Goal: Task Accomplishment & Management: Manage account settings

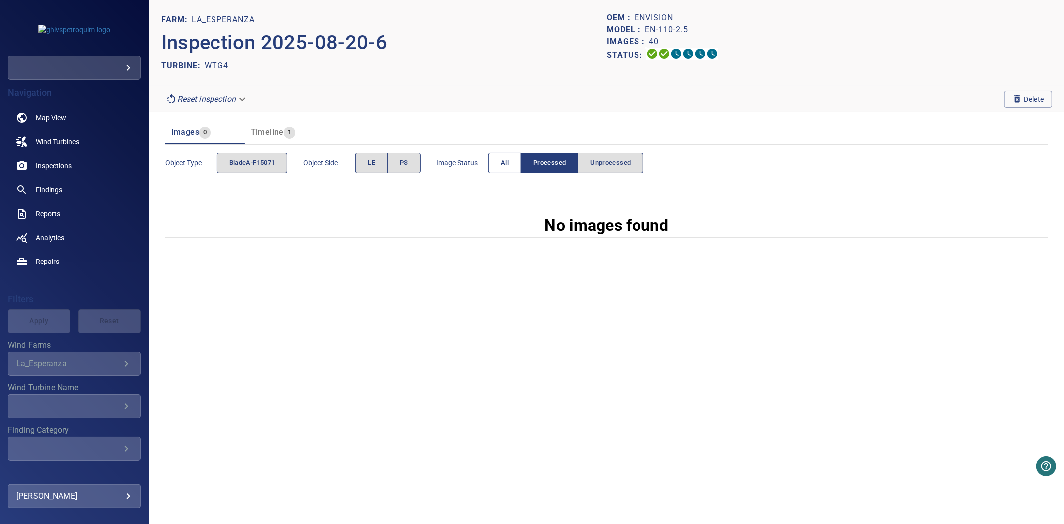
click at [513, 169] on button "All" at bounding box center [505, 163] width 33 height 20
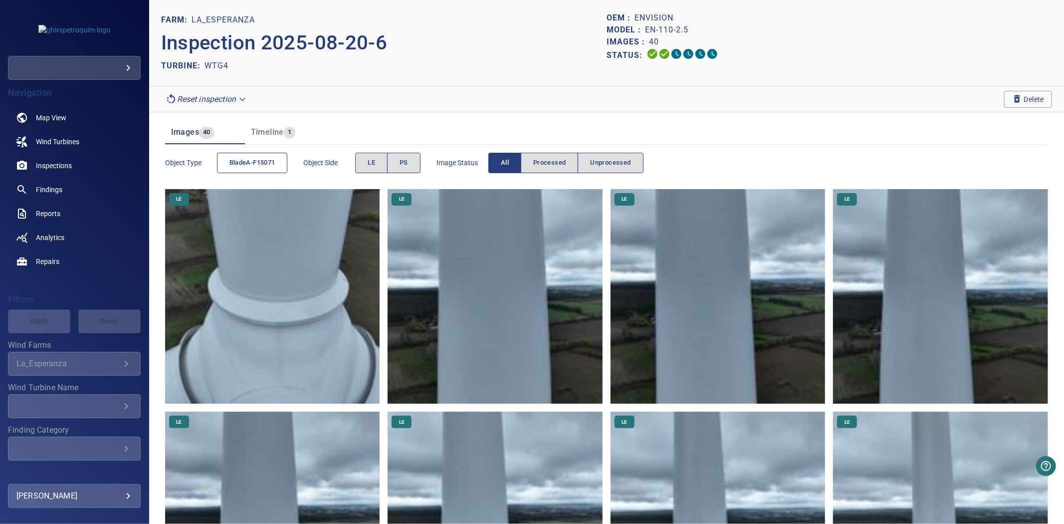
click at [274, 171] on button "bladeA-F15071" at bounding box center [252, 163] width 71 height 20
click at [272, 169] on button "bladeA-F15071" at bounding box center [252, 163] width 71 height 20
click at [255, 166] on span "bladeA-F15071" at bounding box center [253, 162] width 46 height 11
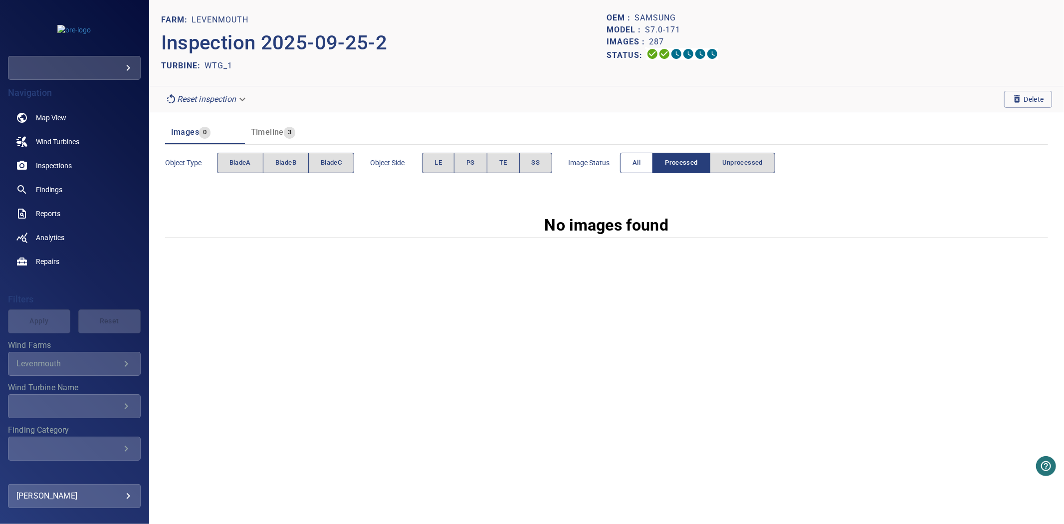
click at [629, 165] on button "All" at bounding box center [636, 163] width 33 height 20
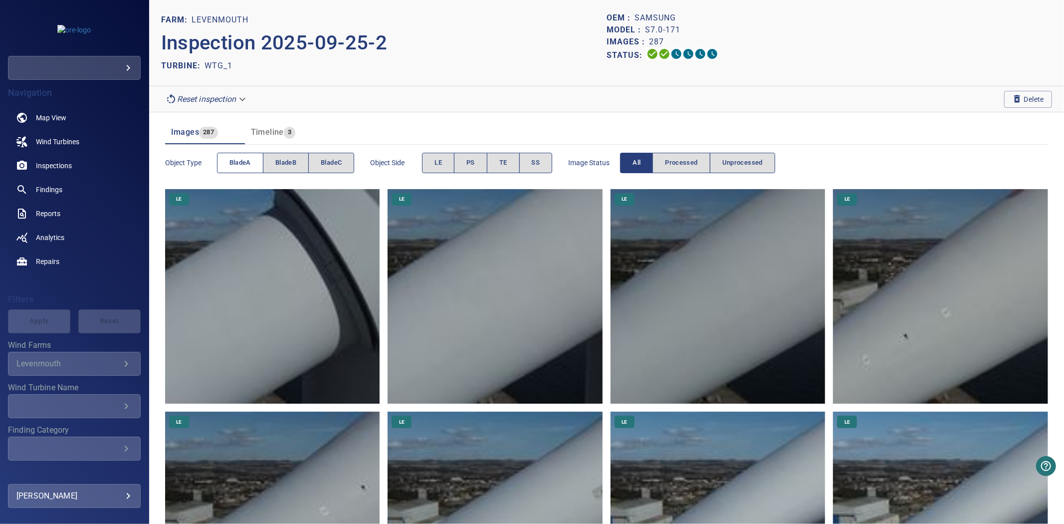
click at [253, 165] on button "bladeA" at bounding box center [240, 163] width 46 height 20
click at [285, 162] on span "bladeB" at bounding box center [285, 162] width 21 height 11
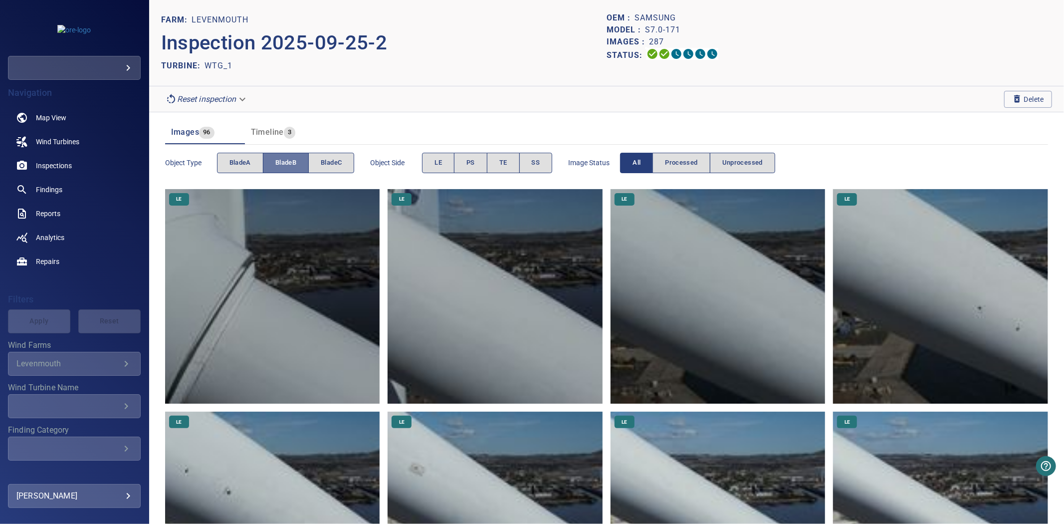
click at [285, 162] on span "bladeB" at bounding box center [285, 162] width 21 height 11
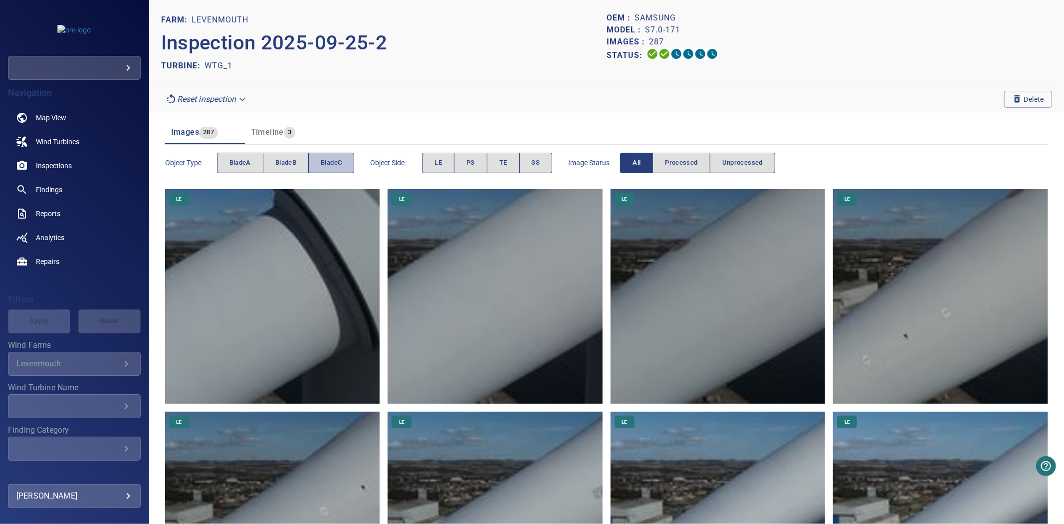
click at [326, 162] on span "bladeC" at bounding box center [331, 162] width 21 height 11
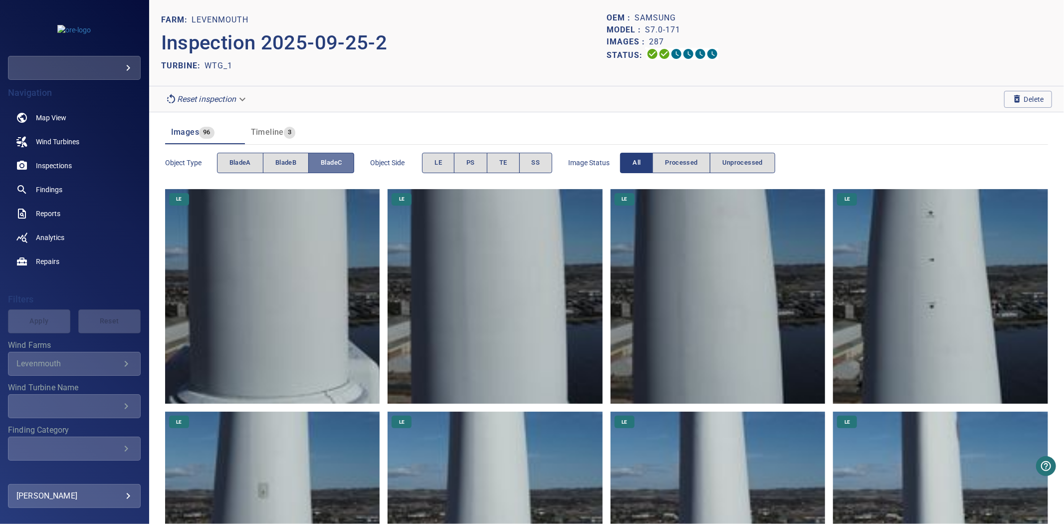
click at [326, 162] on span "bladeC" at bounding box center [331, 162] width 21 height 11
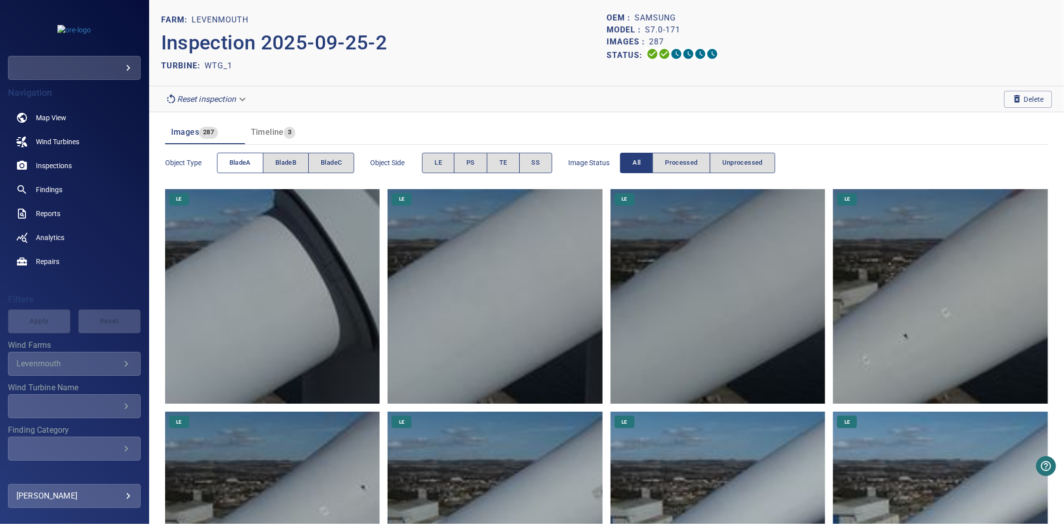
click at [253, 161] on button "bladeA" at bounding box center [240, 163] width 46 height 20
click at [289, 166] on span "bladeB" at bounding box center [285, 162] width 21 height 11
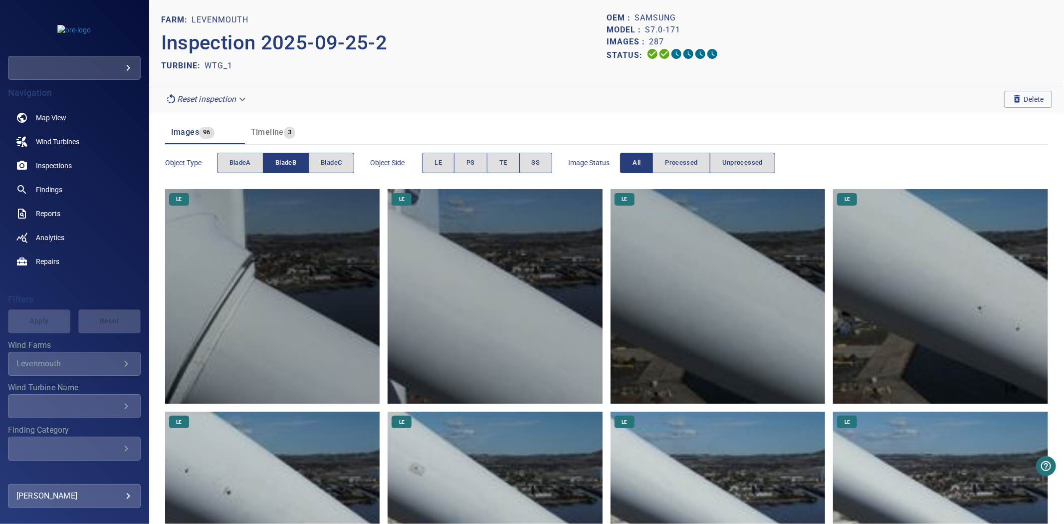
click at [289, 166] on span "bladeB" at bounding box center [285, 162] width 21 height 11
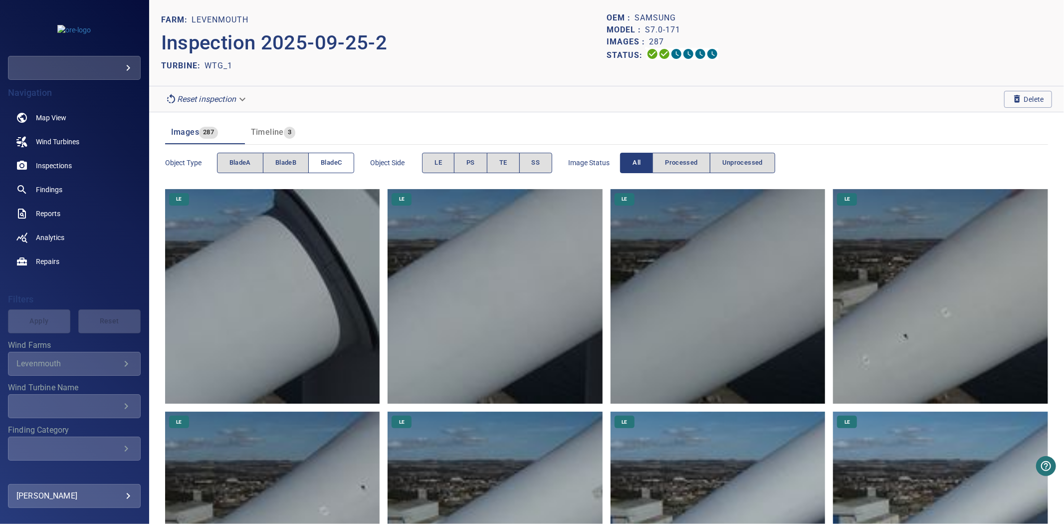
click at [325, 165] on span "bladeC" at bounding box center [331, 162] width 21 height 11
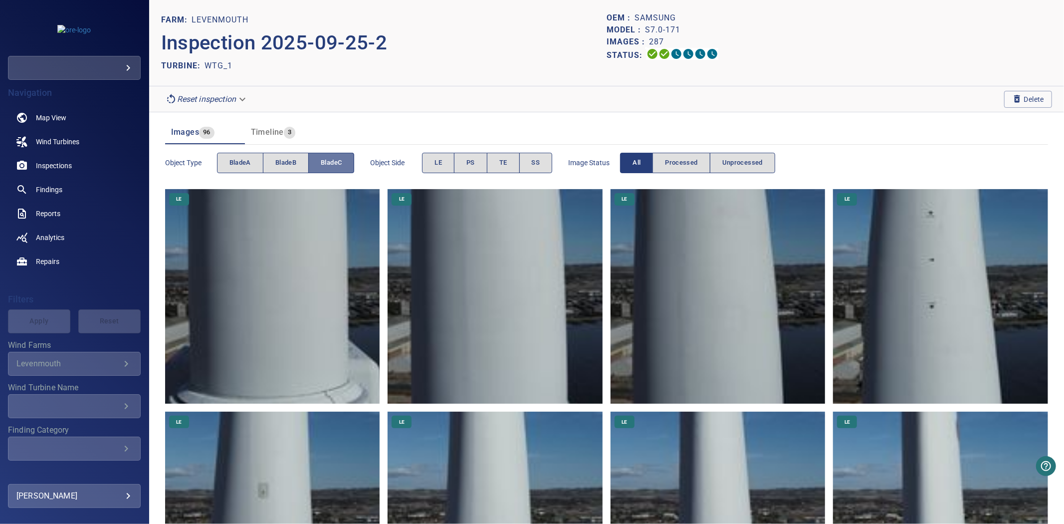
click at [325, 165] on span "bladeC" at bounding box center [331, 162] width 21 height 11
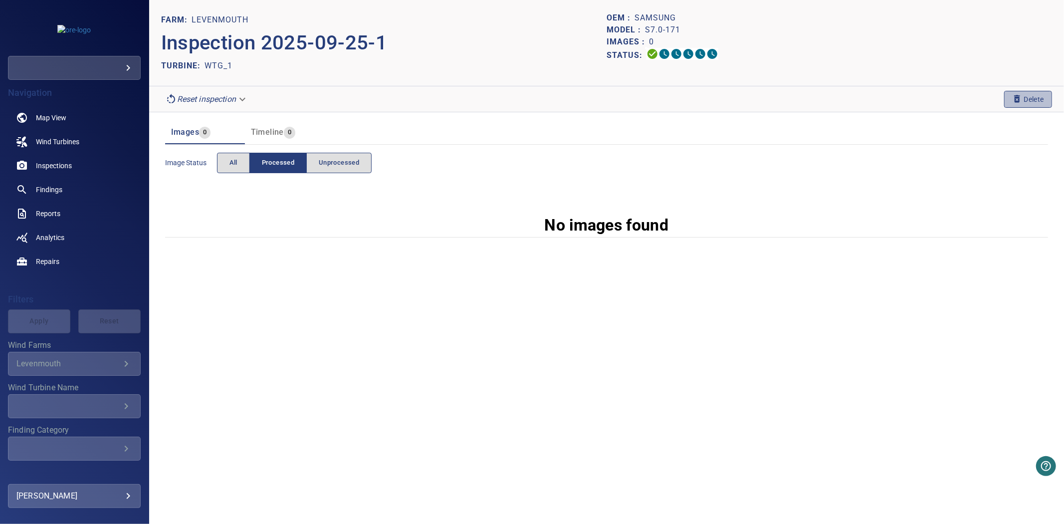
click at [1025, 98] on span "Delete" at bounding box center [1029, 99] width 32 height 11
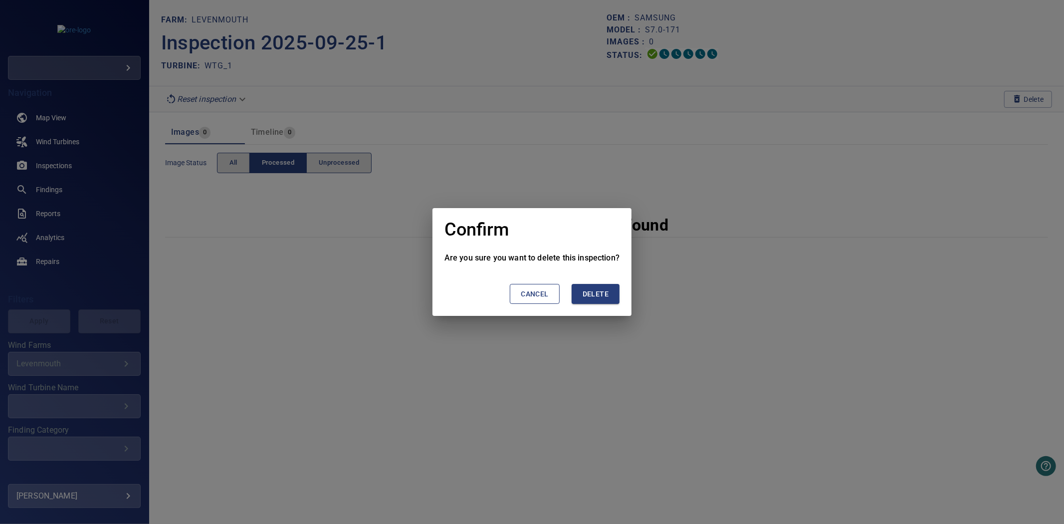
click at [518, 288] on button "Cancel" at bounding box center [534, 294] width 49 height 20
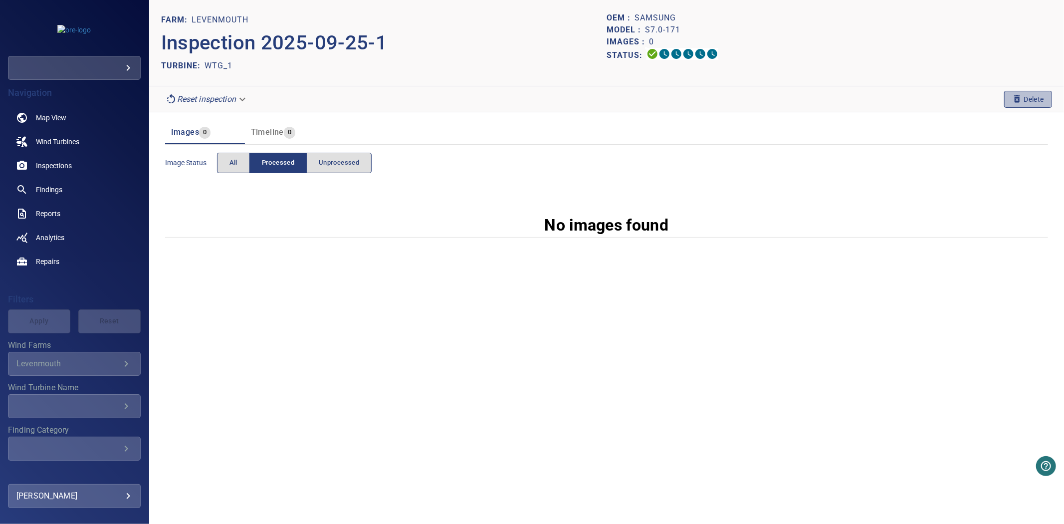
click at [1016, 101] on icon "button" at bounding box center [1018, 98] width 6 height 7
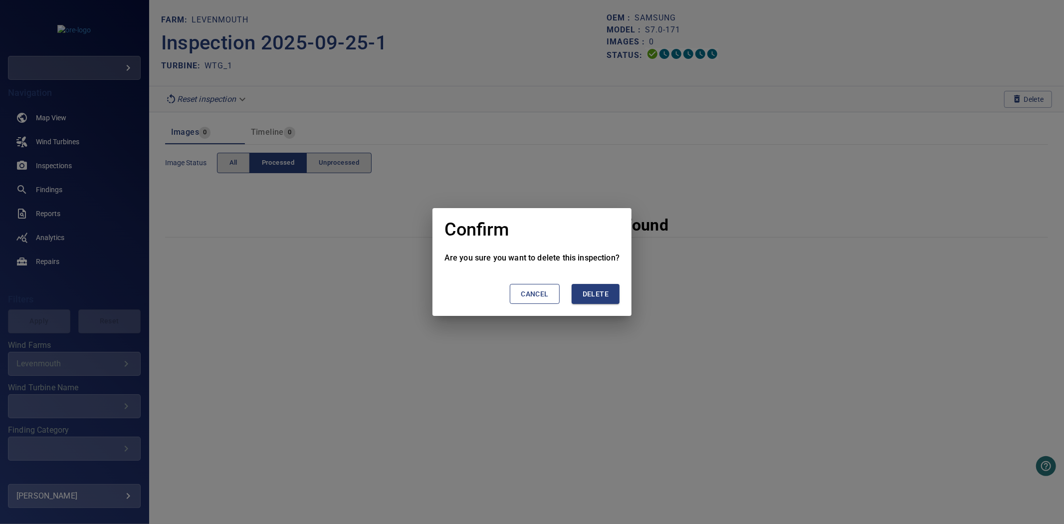
click at [614, 290] on button "Delete" at bounding box center [596, 294] width 48 height 20
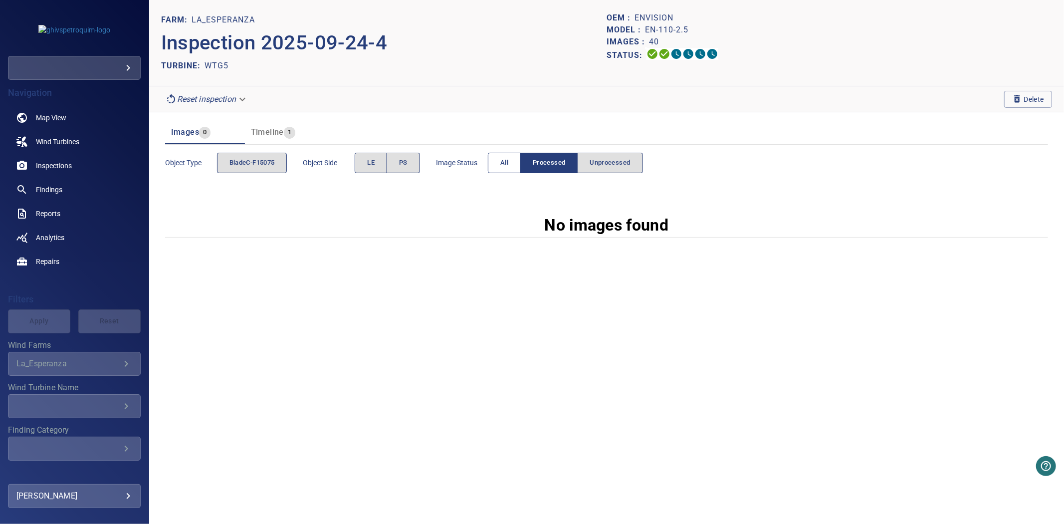
click at [496, 161] on button "All" at bounding box center [504, 163] width 33 height 20
click at [518, 169] on button "All" at bounding box center [504, 163] width 33 height 20
click at [541, 159] on span "All" at bounding box center [537, 162] width 8 height 11
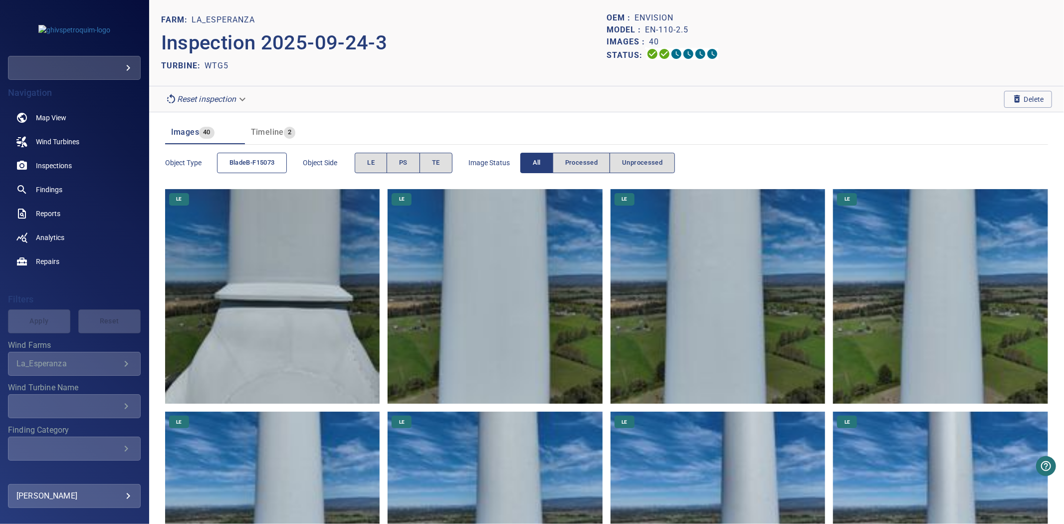
click at [275, 156] on button "bladeB-F15073" at bounding box center [252, 163] width 70 height 20
click at [277, 160] on button "bladeB-F15073" at bounding box center [252, 163] width 70 height 20
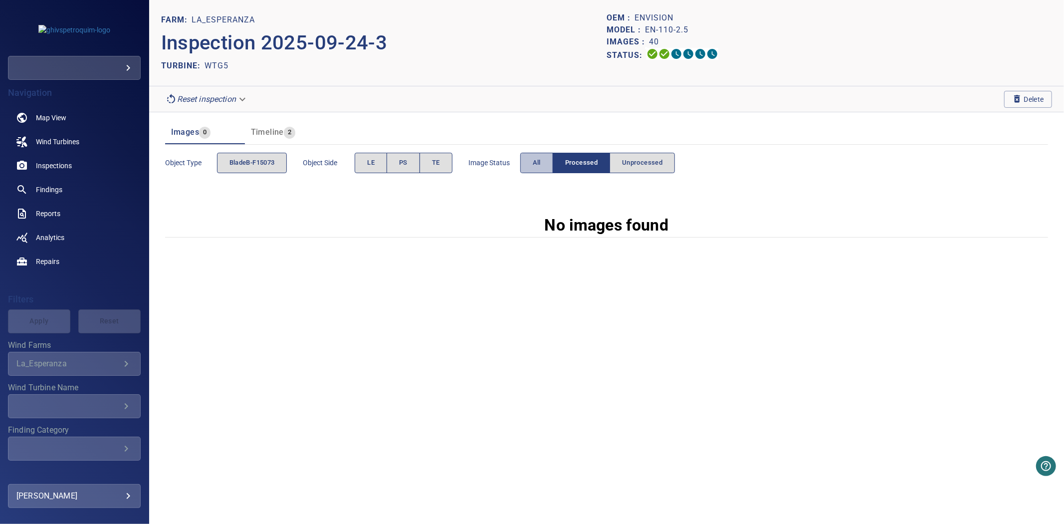
click at [544, 161] on button "All" at bounding box center [537, 163] width 33 height 20
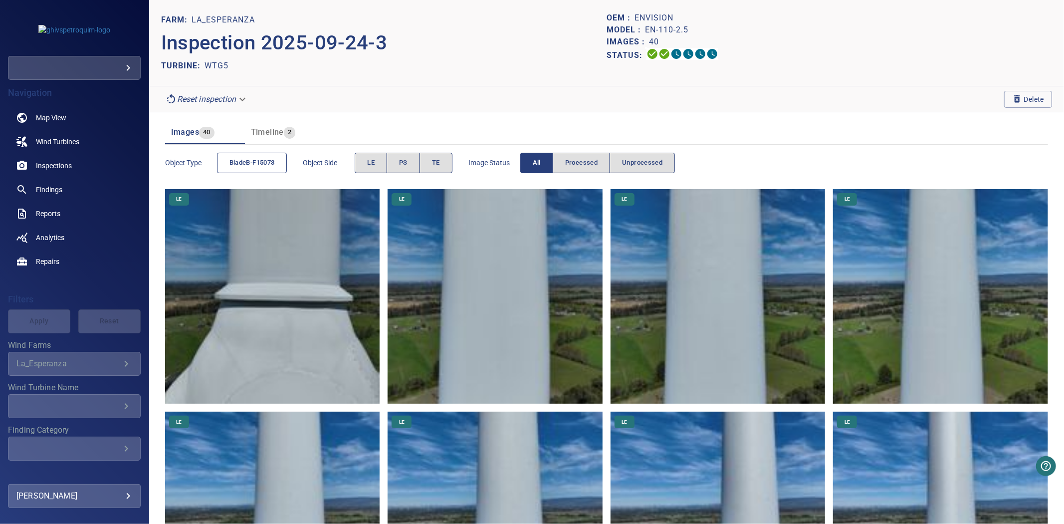
click at [264, 159] on span "bladeB-F15073" at bounding box center [252, 162] width 45 height 11
click at [434, 162] on span "TE" at bounding box center [436, 162] width 8 height 11
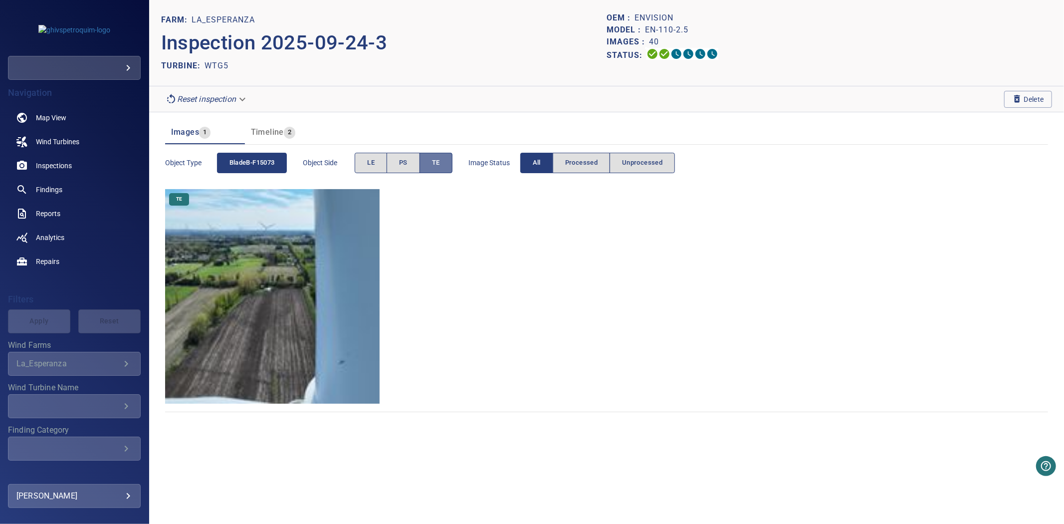
click at [434, 162] on span "TE" at bounding box center [436, 162] width 8 height 11
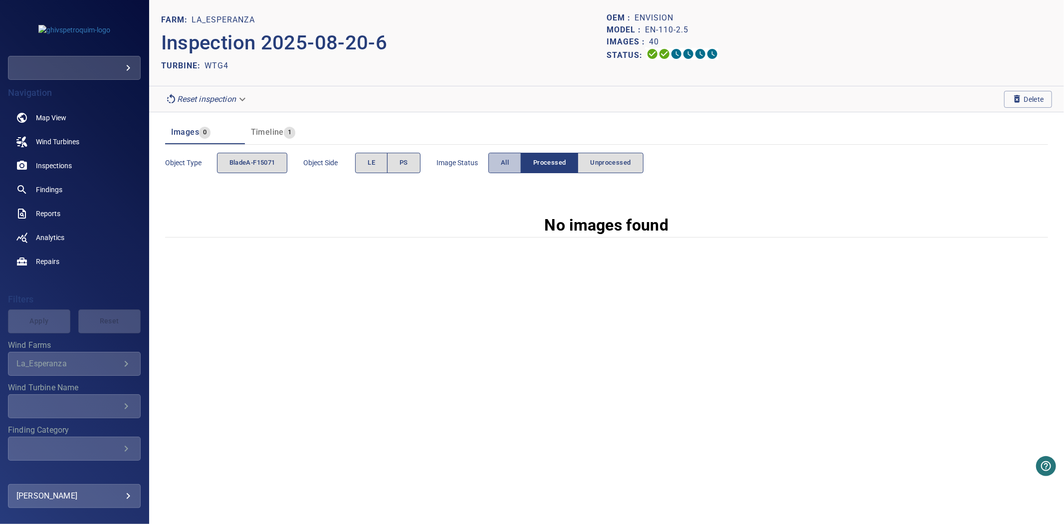
click at [512, 158] on button "All" at bounding box center [505, 163] width 33 height 20
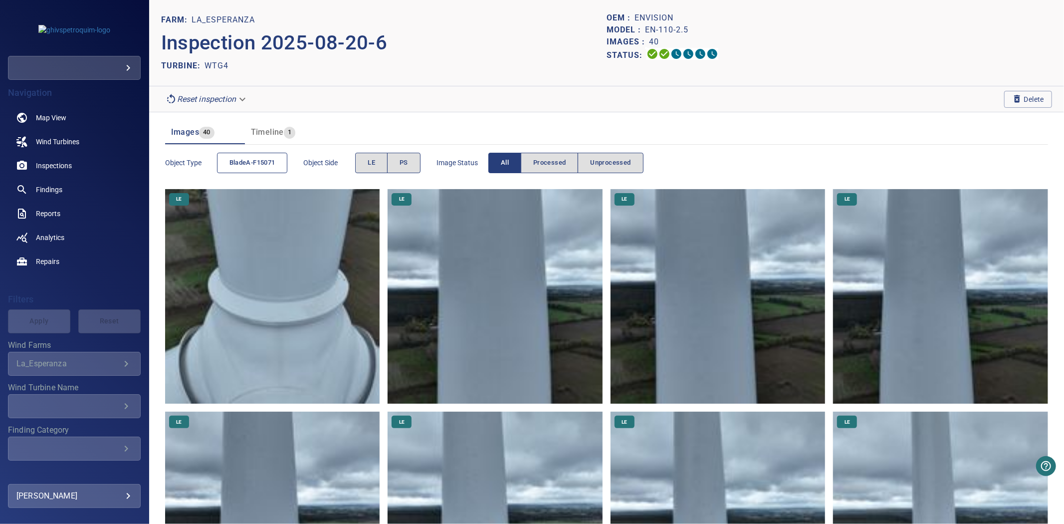
click at [256, 170] on button "bladeA-F15071" at bounding box center [252, 163] width 71 height 20
click at [254, 167] on span "bladeA-F15071" at bounding box center [253, 162] width 46 height 11
click at [269, 164] on span "bladeA-F15071" at bounding box center [253, 162] width 46 height 11
click at [268, 163] on span "bladeA-F15071" at bounding box center [253, 162] width 46 height 11
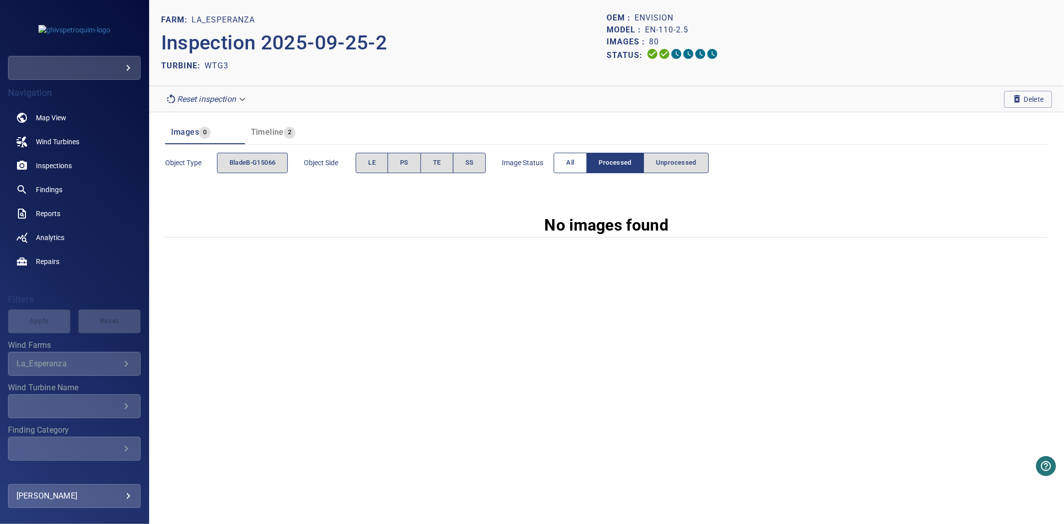
click at [569, 171] on button "All" at bounding box center [570, 163] width 33 height 20
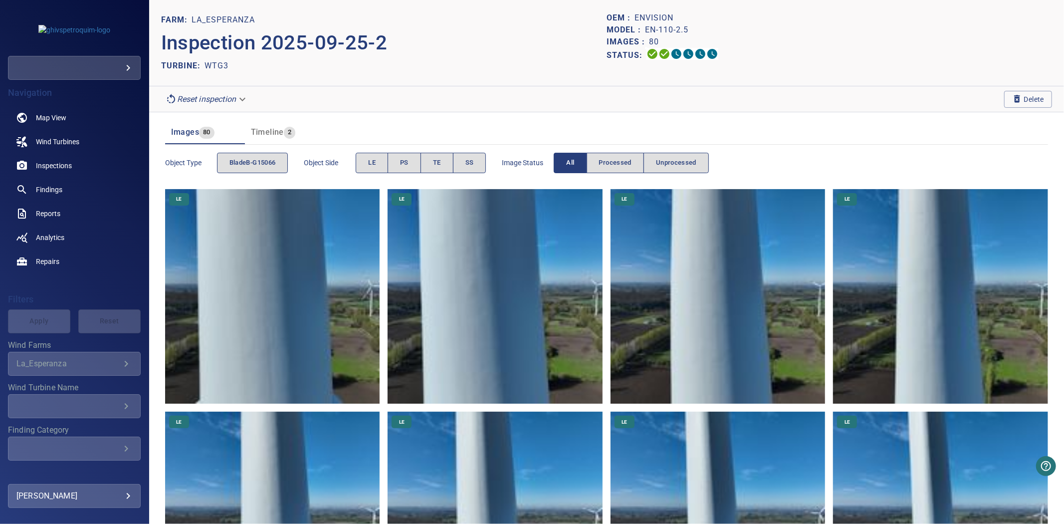
click at [262, 175] on div "Object type bladeB-G15066" at bounding box center [226, 163] width 123 height 28
click at [262, 165] on span "bladeB-G15066" at bounding box center [253, 162] width 46 height 11
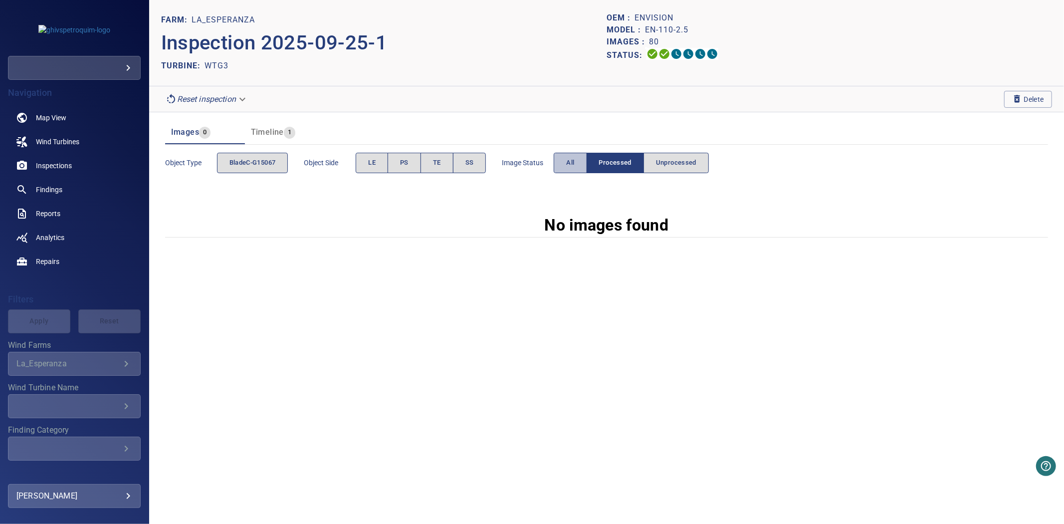
click at [564, 162] on button "All" at bounding box center [570, 163] width 33 height 20
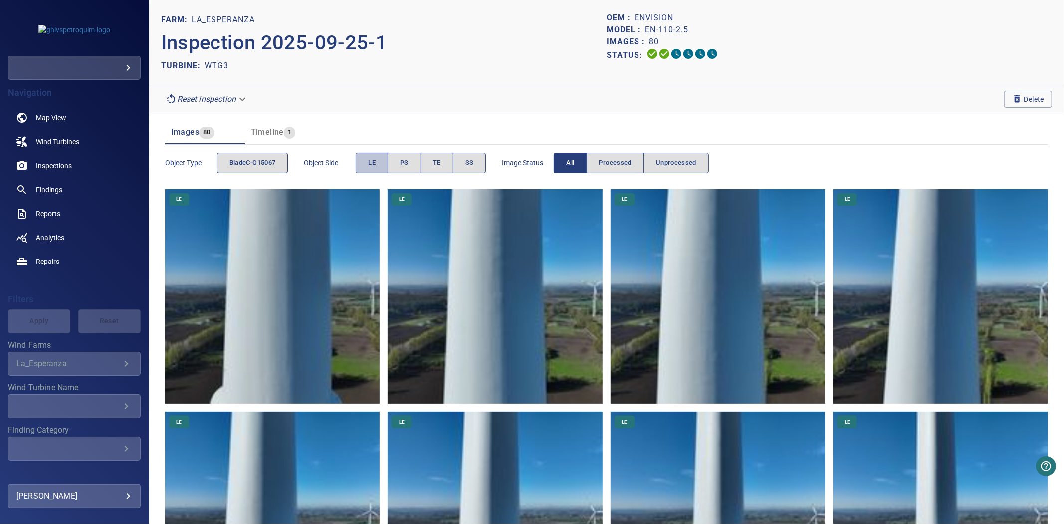
click at [363, 165] on button "LE" at bounding box center [372, 163] width 32 height 20
click at [403, 165] on span "PS" at bounding box center [404, 162] width 8 height 11
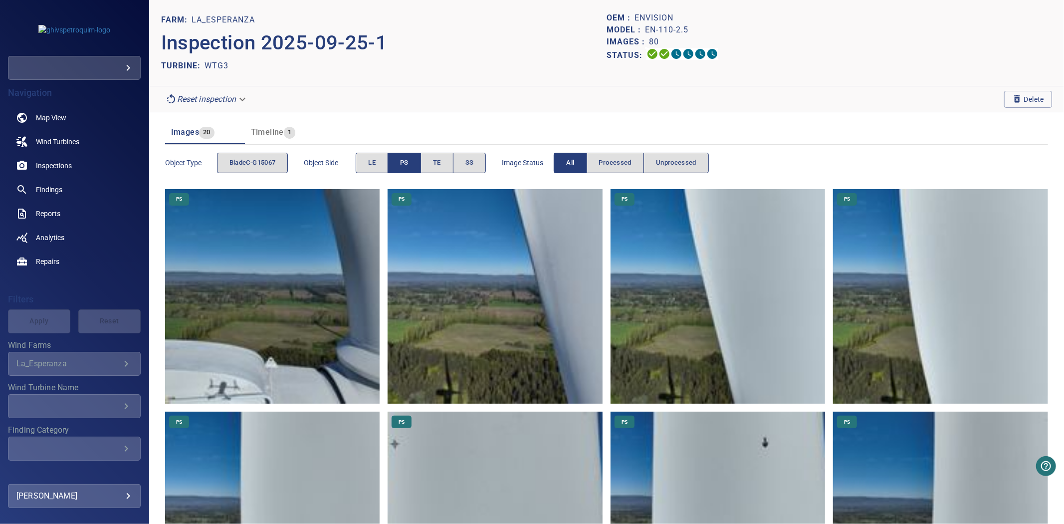
click at [403, 165] on span "PS" at bounding box center [404, 162] width 8 height 11
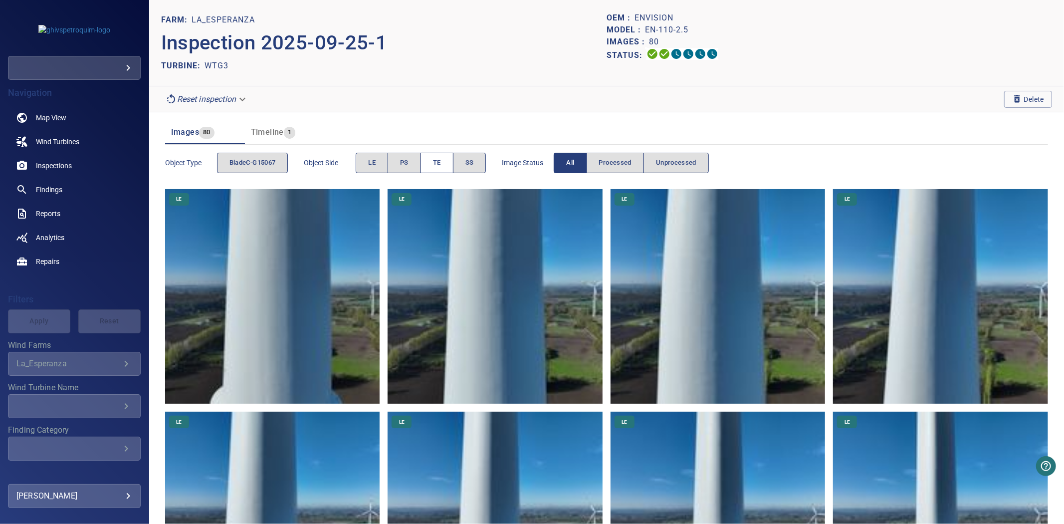
click at [427, 166] on button "TE" at bounding box center [437, 163] width 33 height 20
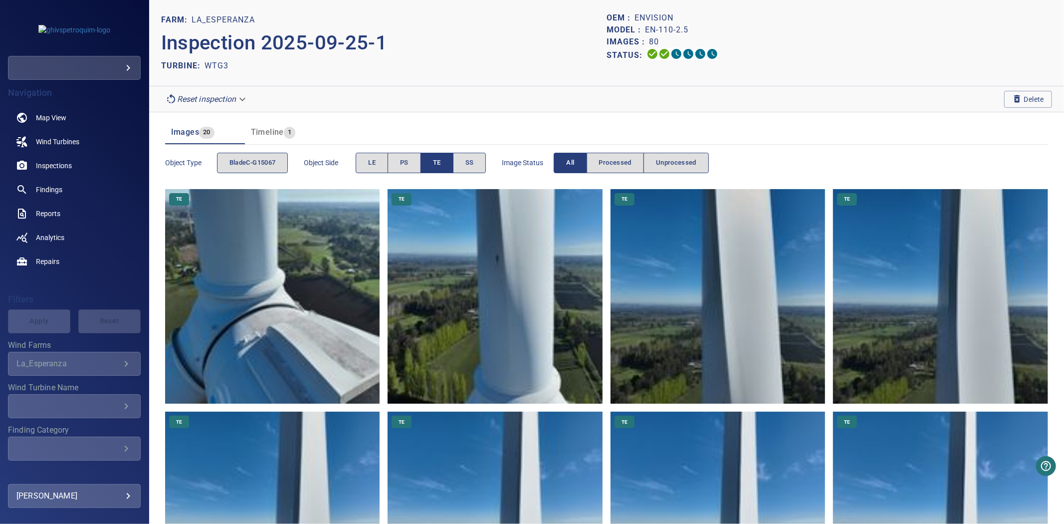
click at [430, 166] on button "TE" at bounding box center [437, 163] width 33 height 20
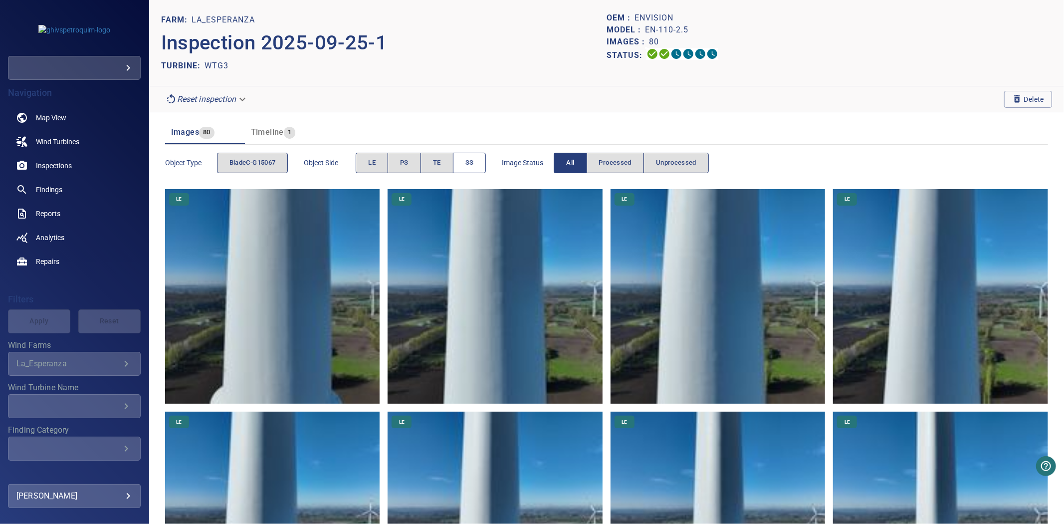
click at [478, 166] on button "SS" at bounding box center [469, 163] width 33 height 20
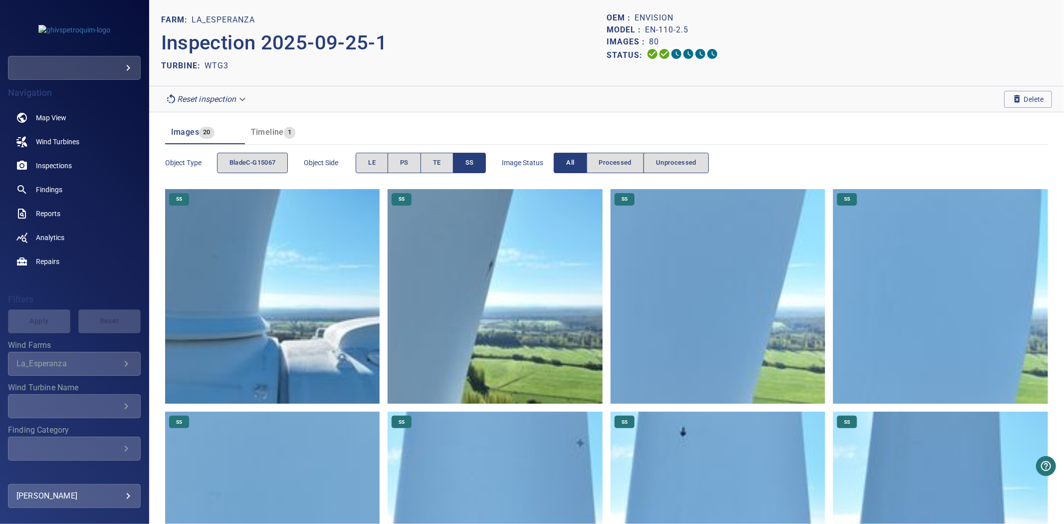
click at [478, 166] on button "SS" at bounding box center [469, 163] width 33 height 20
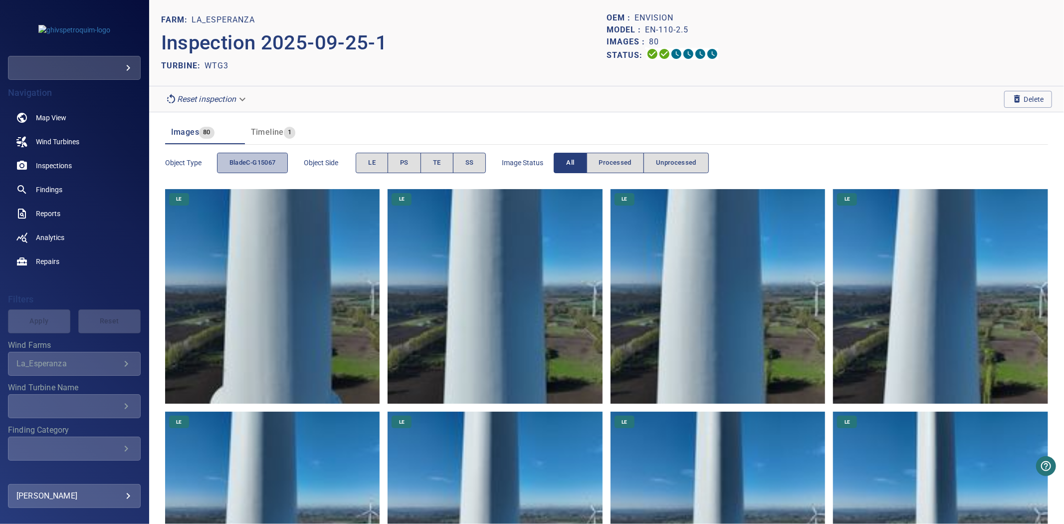
click at [288, 164] on button "bladeC-G15067" at bounding box center [252, 163] width 71 height 20
click at [285, 164] on button "bladeC-G15067" at bounding box center [252, 163] width 71 height 20
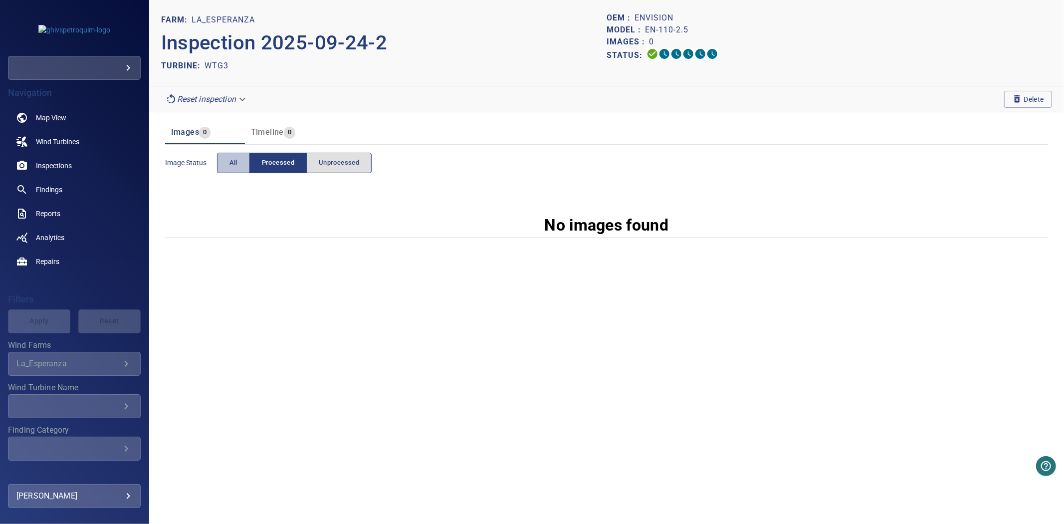
click at [233, 164] on span "All" at bounding box center [234, 162] width 8 height 11
click at [1021, 103] on icon "button" at bounding box center [1018, 99] width 10 height 10
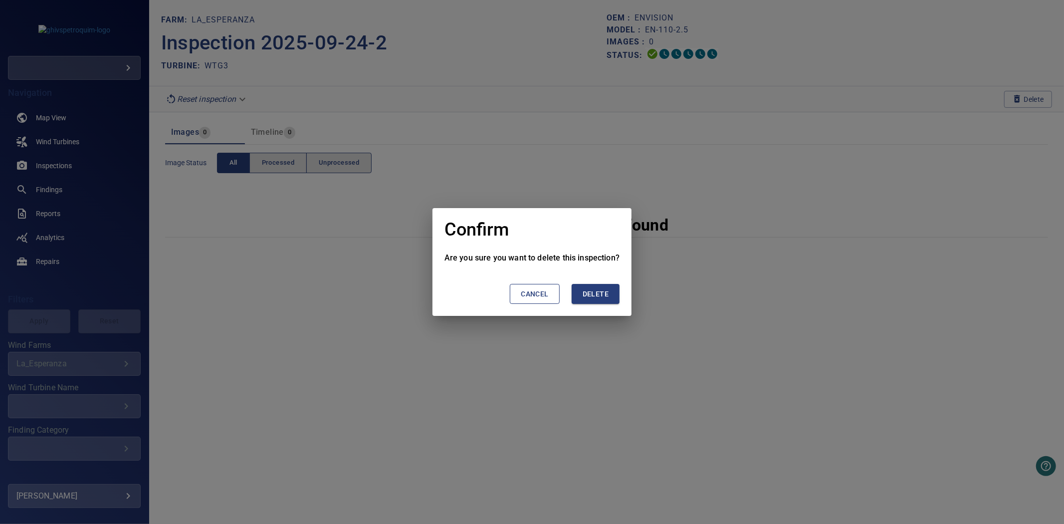
click at [599, 295] on span "Delete" at bounding box center [596, 294] width 26 height 12
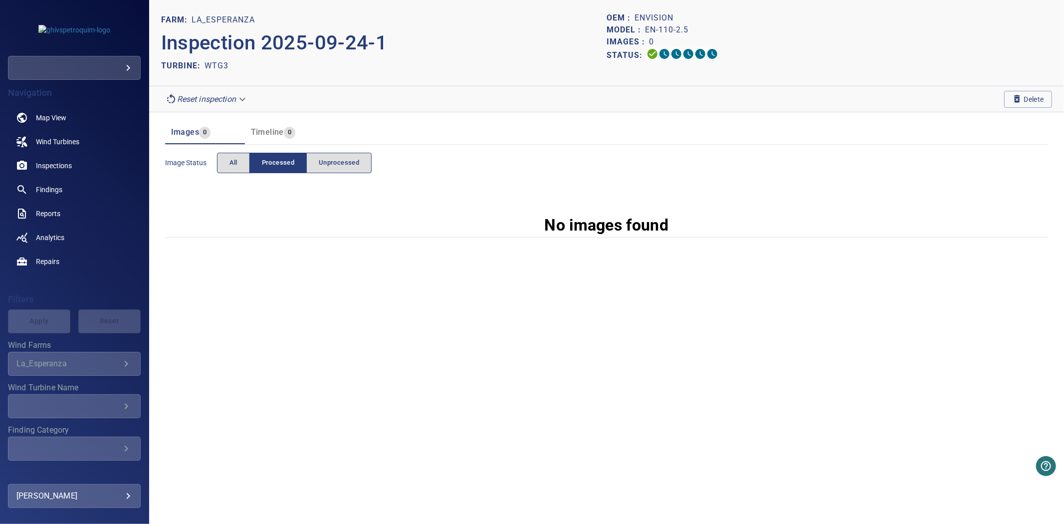
click at [1037, 110] on section "Reset inspection Delete" at bounding box center [606, 99] width 915 height 26
click at [1030, 102] on span "Delete" at bounding box center [1029, 99] width 32 height 11
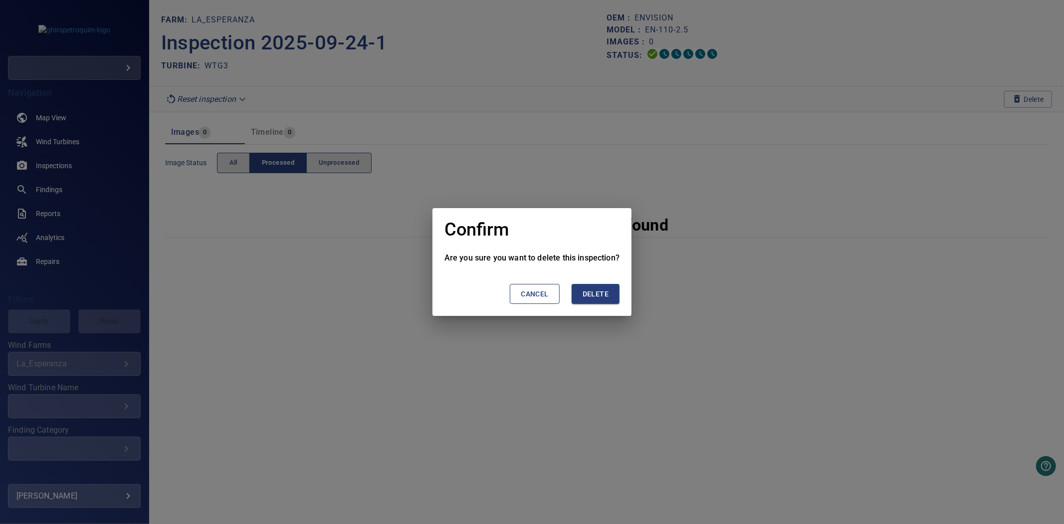
click at [605, 290] on span "Delete" at bounding box center [596, 294] width 26 height 12
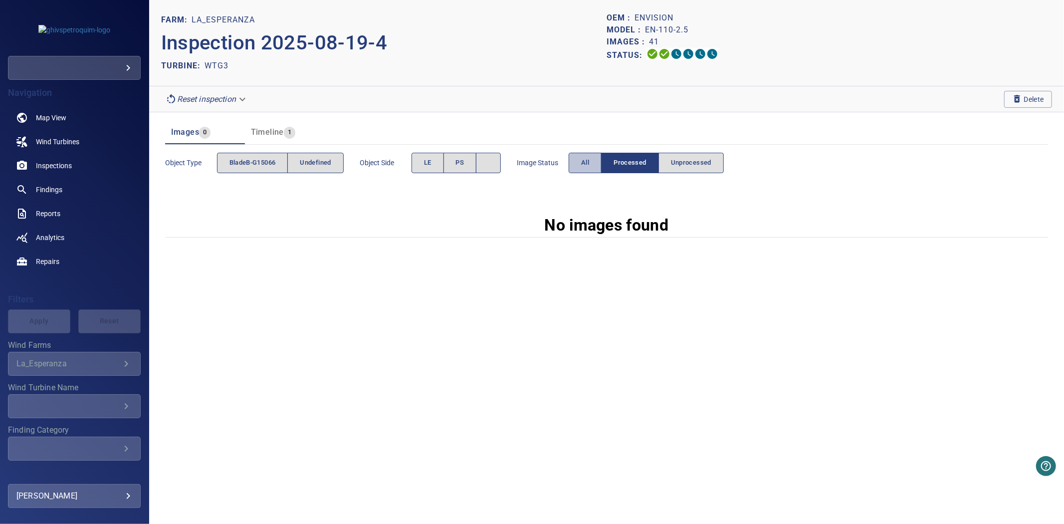
click at [589, 160] on span "All" at bounding box center [585, 162] width 8 height 11
click at [571, 162] on span "All" at bounding box center [570, 162] width 8 height 11
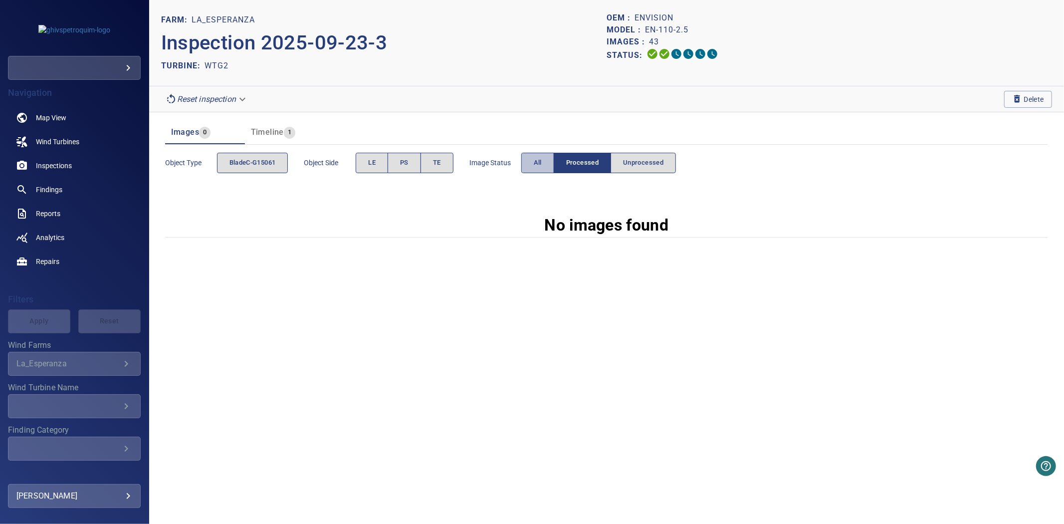
click at [545, 162] on button "All" at bounding box center [538, 163] width 33 height 20
click at [546, 154] on button "All" at bounding box center [538, 163] width 33 height 20
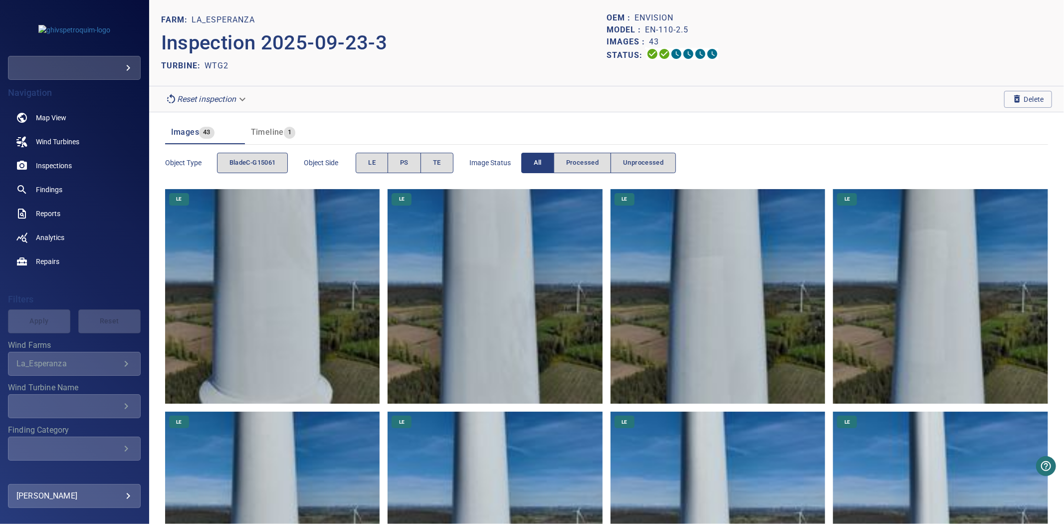
drag, startPoint x: 546, startPoint y: 154, endPoint x: 539, endPoint y: 118, distance: 36.6
click at [544, 162] on button "All" at bounding box center [538, 163] width 33 height 20
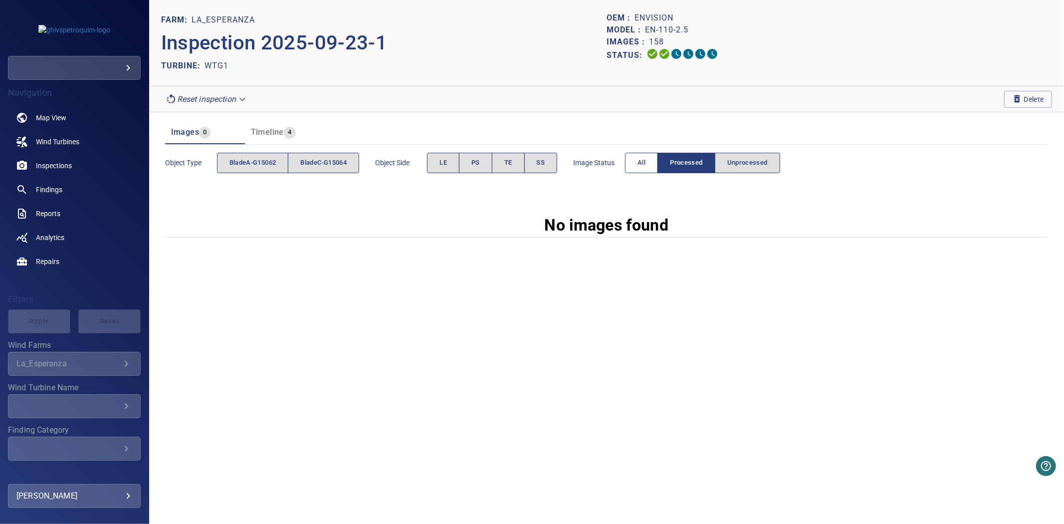
click at [656, 170] on button "All" at bounding box center [641, 163] width 33 height 20
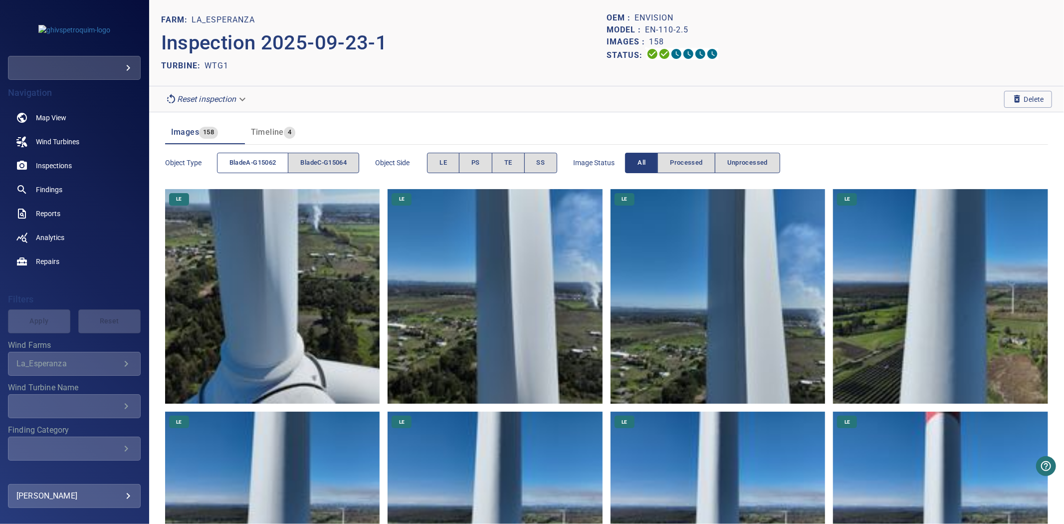
click at [255, 161] on span "bladeA-G15062" at bounding box center [253, 162] width 47 height 11
click at [322, 161] on span "bladeC-G15064" at bounding box center [323, 162] width 46 height 11
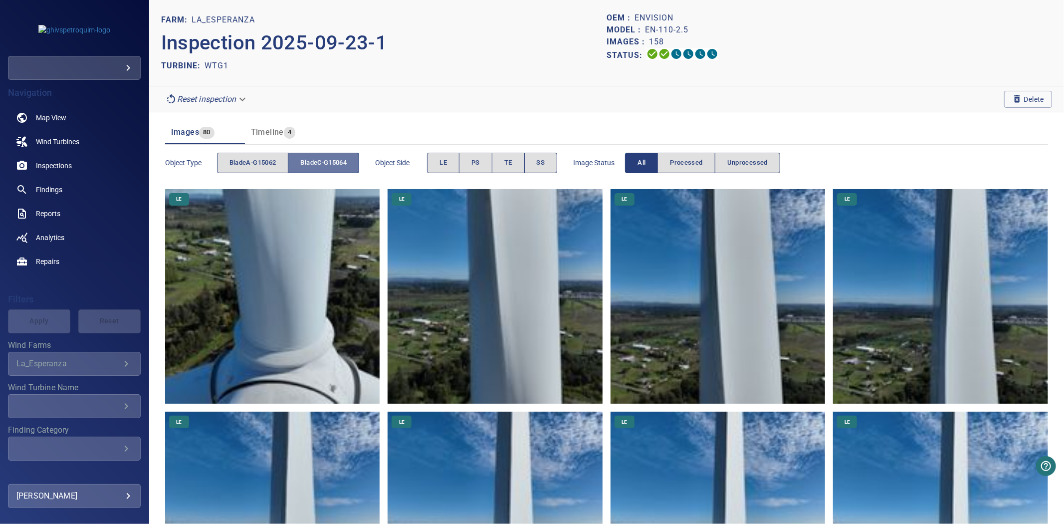
click at [322, 161] on span "bladeC-G15064" at bounding box center [323, 162] width 46 height 11
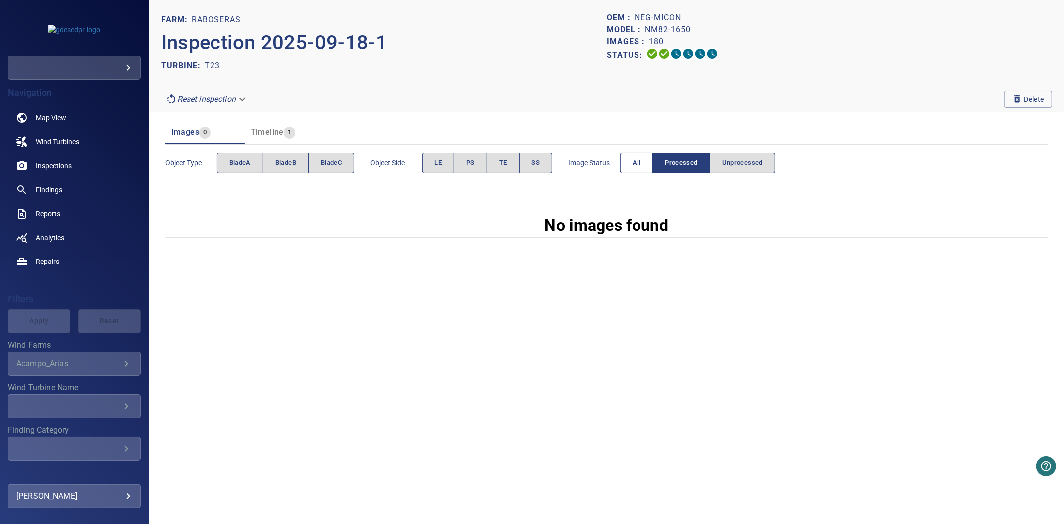
click at [634, 163] on button "All" at bounding box center [636, 163] width 33 height 20
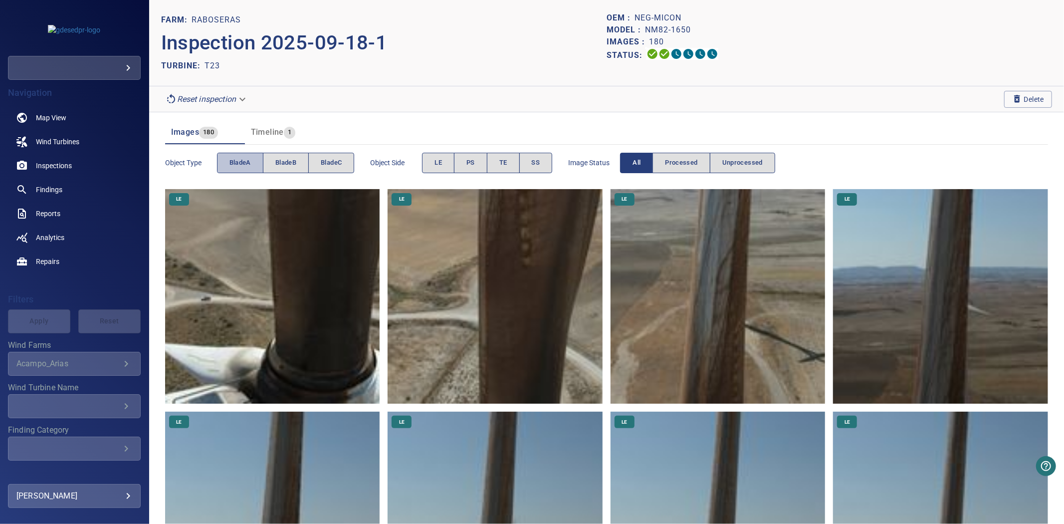
click at [230, 168] on span "bladeA" at bounding box center [240, 162] width 21 height 11
click at [230, 167] on span "bladeA" at bounding box center [240, 162] width 21 height 11
click at [283, 163] on span "bladeB" at bounding box center [285, 162] width 21 height 11
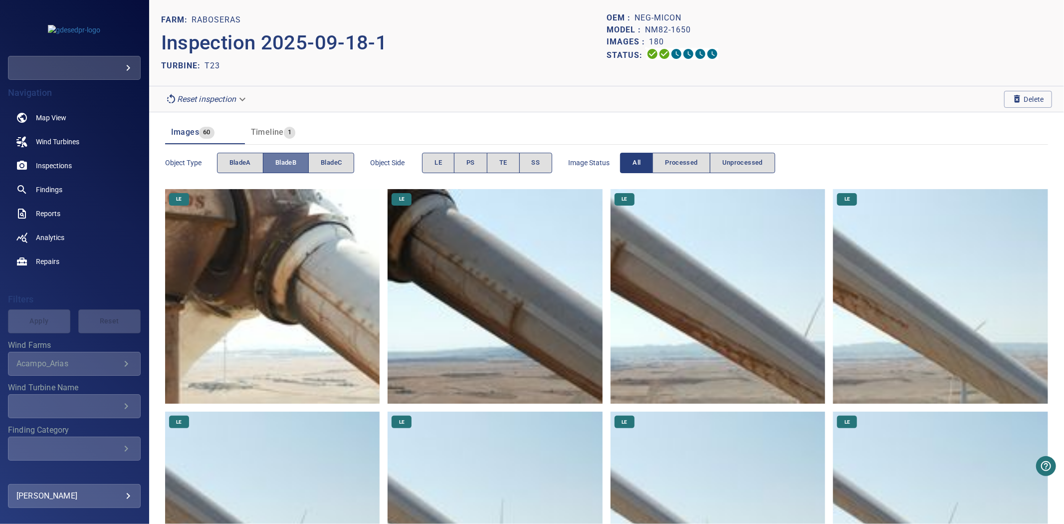
click at [284, 163] on span "bladeB" at bounding box center [285, 162] width 21 height 11
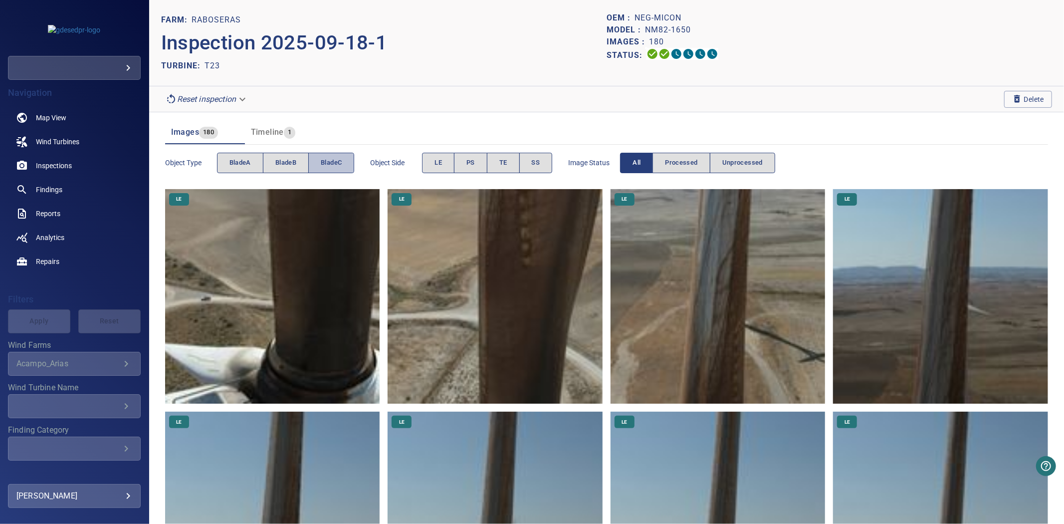
click at [328, 163] on span "bladeC" at bounding box center [331, 162] width 21 height 11
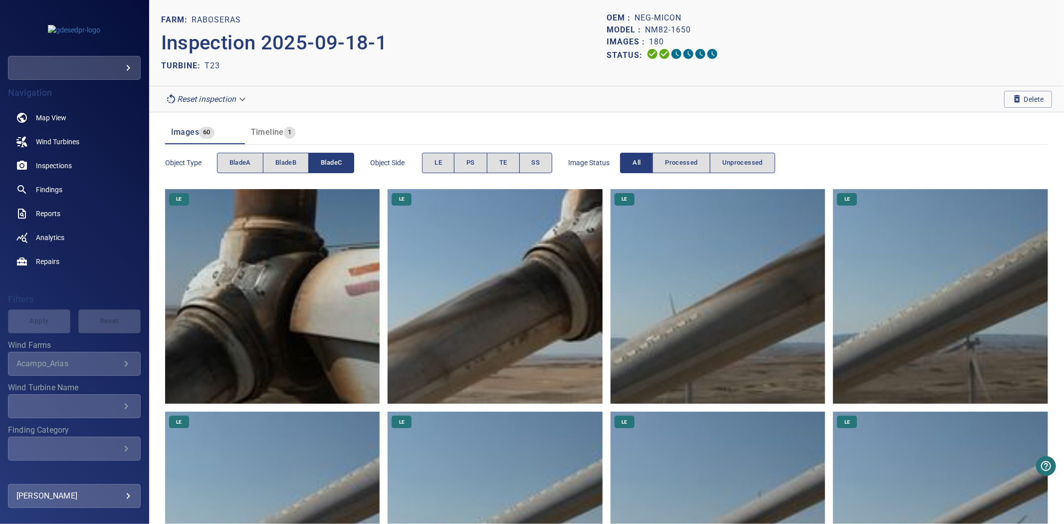
click at [328, 163] on span "bladeC" at bounding box center [331, 162] width 21 height 11
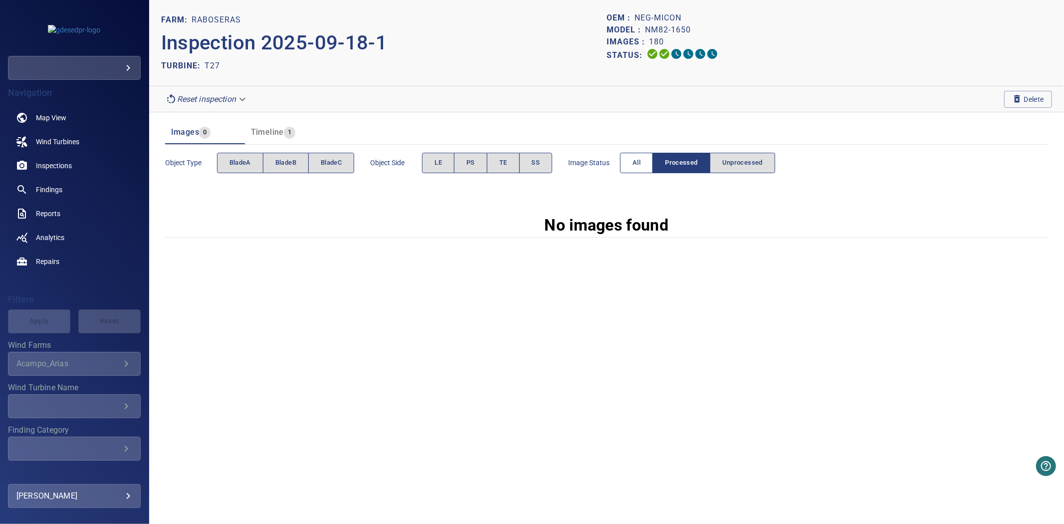
click at [640, 169] on button "All" at bounding box center [636, 163] width 33 height 20
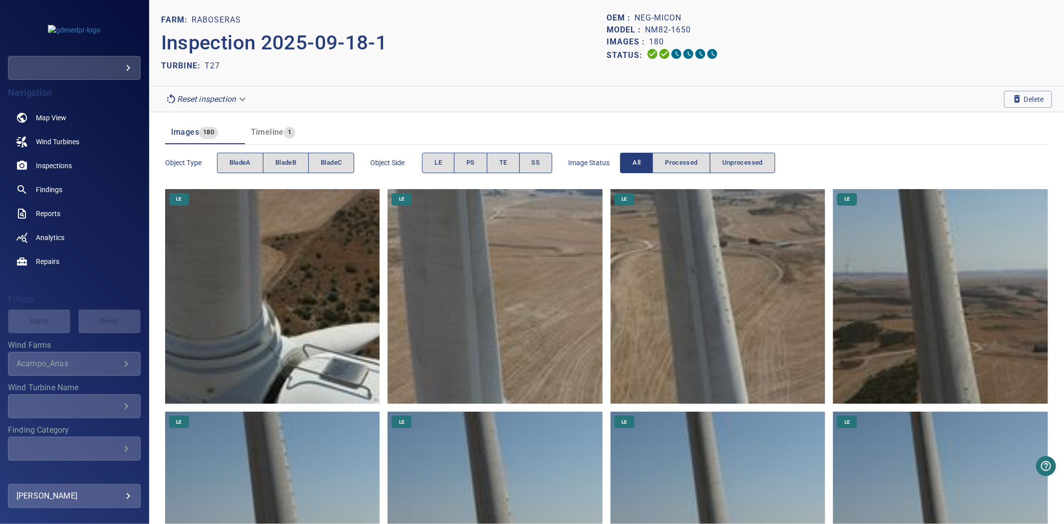
click at [245, 152] on div "Object type bladeA bladeB bladeC" at bounding box center [260, 163] width 190 height 28
click at [236, 164] on span "bladeA" at bounding box center [240, 162] width 21 height 11
click at [295, 161] on span "bladeB" at bounding box center [285, 162] width 21 height 11
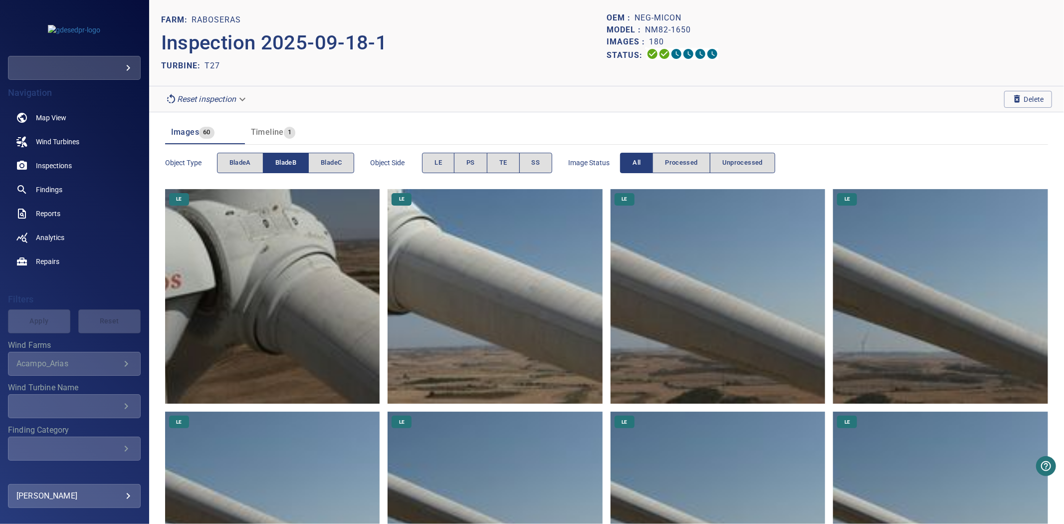
click at [295, 161] on span "bladeB" at bounding box center [285, 162] width 21 height 11
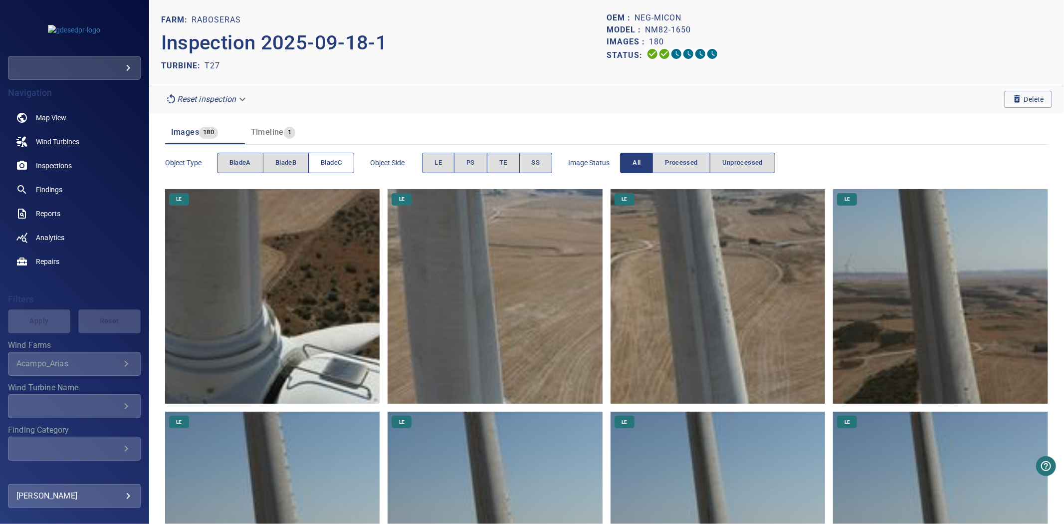
click at [332, 161] on span "bladeC" at bounding box center [331, 162] width 21 height 11
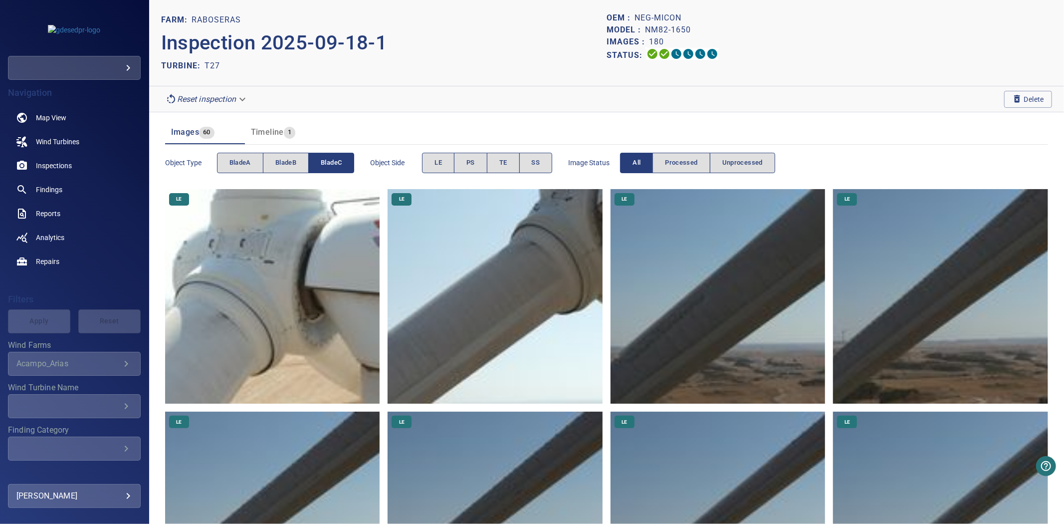
click at [332, 161] on span "bladeC" at bounding box center [331, 162] width 21 height 11
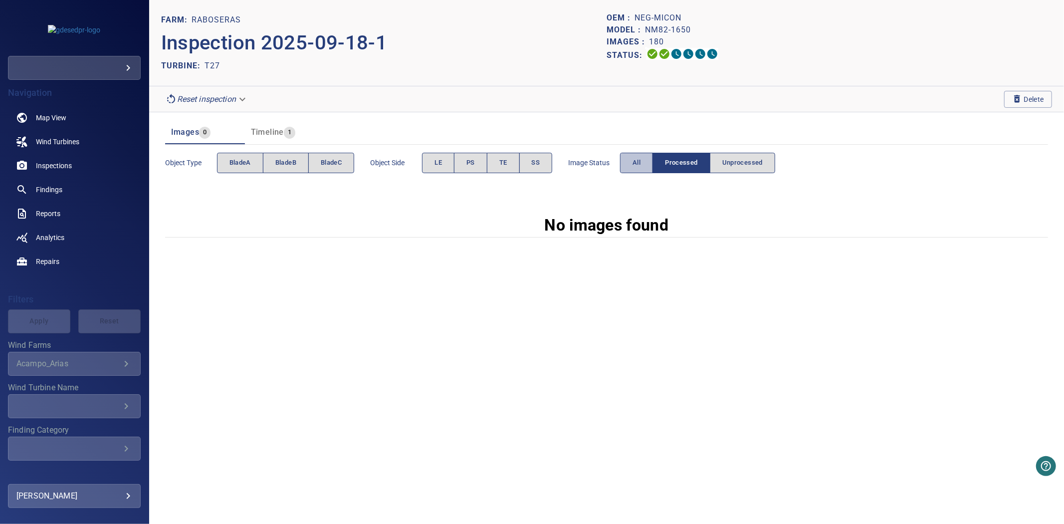
click at [630, 170] on button "All" at bounding box center [636, 163] width 33 height 20
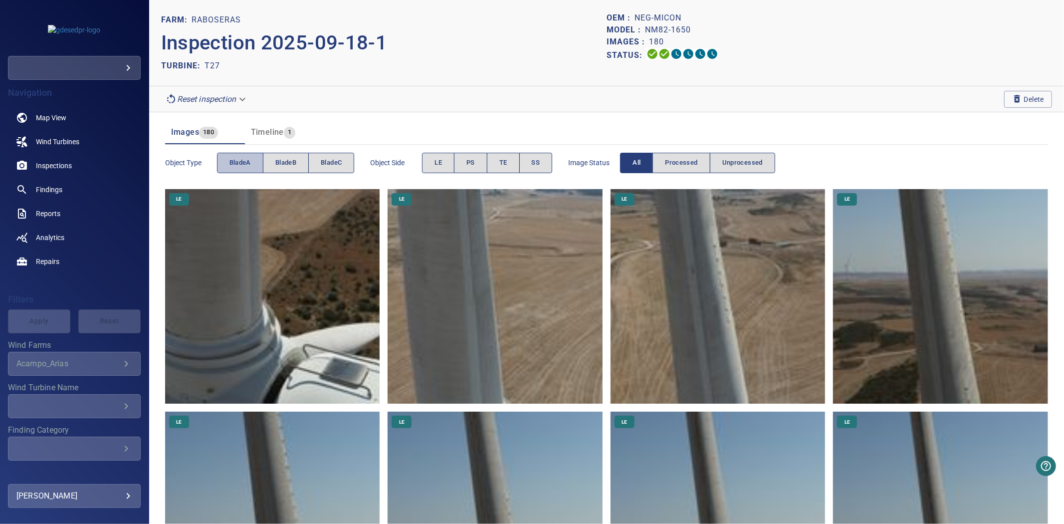
click at [241, 164] on span "bladeA" at bounding box center [240, 162] width 21 height 11
click at [290, 164] on span "bladeB" at bounding box center [285, 162] width 21 height 11
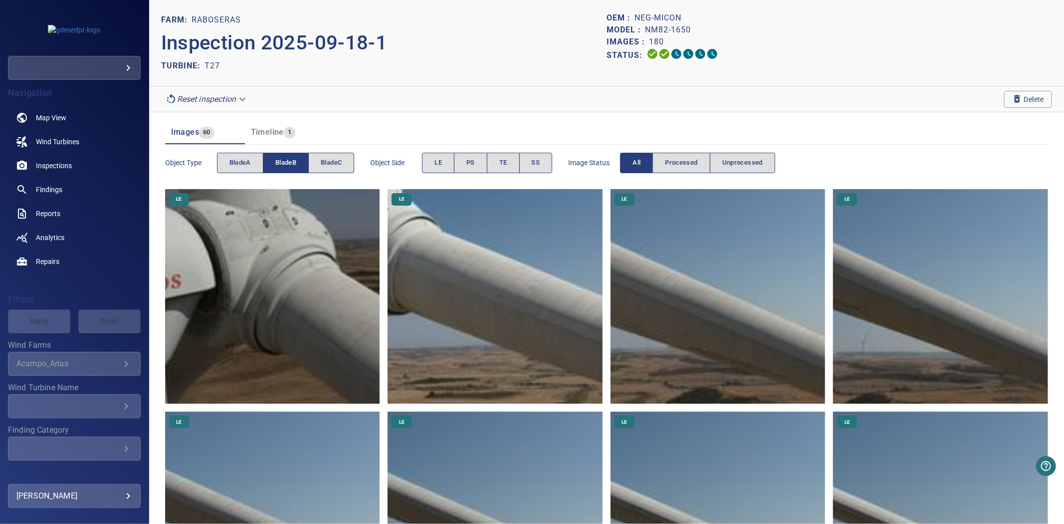
click at [290, 164] on span "bladeB" at bounding box center [285, 162] width 21 height 11
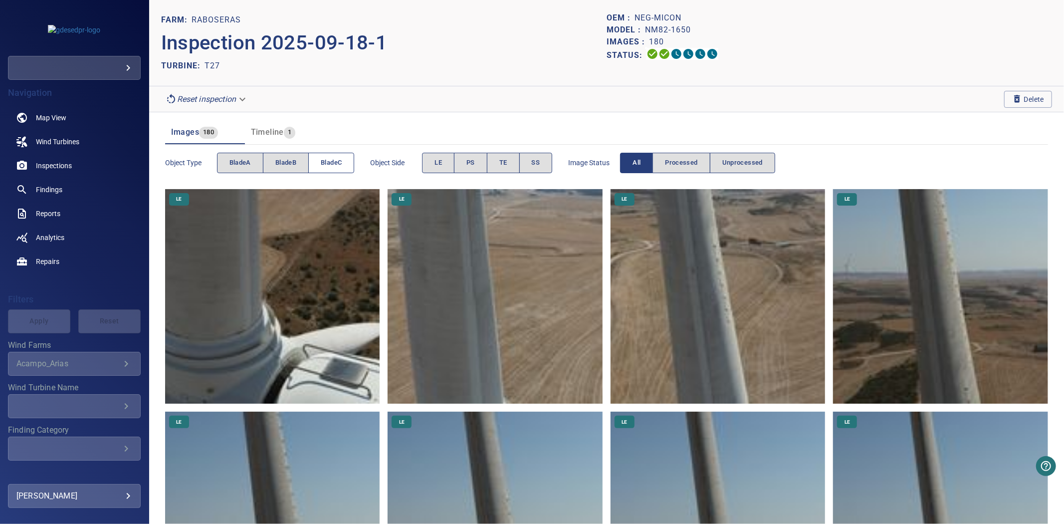
click at [337, 162] on span "bladeC" at bounding box center [331, 162] width 21 height 11
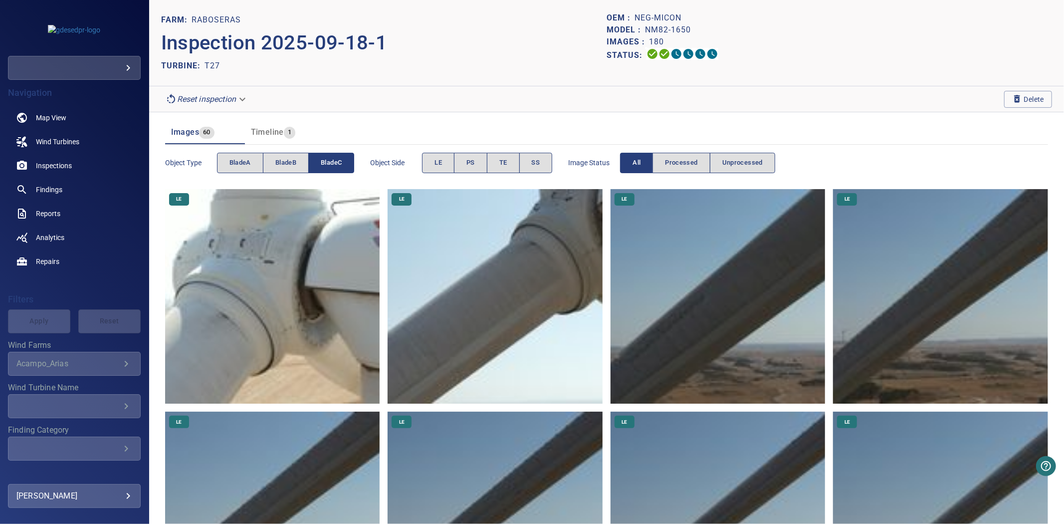
click at [337, 162] on span "bladeC" at bounding box center [331, 162] width 21 height 11
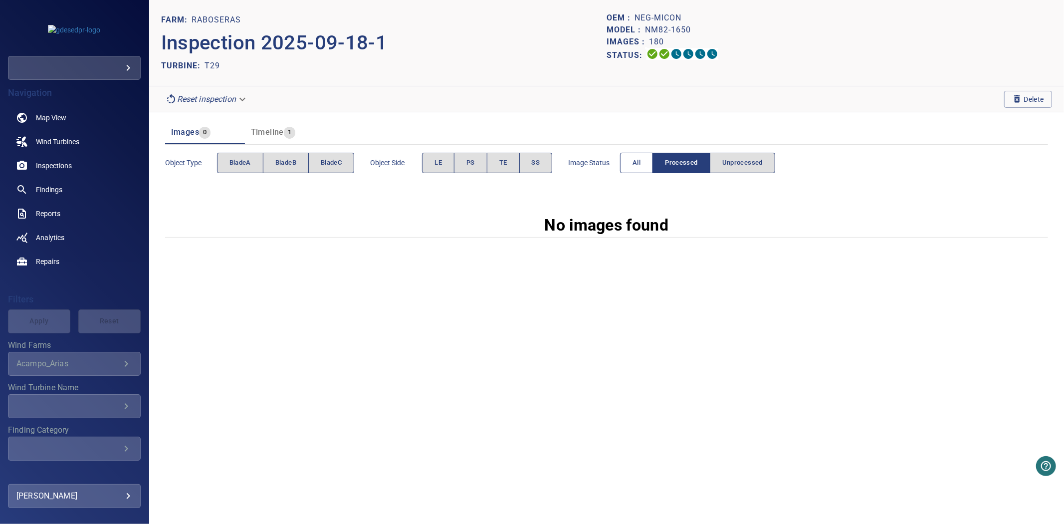
click at [644, 169] on button "All" at bounding box center [636, 163] width 33 height 20
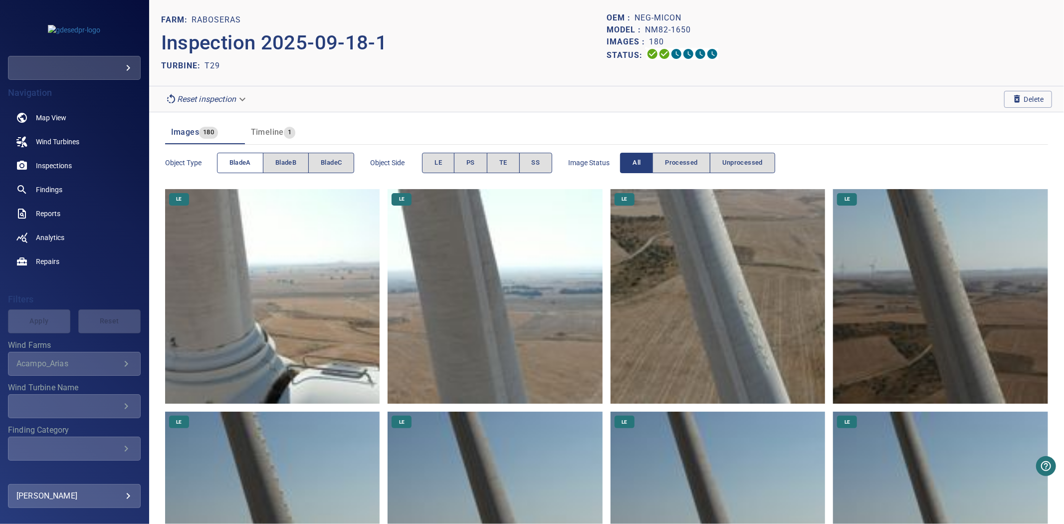
click at [251, 156] on button "bladeA" at bounding box center [240, 163] width 46 height 20
click at [254, 163] on button "bladeA" at bounding box center [240, 163] width 46 height 20
click at [287, 161] on span "bladeB" at bounding box center [285, 162] width 21 height 11
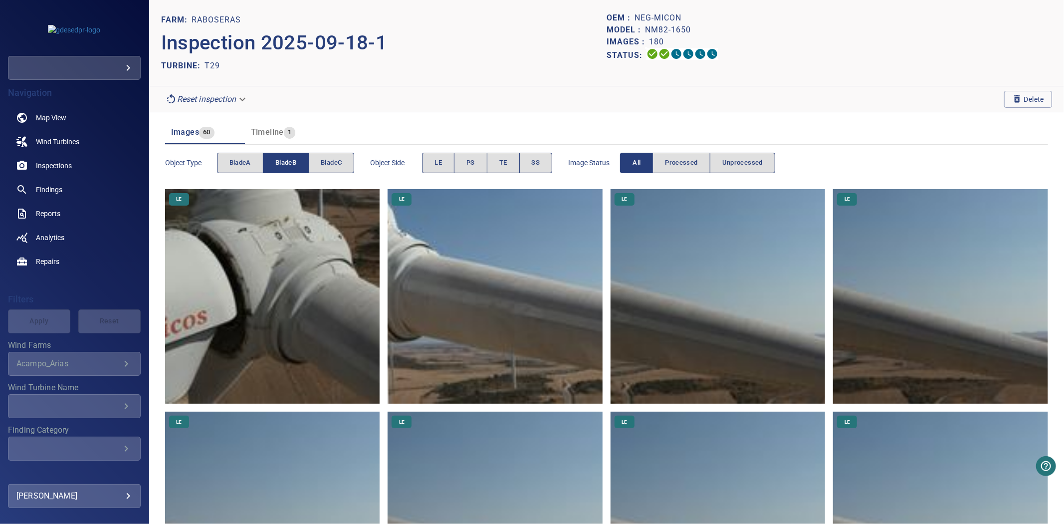
click at [287, 161] on span "bladeB" at bounding box center [285, 162] width 21 height 11
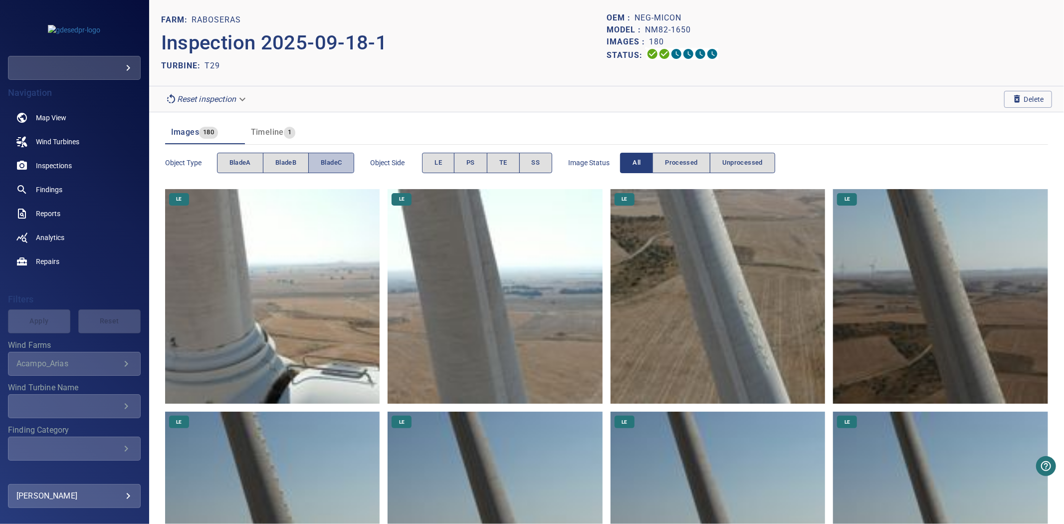
click at [325, 161] on span "bladeC" at bounding box center [331, 162] width 21 height 11
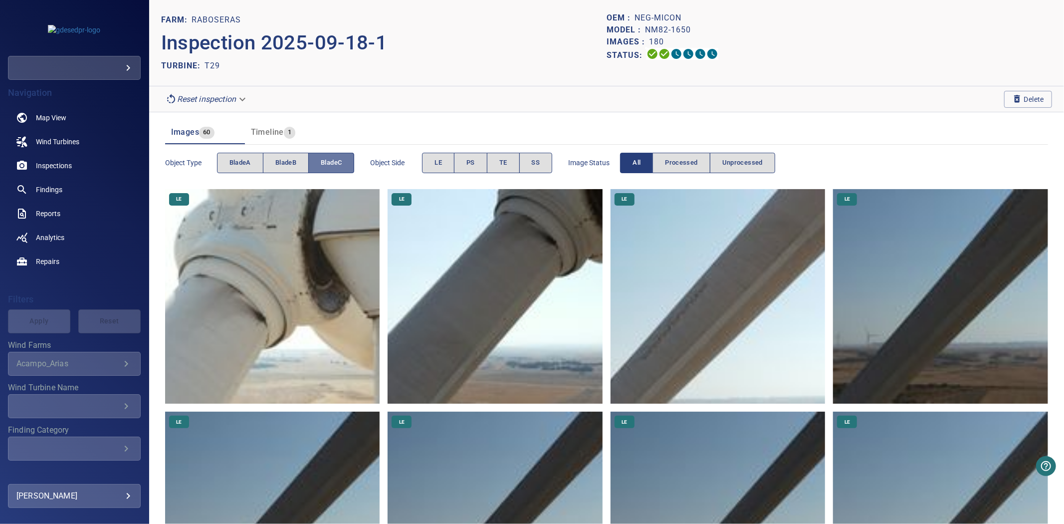
click at [325, 161] on span "bladeC" at bounding box center [331, 162] width 21 height 11
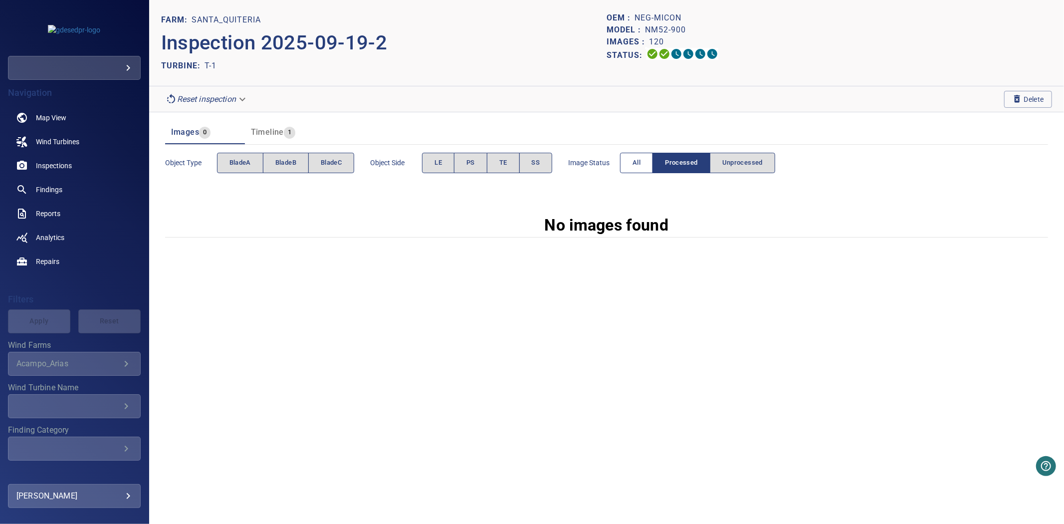
click at [639, 166] on span "All" at bounding box center [637, 162] width 8 height 11
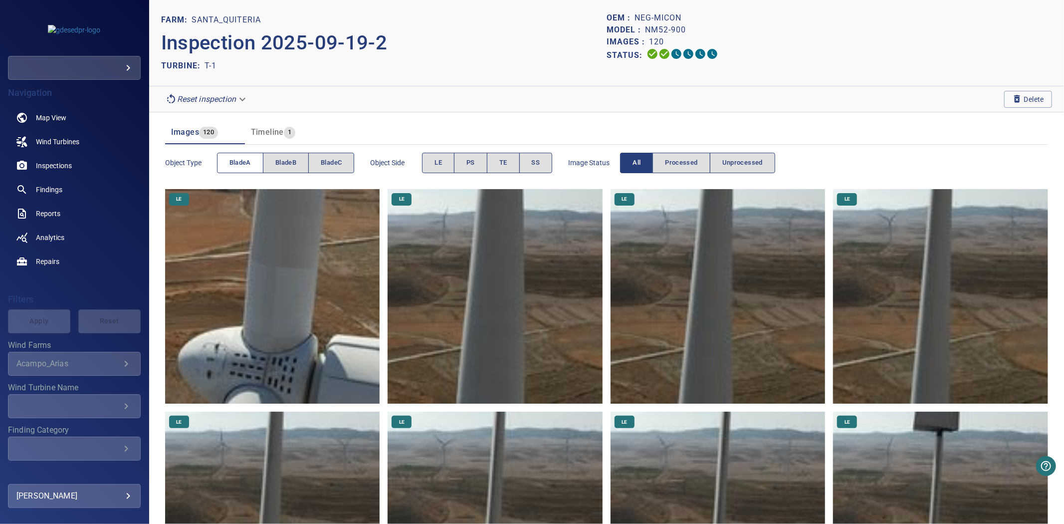
click at [233, 159] on span "bladeA" at bounding box center [240, 162] width 21 height 11
click at [235, 162] on span "bladeA" at bounding box center [240, 162] width 21 height 11
click at [275, 163] on button "bladeB" at bounding box center [286, 163] width 46 height 20
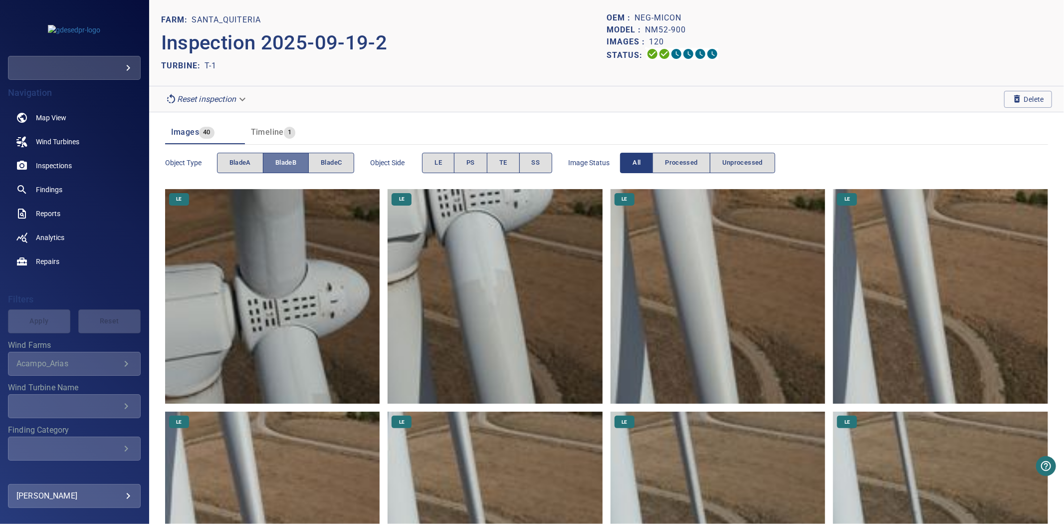
click at [277, 163] on span "bladeB" at bounding box center [285, 162] width 21 height 11
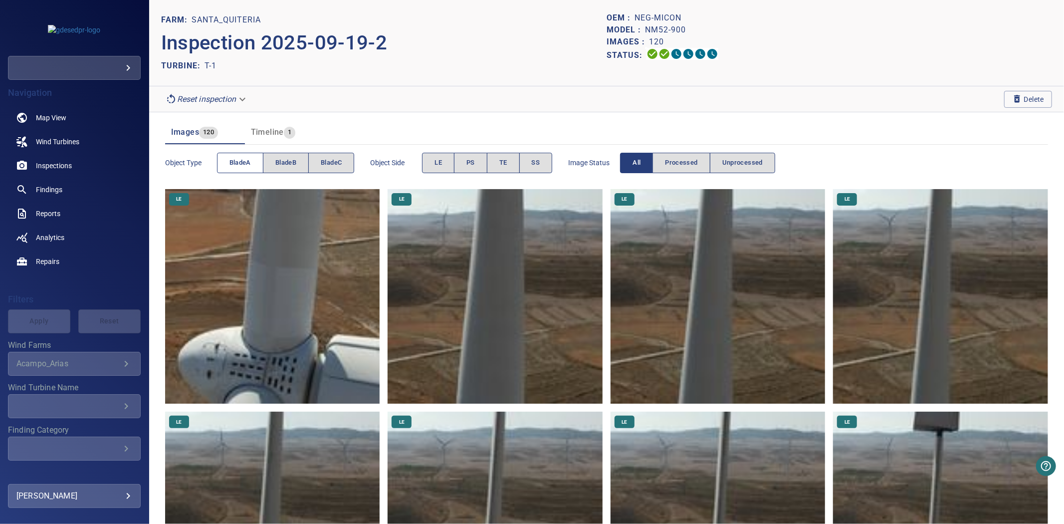
click at [248, 163] on span "bladeA" at bounding box center [240, 162] width 21 height 11
click at [272, 163] on button "bladeB" at bounding box center [286, 163] width 46 height 20
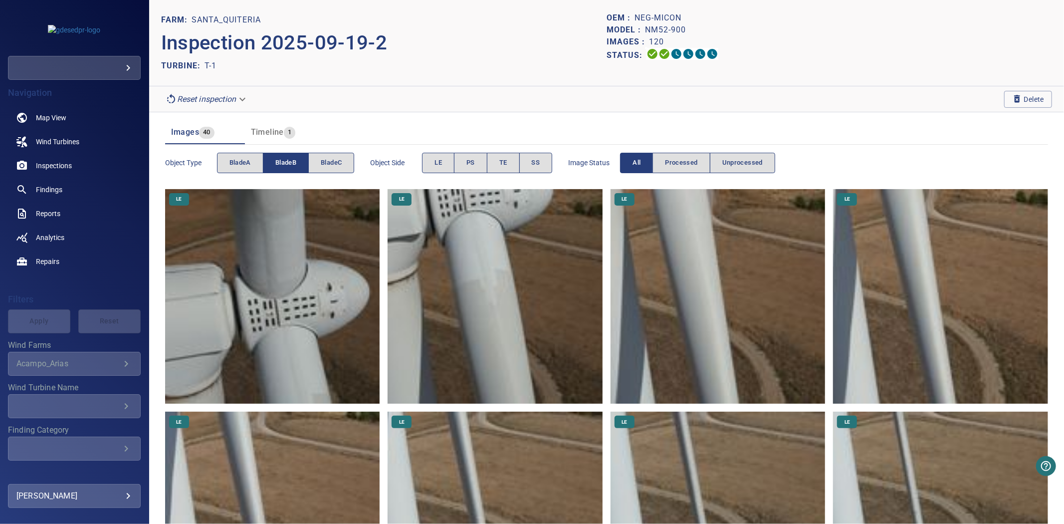
click at [279, 163] on span "bladeB" at bounding box center [285, 162] width 21 height 11
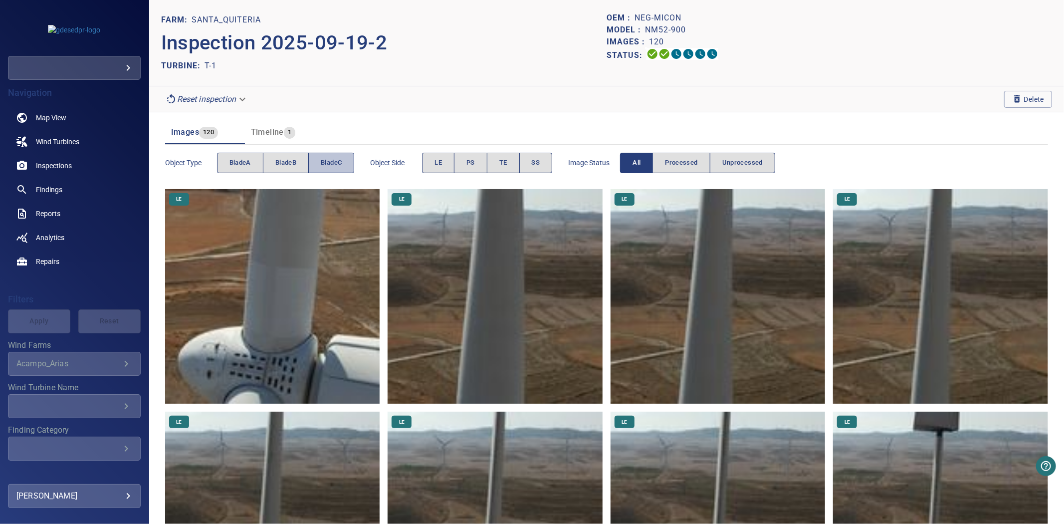
click at [333, 163] on span "bladeC" at bounding box center [331, 162] width 21 height 11
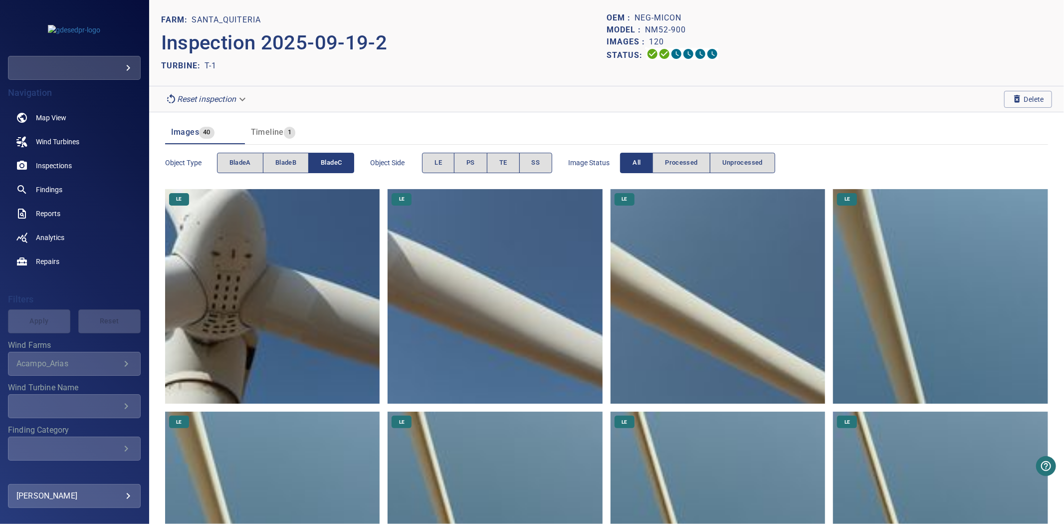
click at [333, 163] on span "bladeC" at bounding box center [331, 162] width 21 height 11
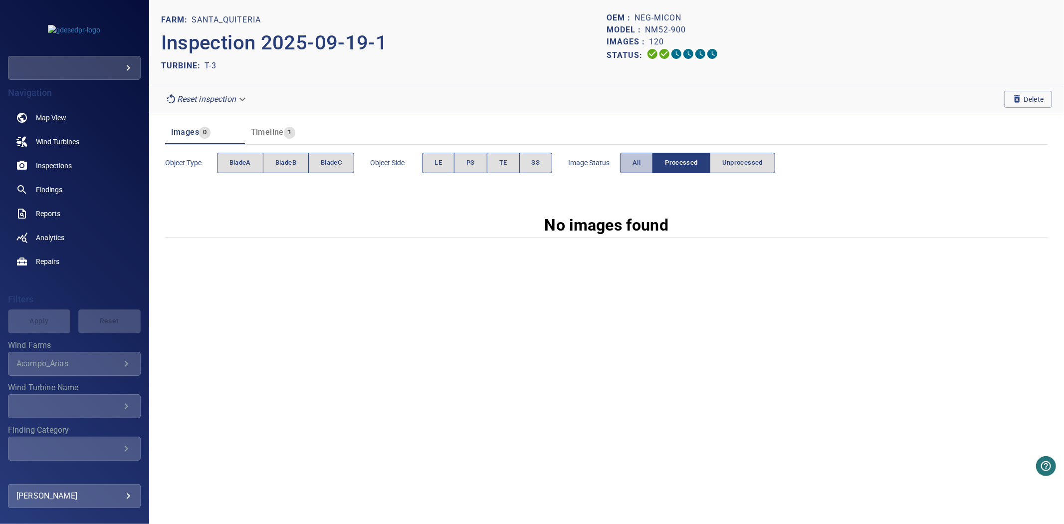
click at [639, 158] on span "All" at bounding box center [637, 162] width 8 height 11
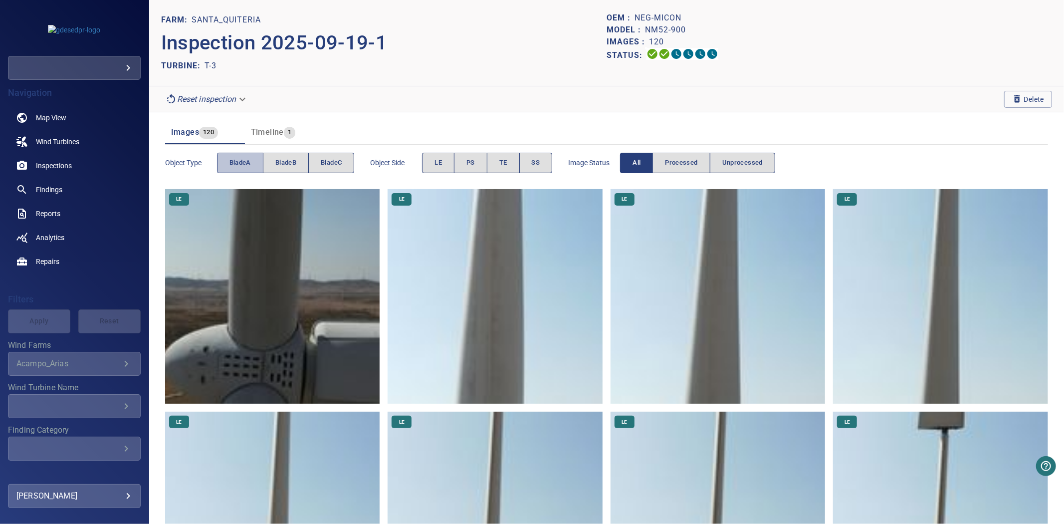
click at [249, 162] on span "bladeA" at bounding box center [240, 162] width 21 height 11
click at [286, 158] on span "bladeB" at bounding box center [285, 162] width 21 height 11
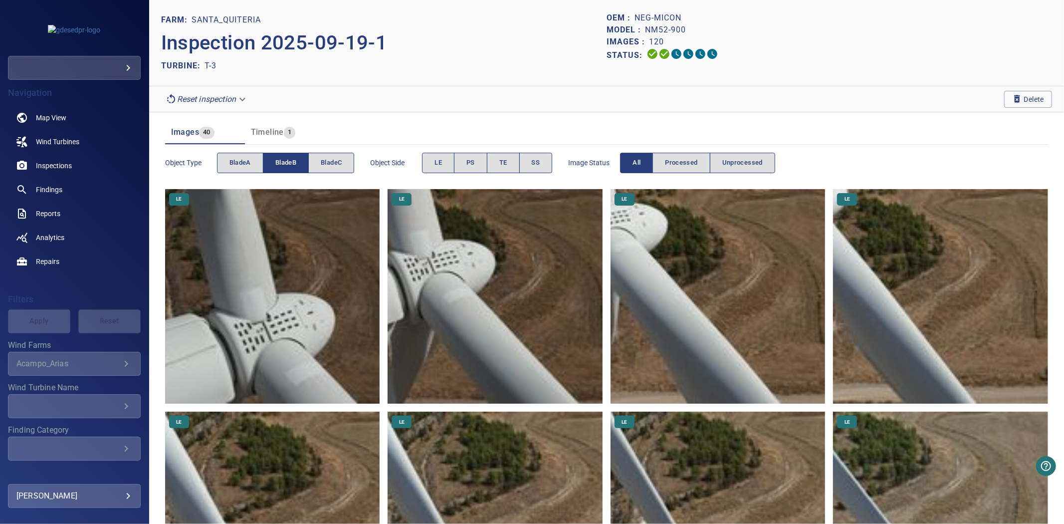
click at [286, 158] on span "bladeB" at bounding box center [285, 162] width 21 height 11
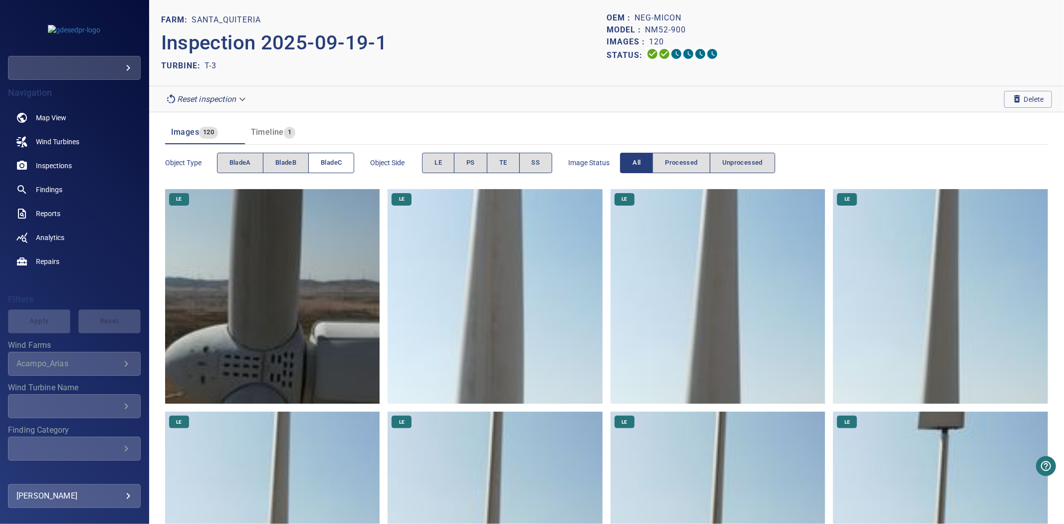
click at [320, 161] on button "bladeC" at bounding box center [331, 163] width 46 height 20
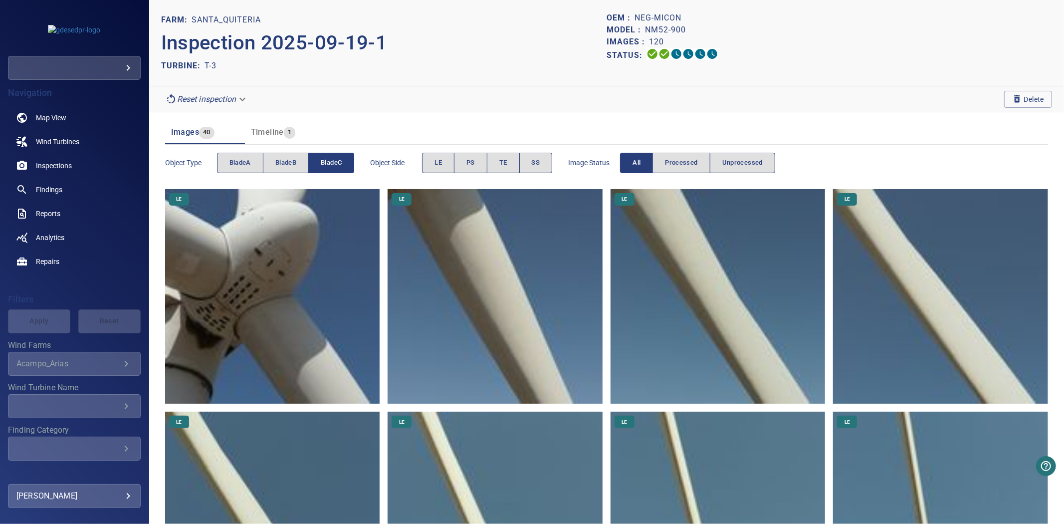
click at [322, 161] on span "bladeC" at bounding box center [331, 162] width 21 height 11
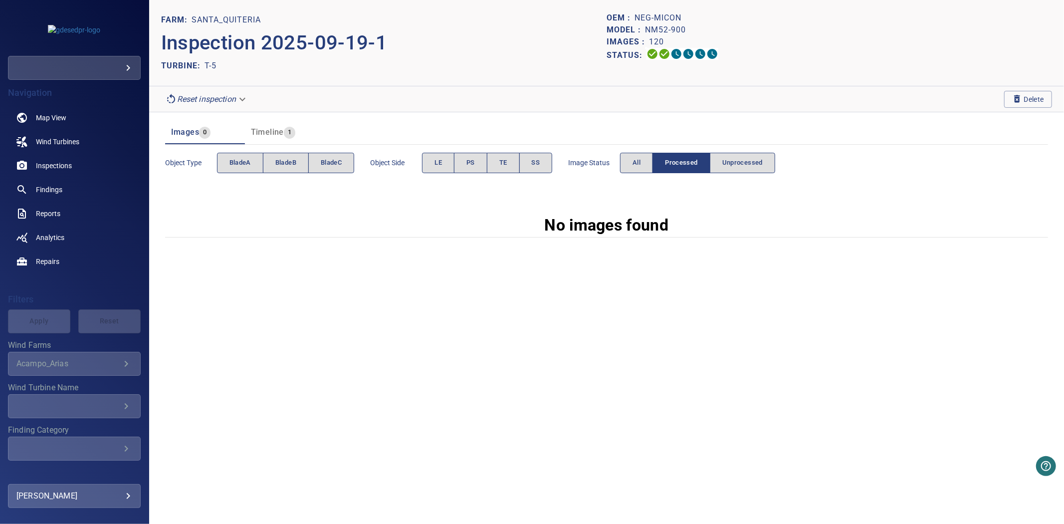
drag, startPoint x: 622, startPoint y: 176, endPoint x: 627, endPoint y: 169, distance: 8.6
click at [623, 173] on div "Image Status All Processed Unprocessed" at bounding box center [671, 163] width 207 height 28
click at [627, 169] on button "All" at bounding box center [636, 163] width 33 height 20
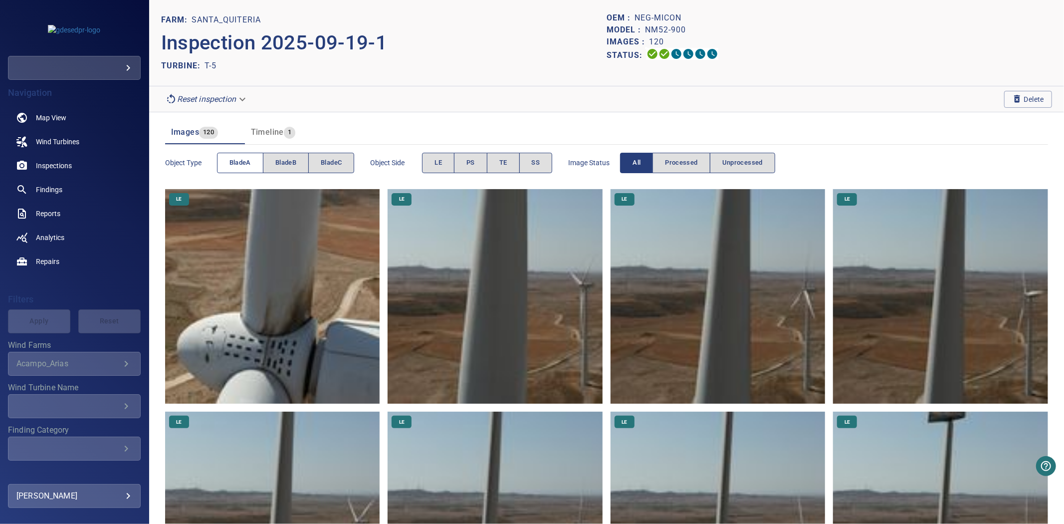
click at [241, 156] on button "bladeA" at bounding box center [240, 163] width 46 height 20
click at [283, 163] on span "bladeB" at bounding box center [285, 162] width 21 height 11
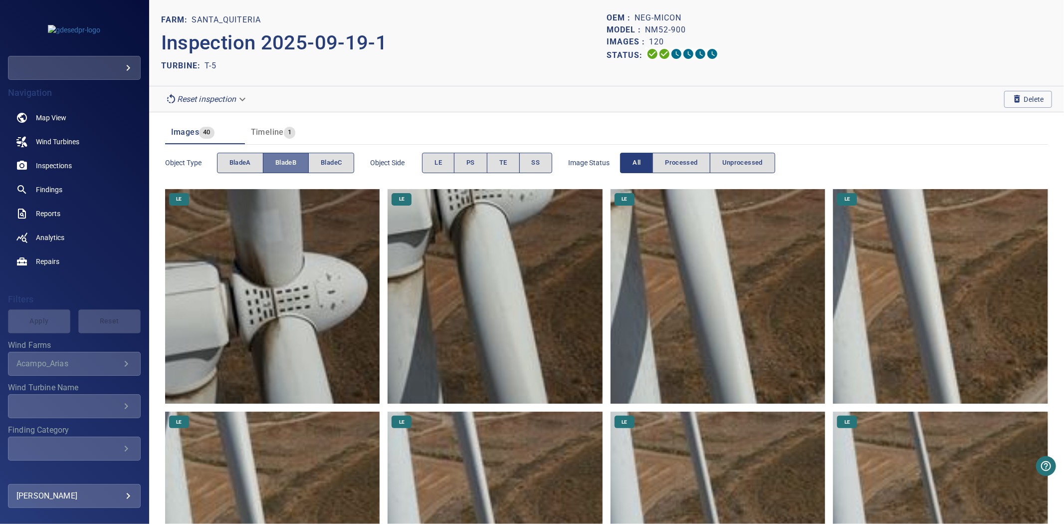
click at [283, 163] on span "bladeB" at bounding box center [285, 162] width 21 height 11
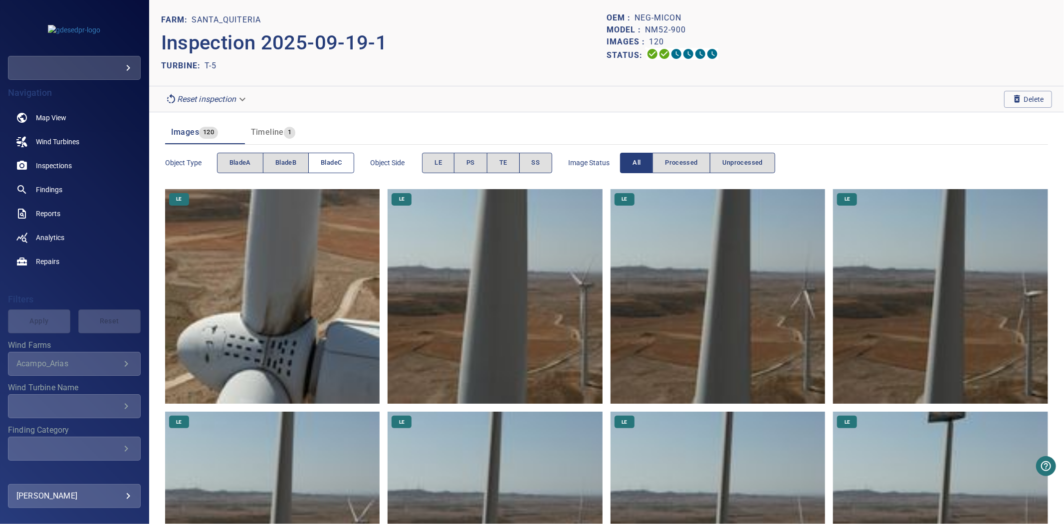
click at [340, 163] on span "bladeC" at bounding box center [331, 162] width 21 height 11
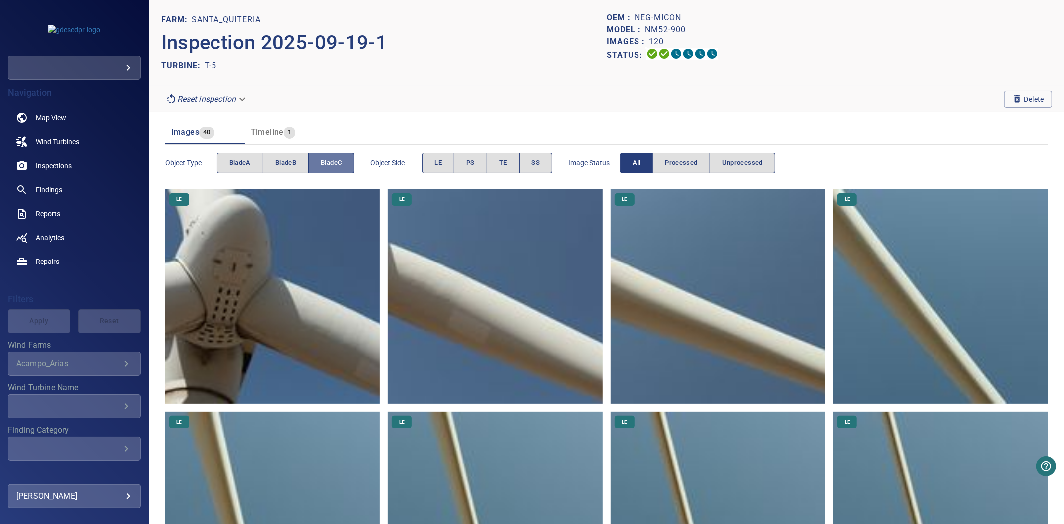
click at [340, 163] on span "bladeC" at bounding box center [331, 162] width 21 height 11
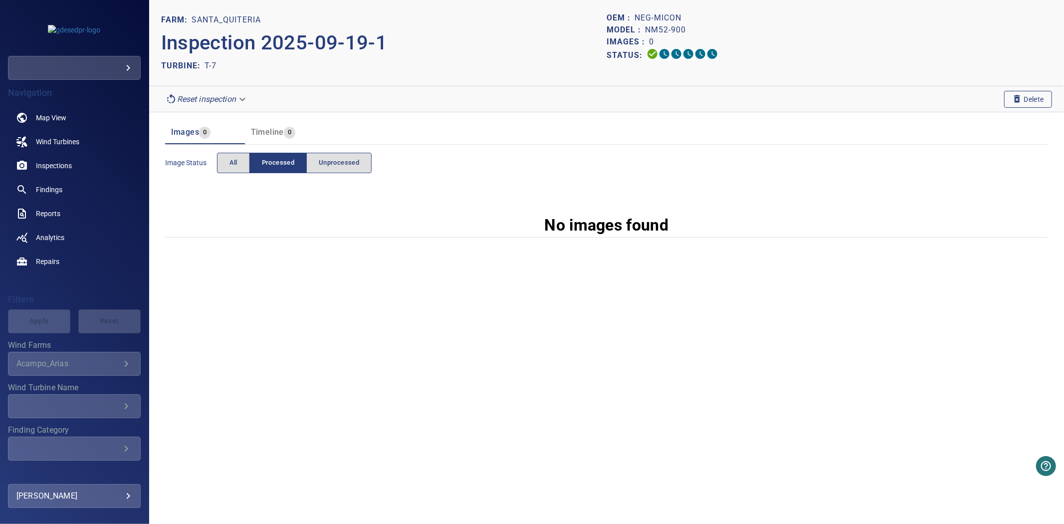
click at [1014, 95] on icon "button" at bounding box center [1018, 99] width 10 height 10
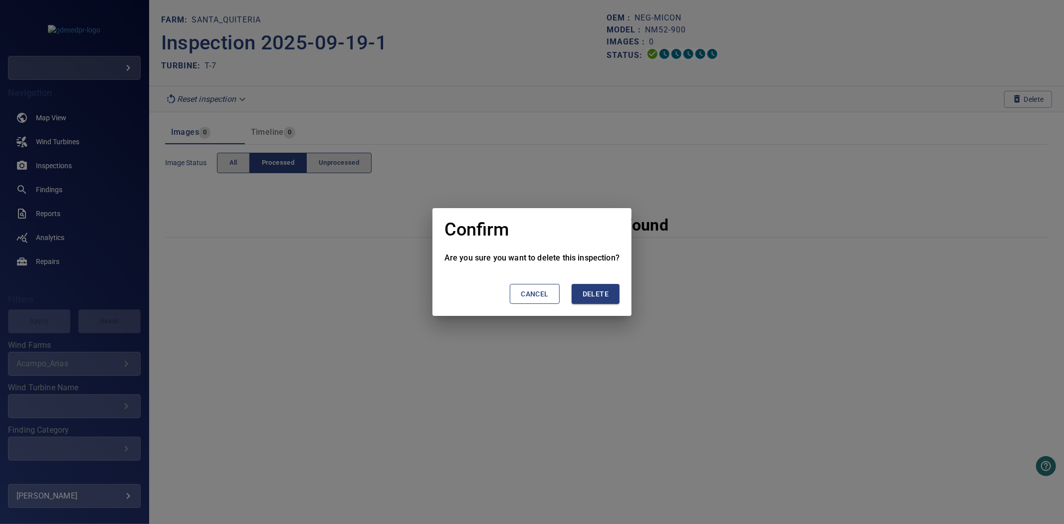
click at [609, 294] on button "Delete" at bounding box center [596, 294] width 48 height 20
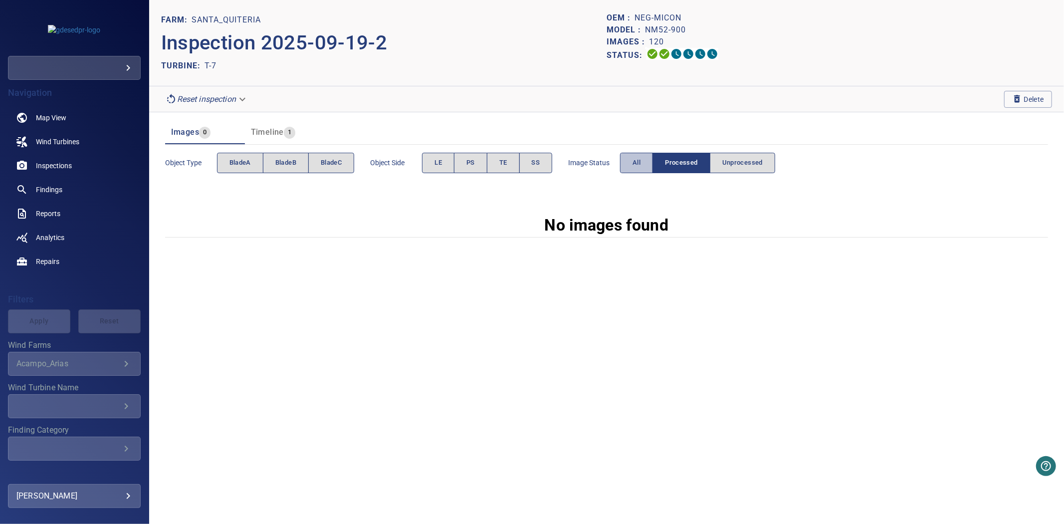
click at [634, 162] on button "All" at bounding box center [636, 163] width 33 height 20
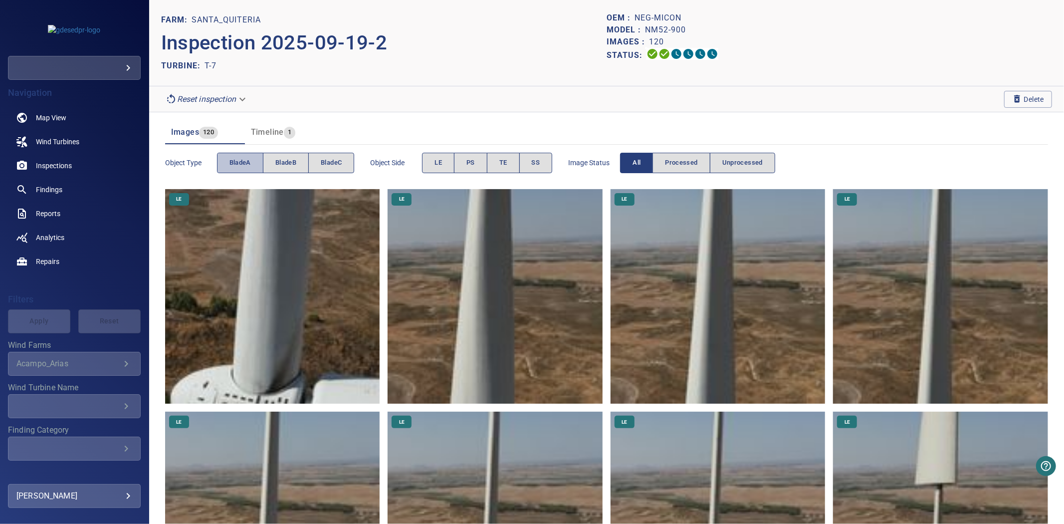
click at [245, 161] on span "bladeA" at bounding box center [240, 162] width 21 height 11
click at [276, 164] on span "bladeB" at bounding box center [285, 162] width 21 height 11
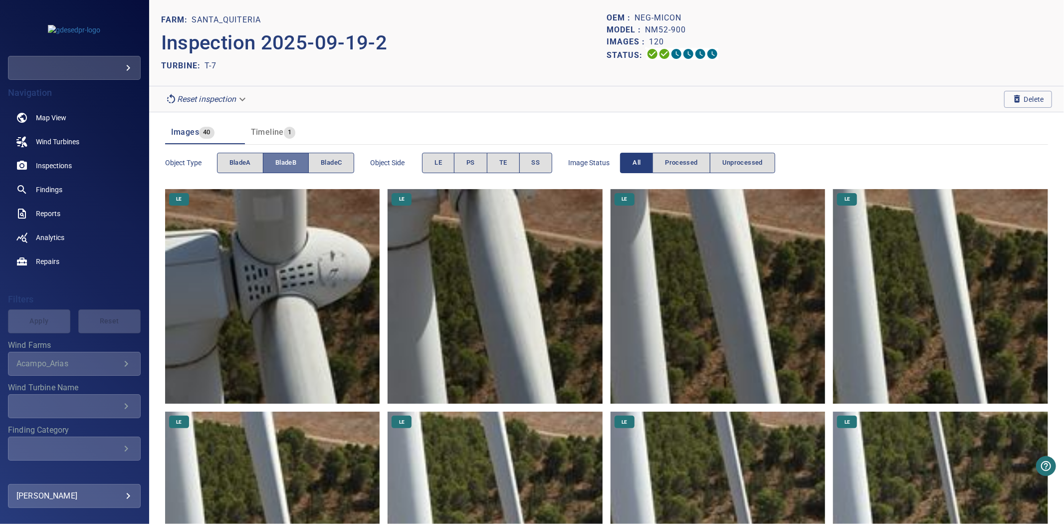
drag, startPoint x: 245, startPoint y: 161, endPoint x: 278, endPoint y: 164, distance: 33.1
click at [278, 164] on span "bladeB" at bounding box center [285, 162] width 21 height 11
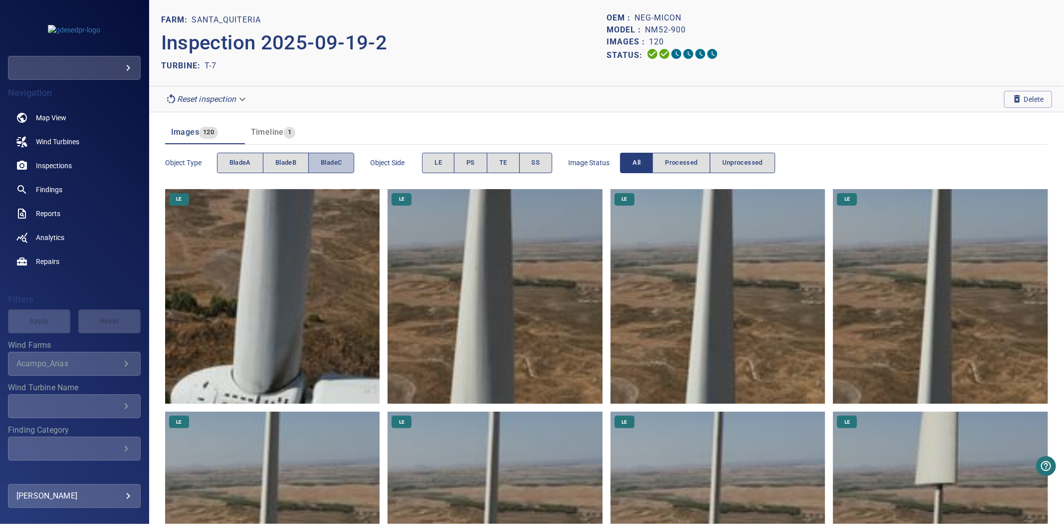
click at [331, 167] on span "bladeC" at bounding box center [331, 162] width 21 height 11
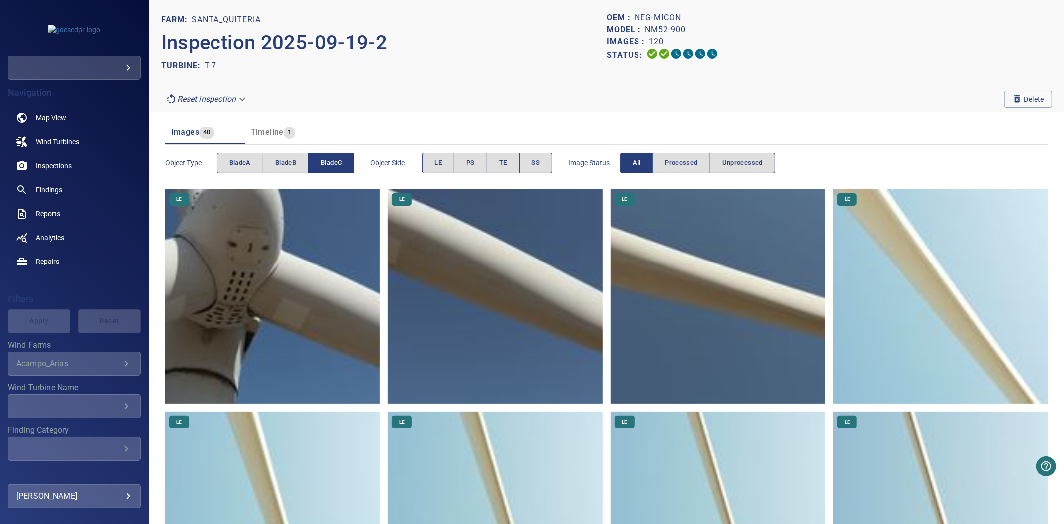
click at [331, 167] on span "bladeC" at bounding box center [331, 162] width 21 height 11
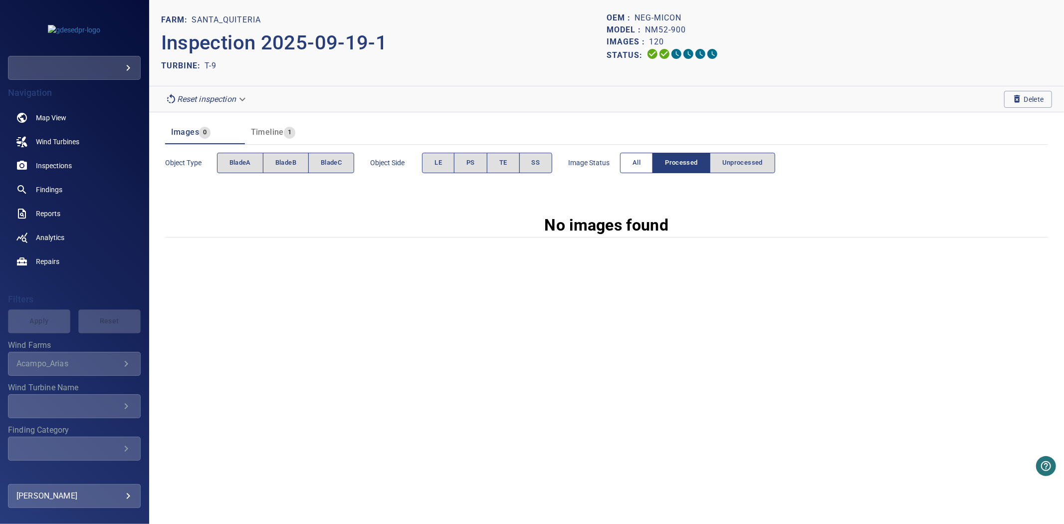
click at [637, 168] on span "All" at bounding box center [637, 162] width 8 height 11
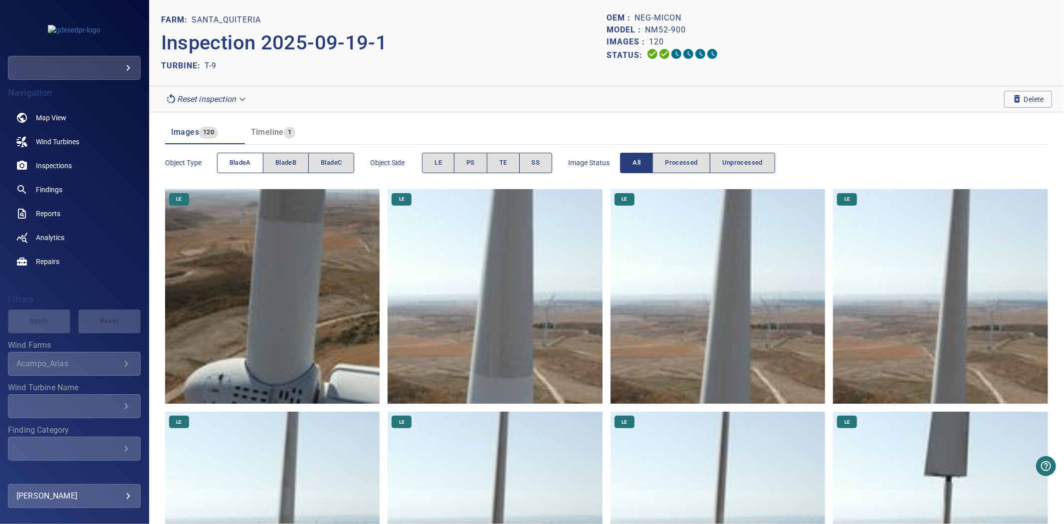
click at [230, 161] on span "bladeA" at bounding box center [240, 162] width 21 height 11
click at [266, 164] on button "bladeB" at bounding box center [286, 163] width 46 height 20
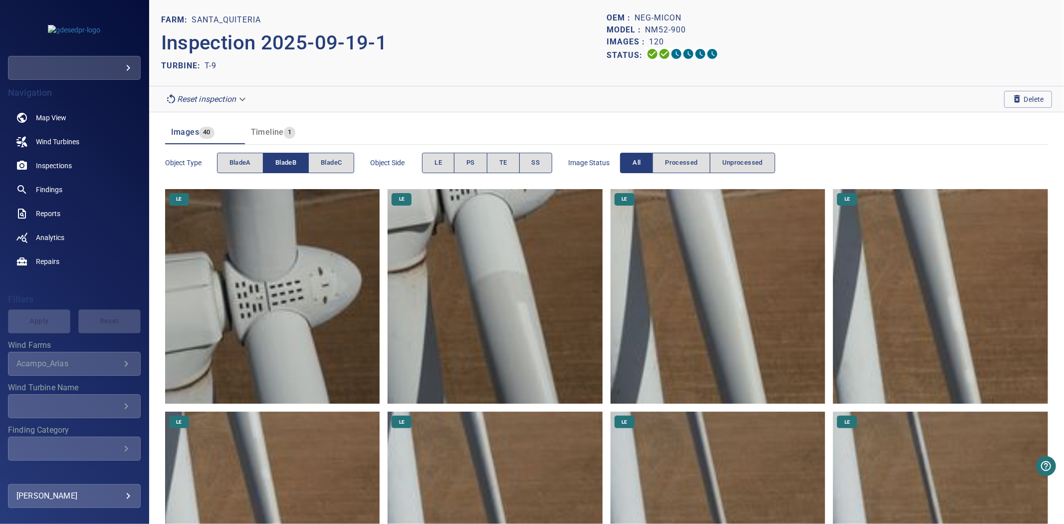
click at [271, 164] on button "bladeB" at bounding box center [286, 163] width 46 height 20
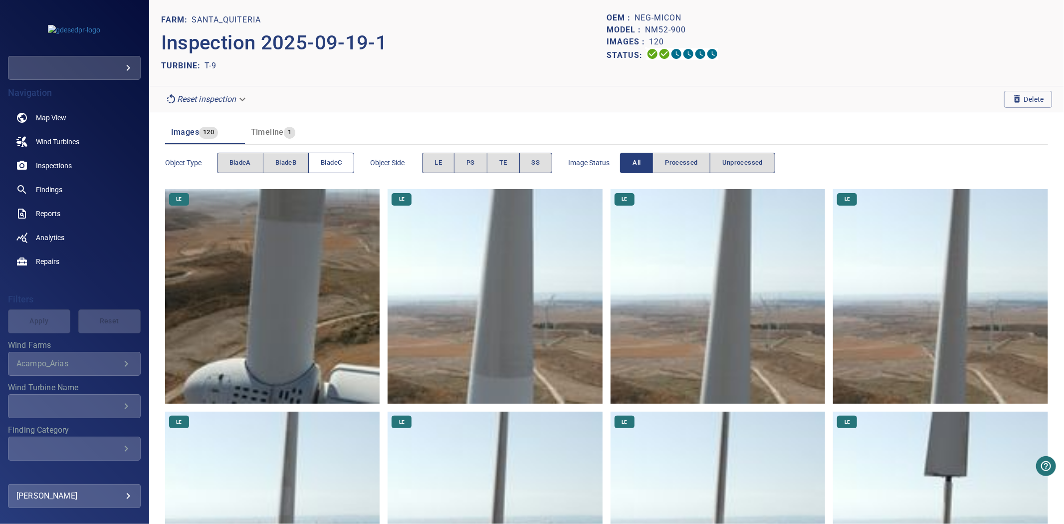
click at [328, 161] on span "bladeC" at bounding box center [331, 162] width 21 height 11
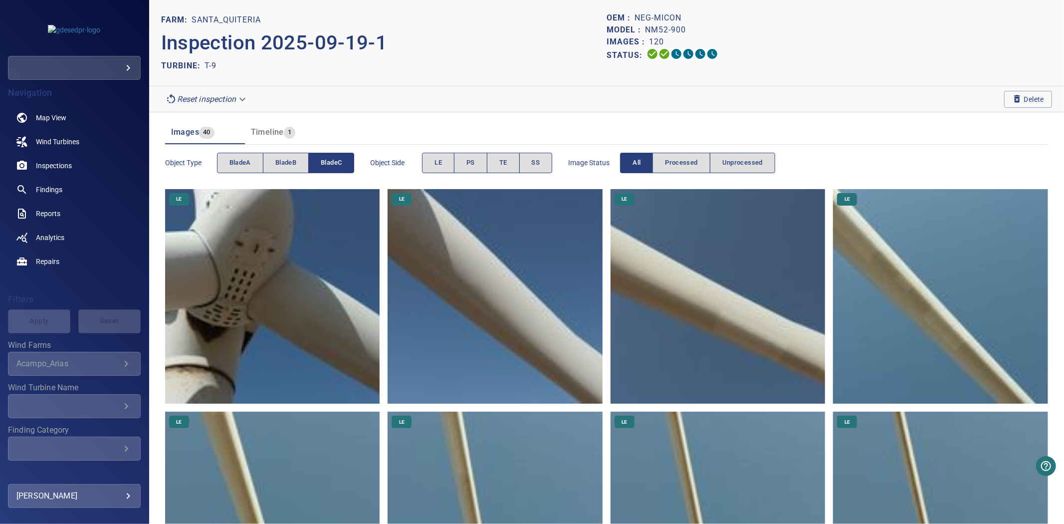
click at [328, 161] on span "bladeC" at bounding box center [331, 162] width 21 height 11
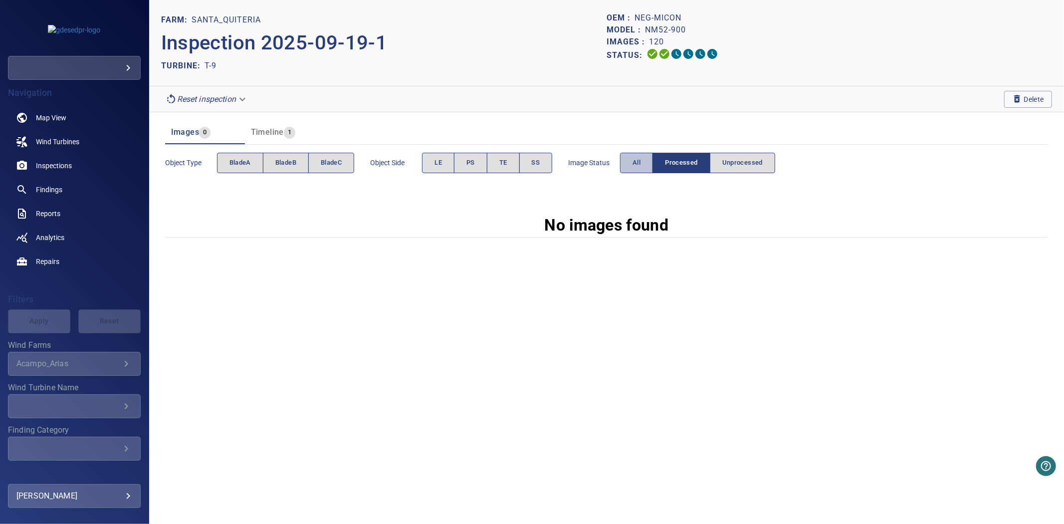
click at [625, 161] on button "All" at bounding box center [636, 163] width 33 height 20
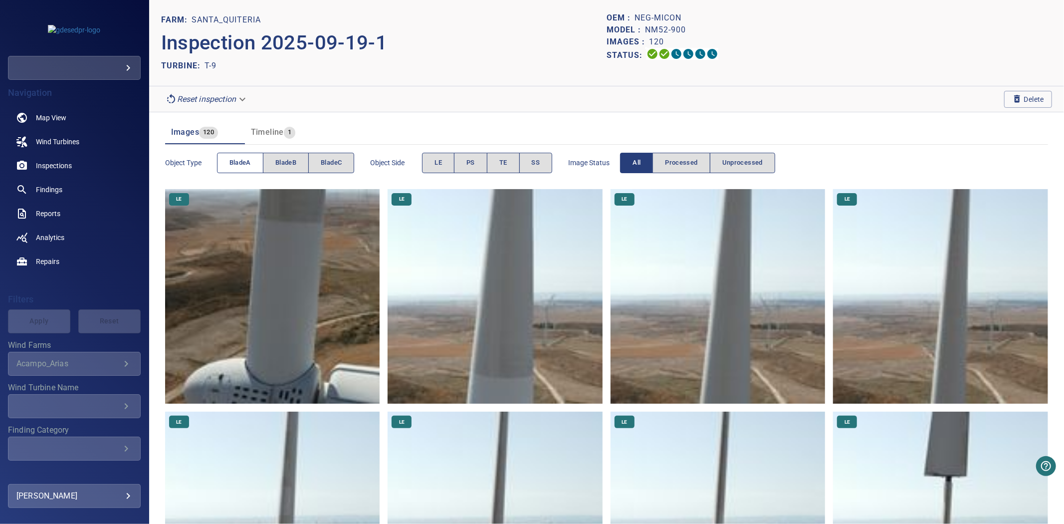
click at [241, 168] on span "bladeA" at bounding box center [240, 162] width 21 height 11
click at [241, 167] on span "bladeA" at bounding box center [240, 162] width 21 height 11
click at [281, 165] on span "bladeB" at bounding box center [285, 162] width 21 height 11
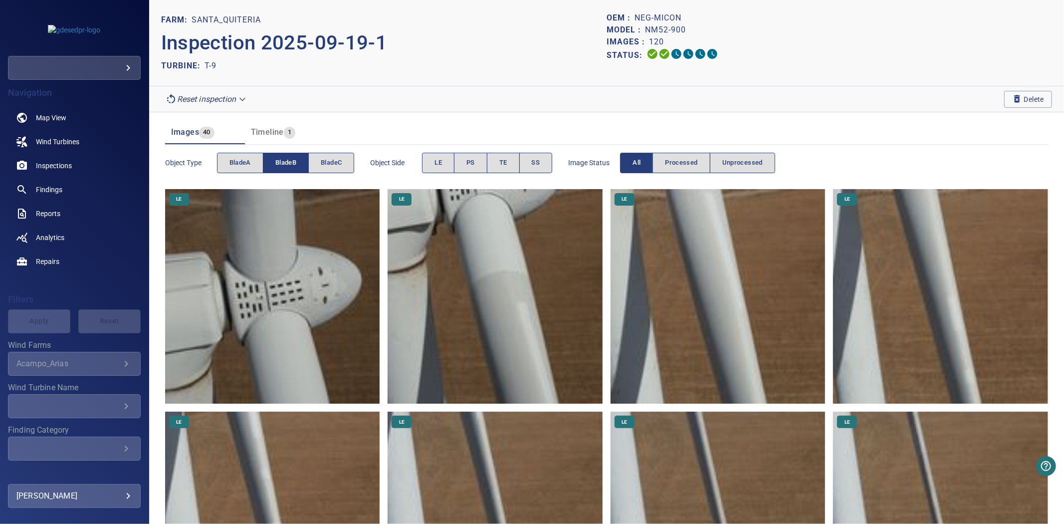
click at [281, 165] on span "bladeB" at bounding box center [285, 162] width 21 height 11
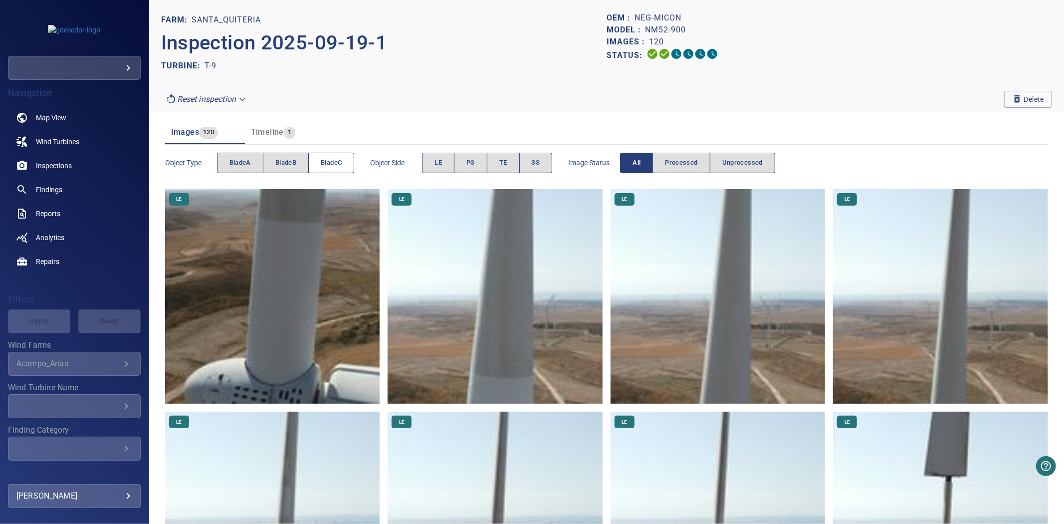
click at [338, 162] on span "bladeC" at bounding box center [331, 162] width 21 height 11
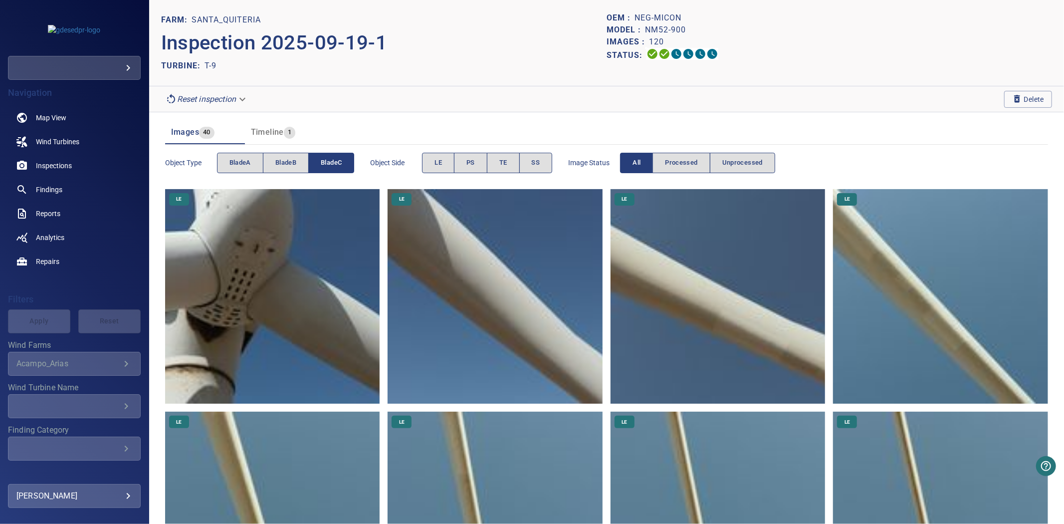
click at [338, 162] on span "bladeC" at bounding box center [331, 162] width 21 height 11
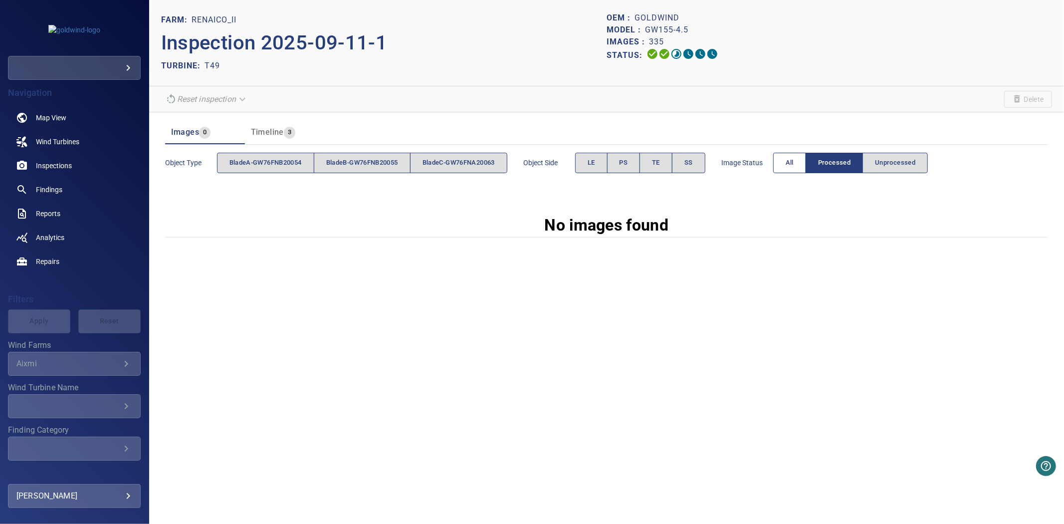
click at [806, 157] on button "All" at bounding box center [790, 163] width 33 height 20
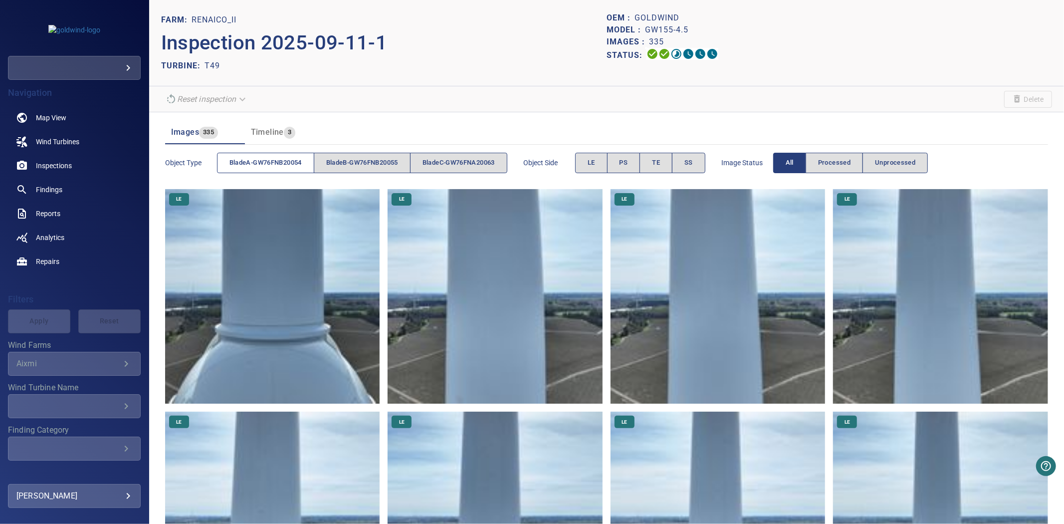
click at [295, 158] on span "bladeA-GW76FNB20054" at bounding box center [266, 162] width 72 height 11
click at [292, 158] on span "bladeA-GW76FNB20054" at bounding box center [266, 162] width 72 height 11
click at [365, 161] on span "bladeB-GW76FNB20055" at bounding box center [362, 162] width 72 height 11
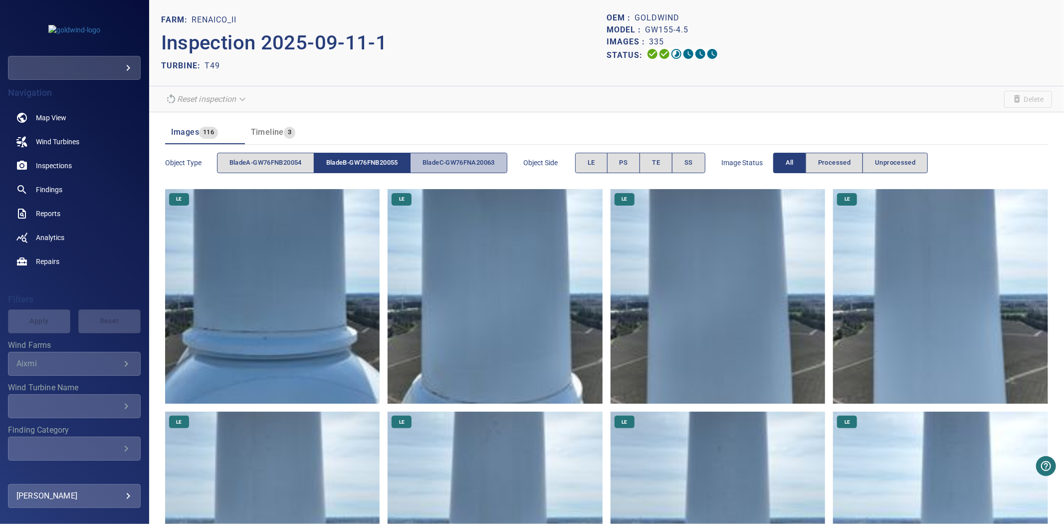
click at [463, 162] on span "bladeC-GW76FNA20063" at bounding box center [459, 162] width 72 height 11
click at [383, 162] on span "bladeB-GW76FNB20055" at bounding box center [362, 162] width 72 height 11
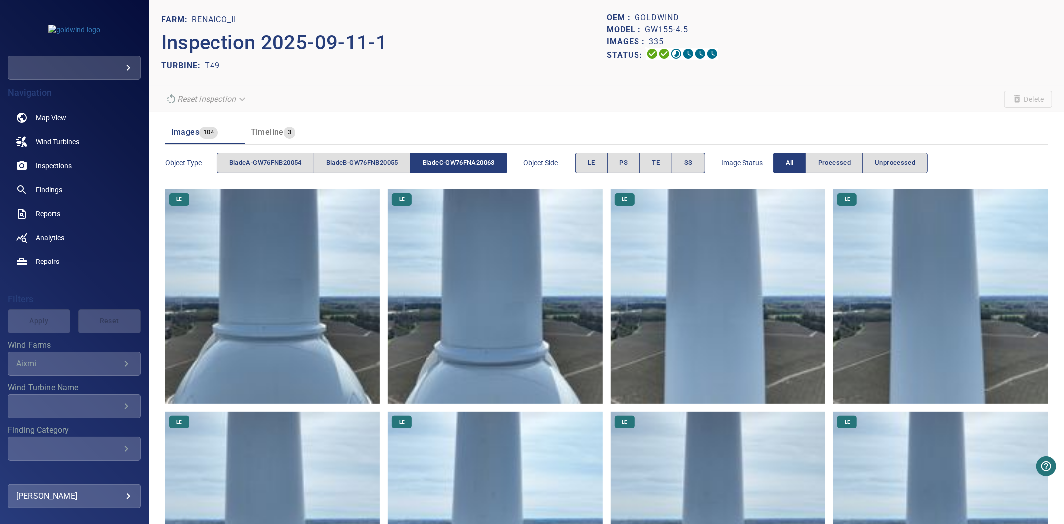
click at [456, 161] on span "bladeC-GW76FNA20063" at bounding box center [459, 162] width 72 height 11
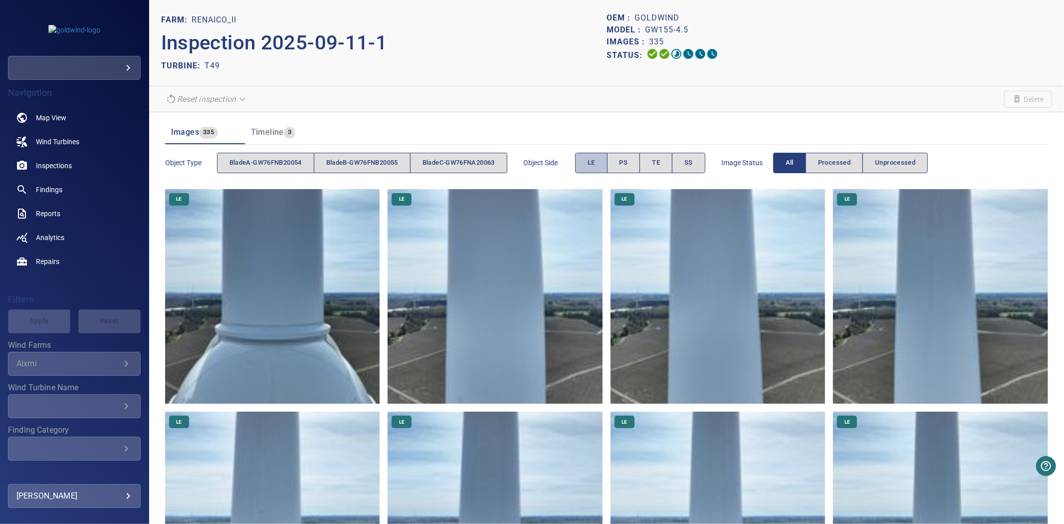
click at [588, 164] on button "LE" at bounding box center [591, 163] width 32 height 20
click at [595, 160] on span "LE" at bounding box center [591, 162] width 7 height 11
click at [625, 161] on button "PS" at bounding box center [623, 163] width 33 height 20
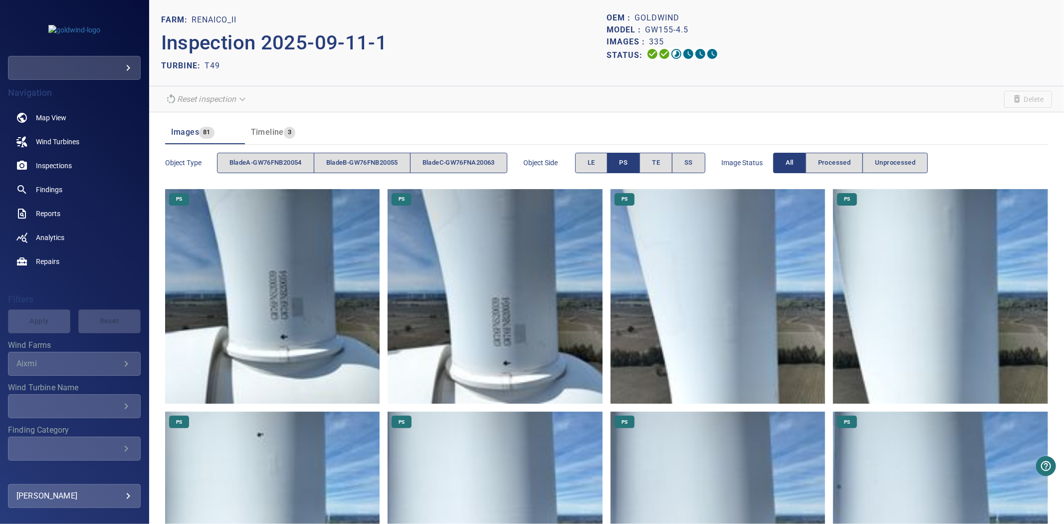
click at [421, 28] on p "Inspection 2025-09-11-1" at bounding box center [384, 43] width 446 height 30
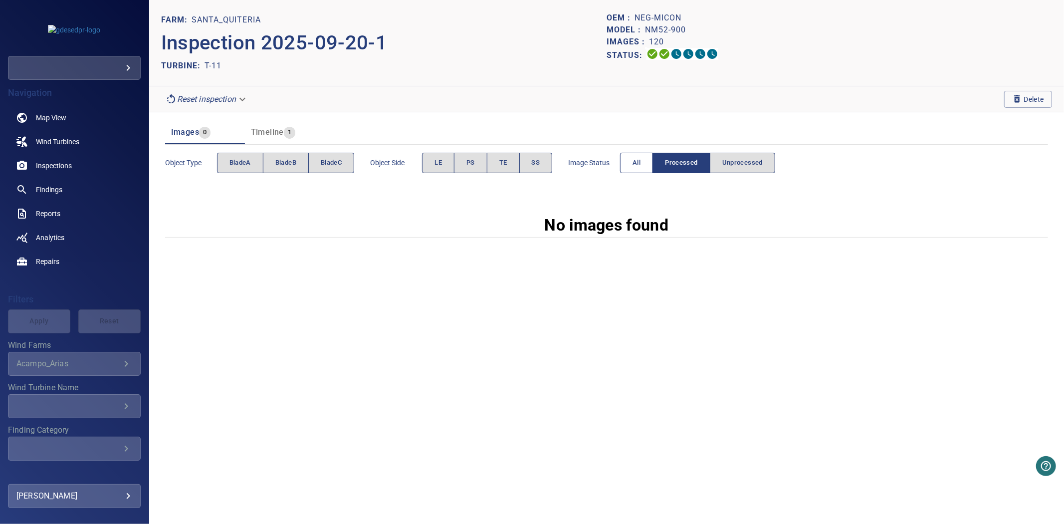
click at [632, 166] on button "All" at bounding box center [636, 163] width 33 height 20
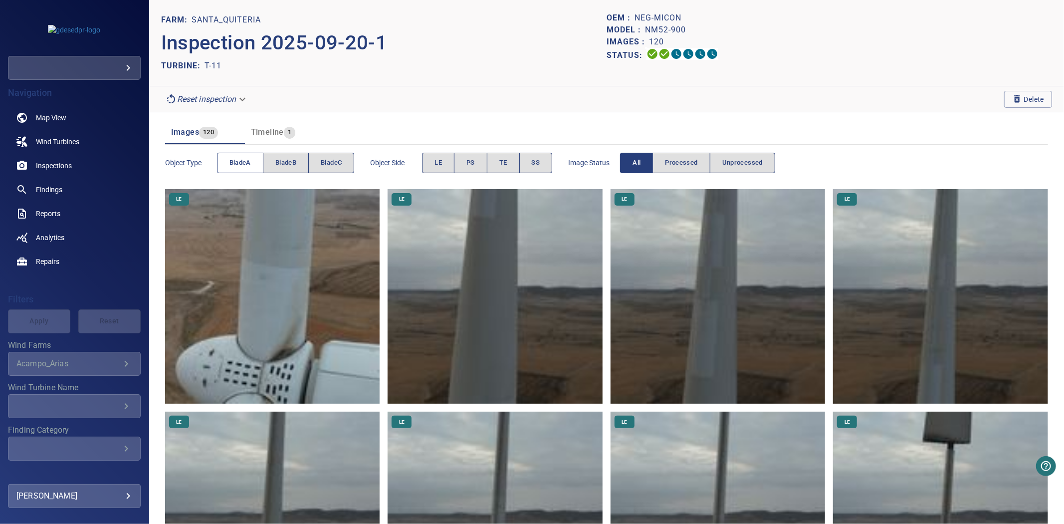
click at [251, 163] on span "bladeA" at bounding box center [240, 162] width 21 height 11
click at [250, 163] on span "bladeA" at bounding box center [240, 162] width 21 height 11
click at [280, 168] on span "bladeB" at bounding box center [285, 162] width 21 height 11
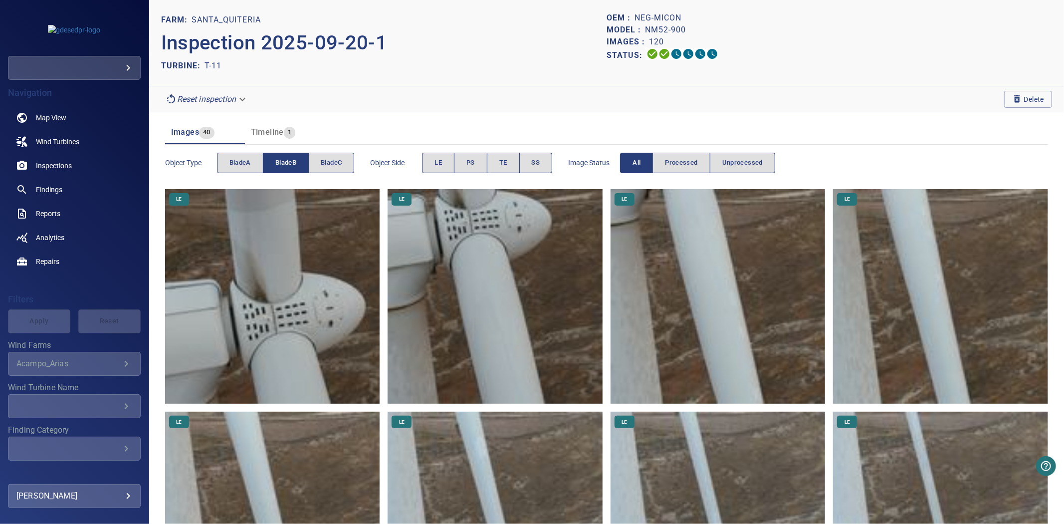
click at [280, 168] on span "bladeB" at bounding box center [285, 162] width 21 height 11
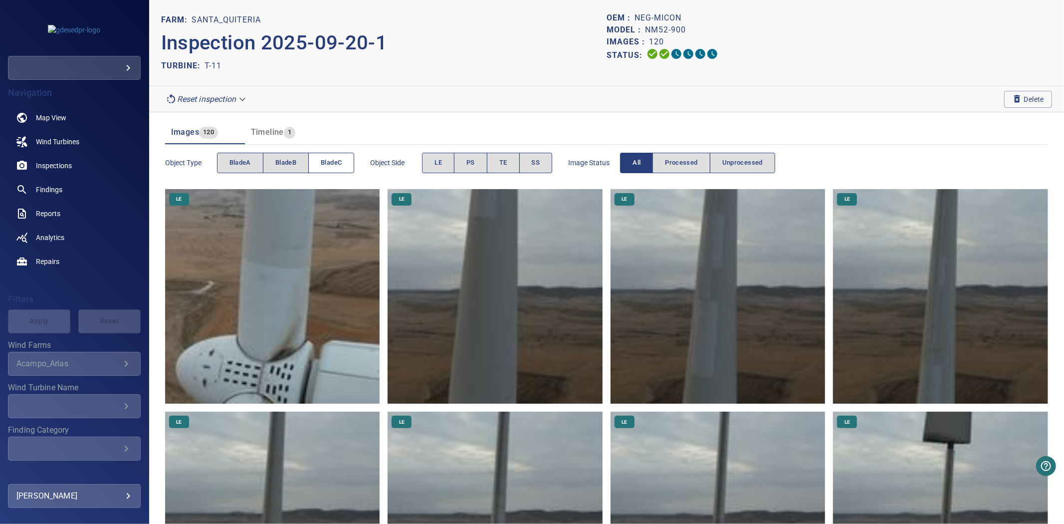
click at [336, 168] on span "bladeC" at bounding box center [331, 162] width 21 height 11
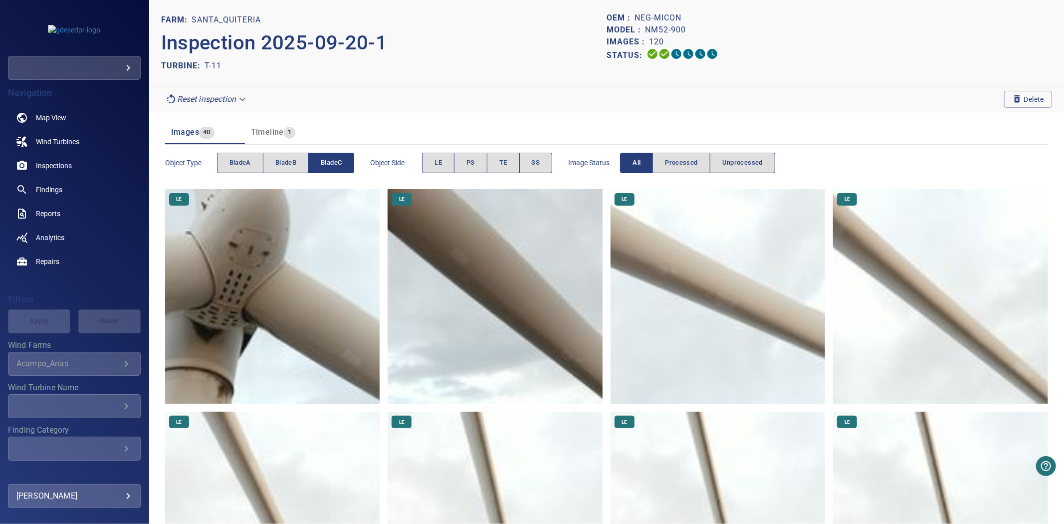
click at [336, 168] on span "bladeC" at bounding box center [331, 162] width 21 height 11
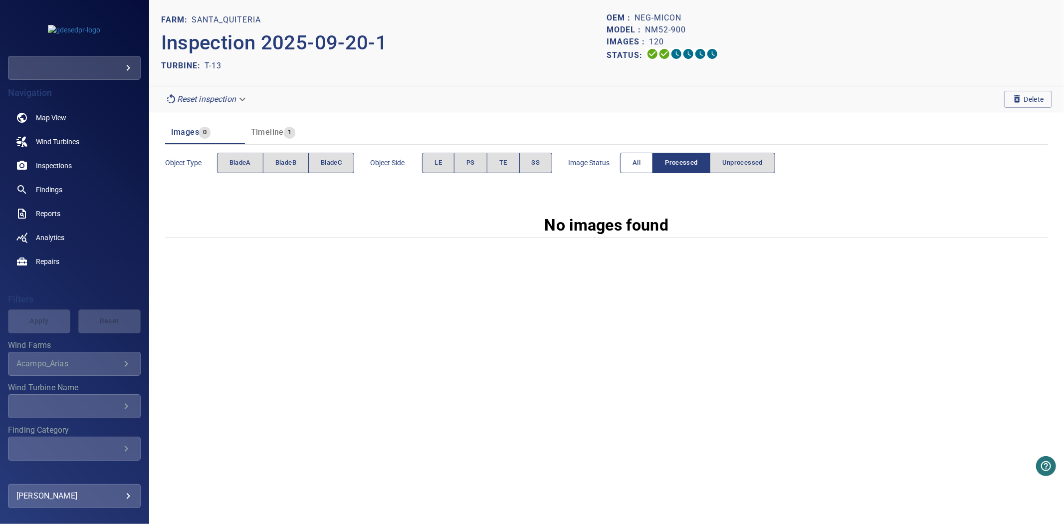
click at [639, 162] on span "All" at bounding box center [637, 162] width 8 height 11
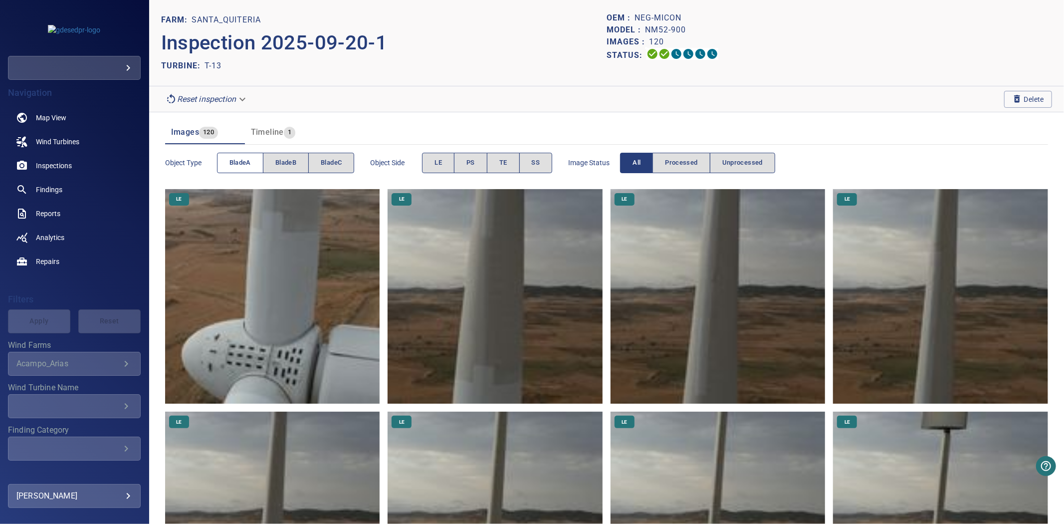
click at [241, 164] on span "bladeA" at bounding box center [240, 162] width 21 height 11
click at [292, 164] on span "bladeB" at bounding box center [285, 162] width 21 height 11
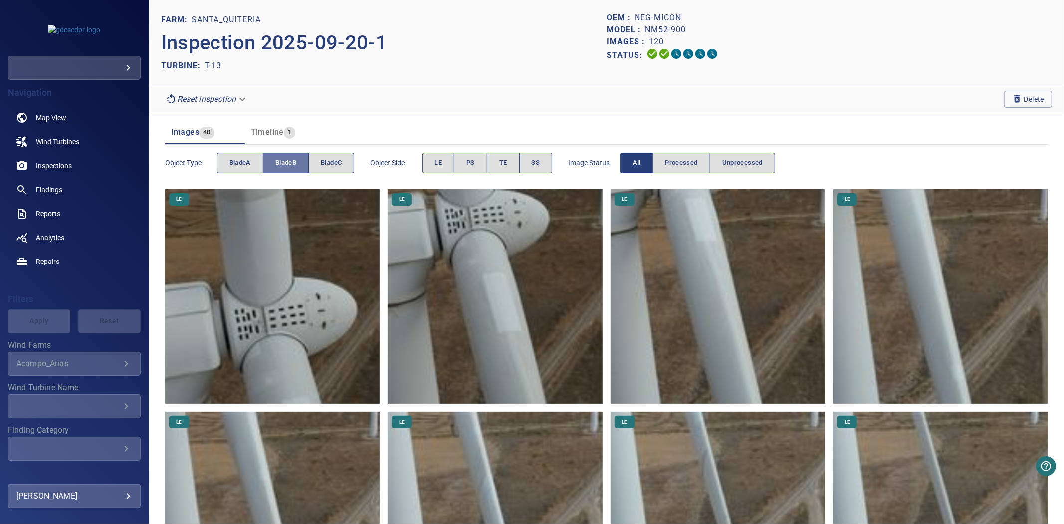
click at [292, 164] on span "bladeB" at bounding box center [285, 162] width 21 height 11
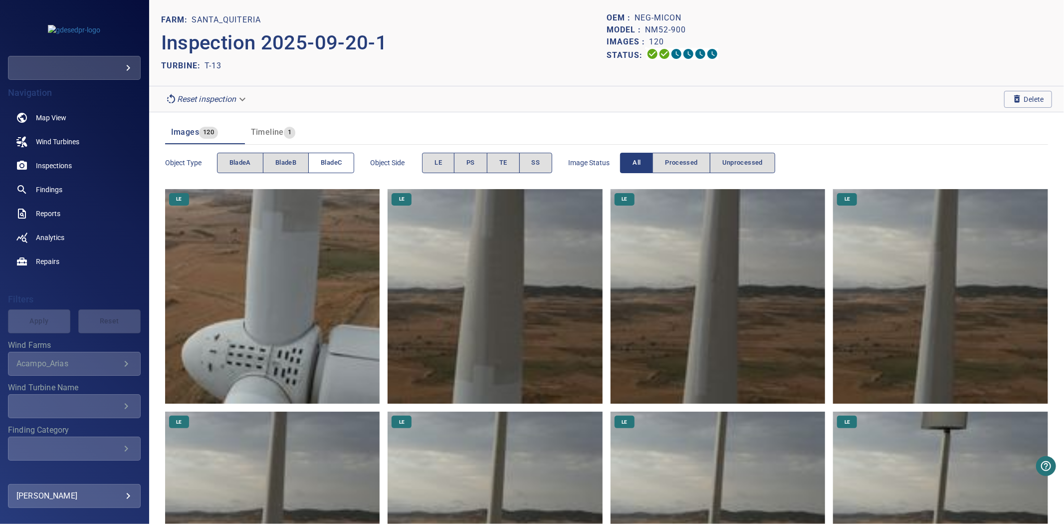
click at [323, 160] on span "bladeC" at bounding box center [331, 162] width 21 height 11
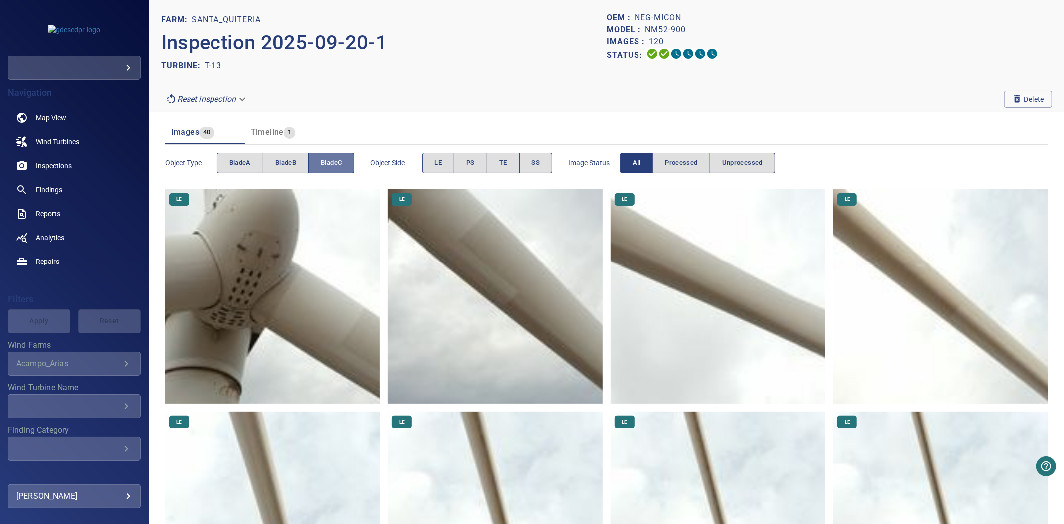
click at [323, 160] on span "bladeC" at bounding box center [331, 162] width 21 height 11
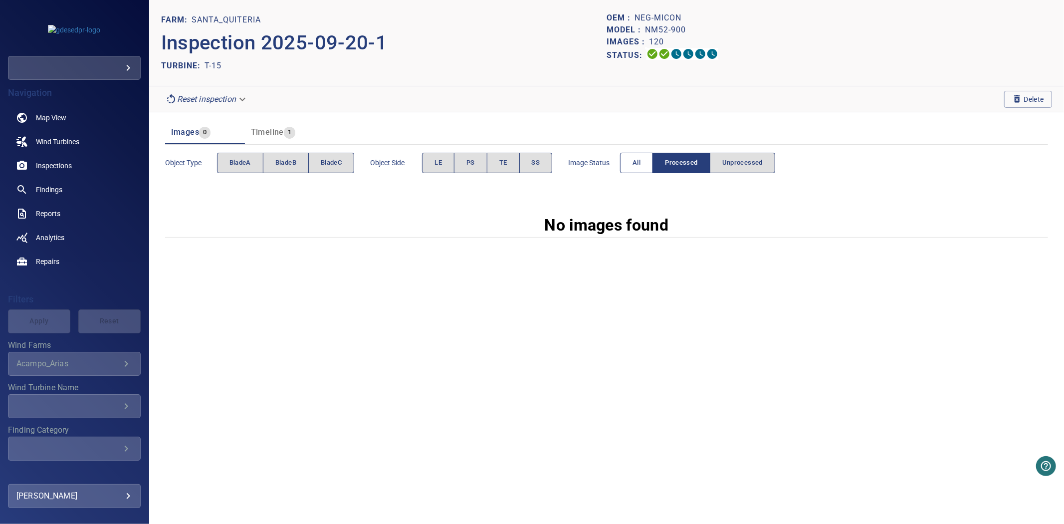
click at [644, 157] on button "All" at bounding box center [636, 163] width 33 height 20
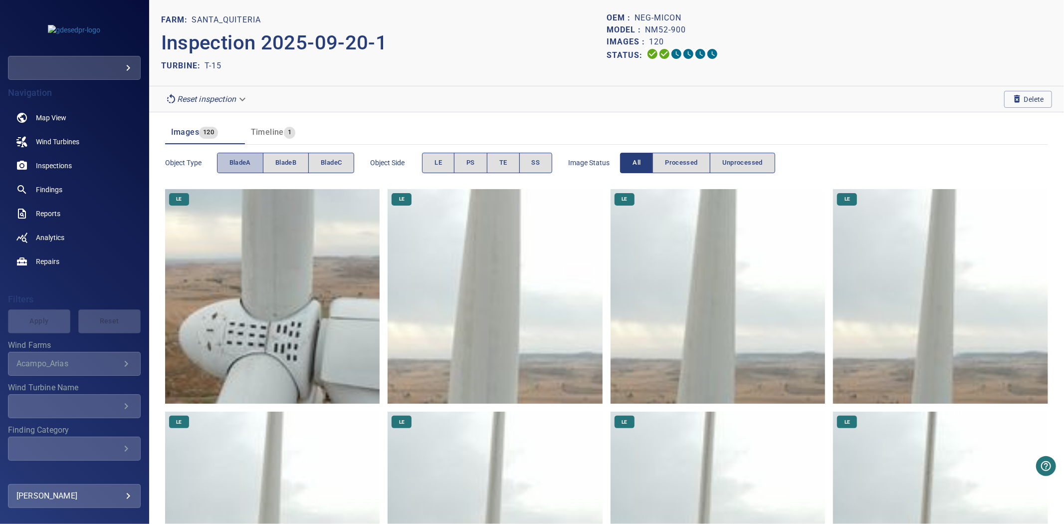
click at [251, 169] on button "bladeA" at bounding box center [240, 163] width 46 height 20
click at [285, 162] on span "bladeB" at bounding box center [285, 162] width 21 height 11
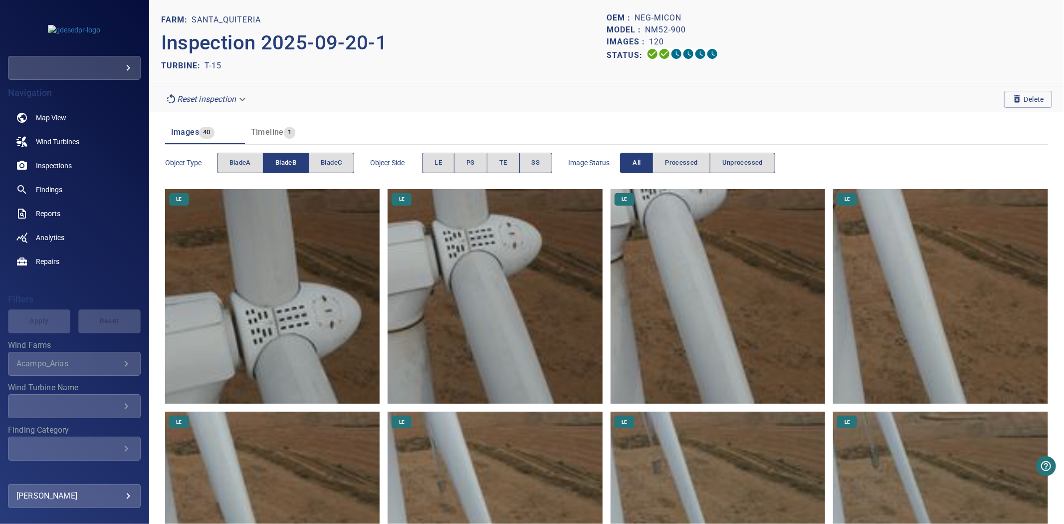
click at [285, 162] on span "bladeB" at bounding box center [285, 162] width 21 height 11
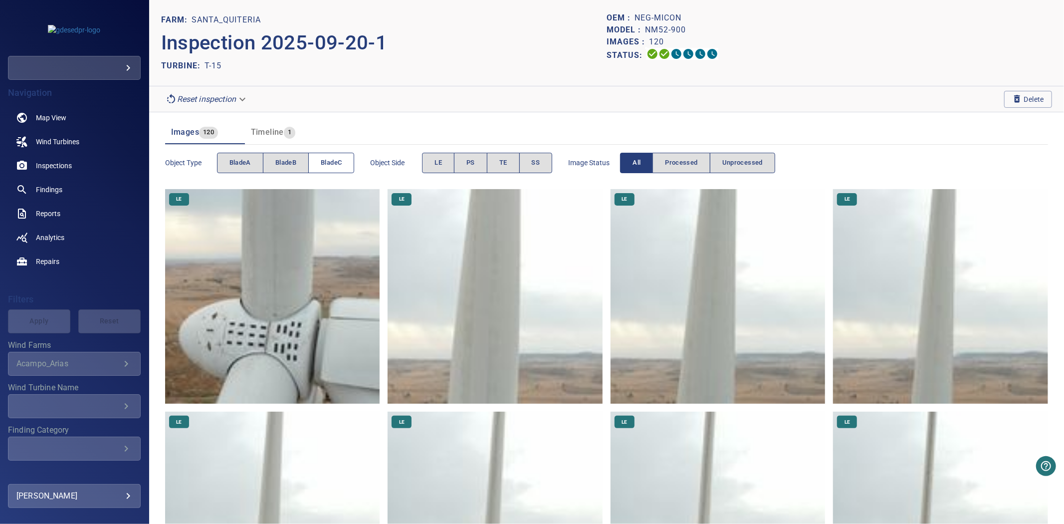
click at [343, 161] on button "bladeC" at bounding box center [331, 163] width 46 height 20
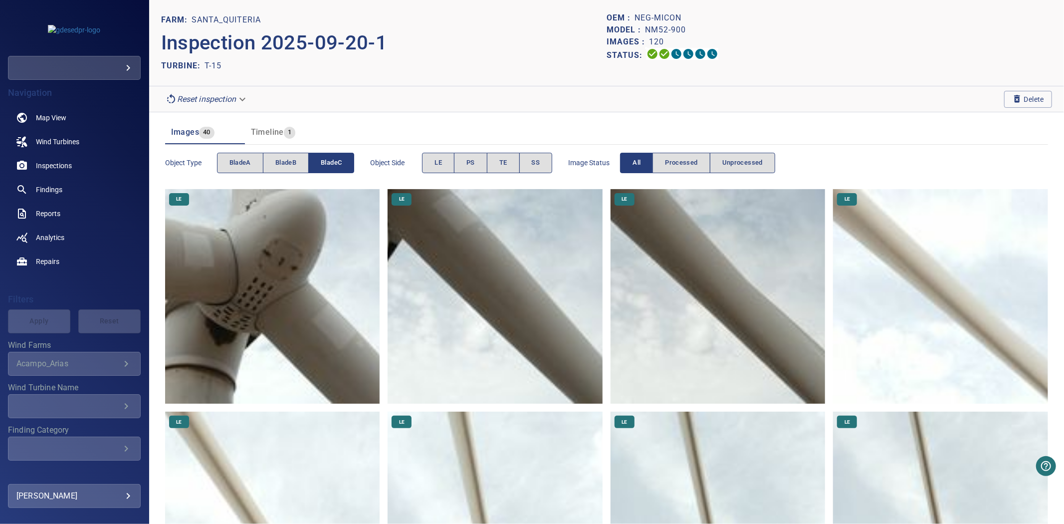
click at [343, 161] on button "bladeC" at bounding box center [331, 163] width 46 height 20
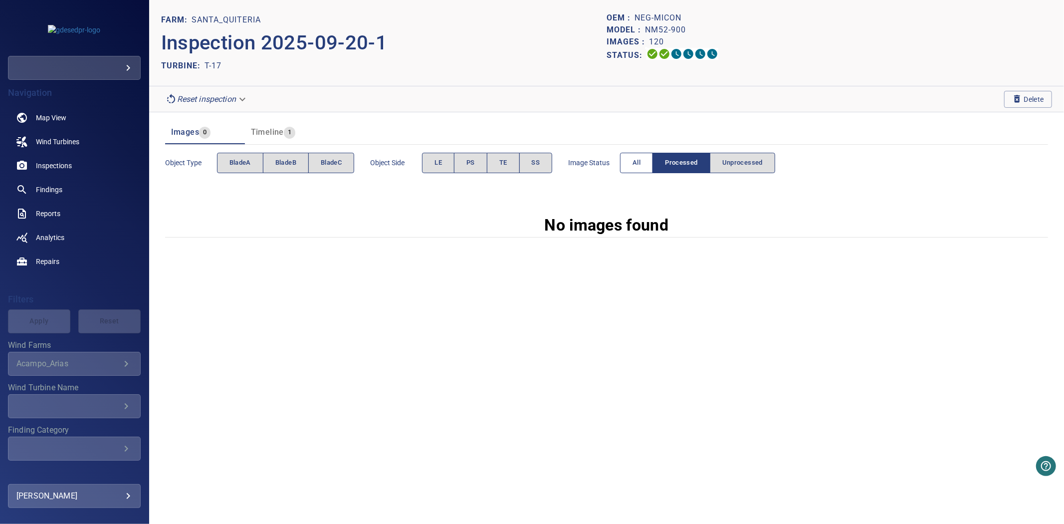
click at [637, 164] on span "All" at bounding box center [637, 162] width 8 height 11
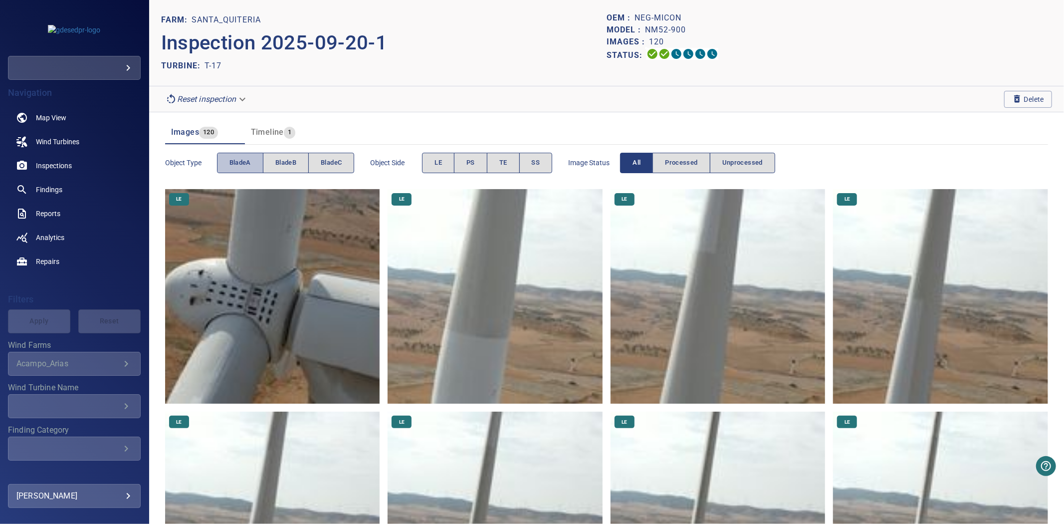
click at [254, 161] on button "bladeA" at bounding box center [240, 163] width 46 height 20
click at [283, 156] on button "bladeB" at bounding box center [286, 163] width 46 height 20
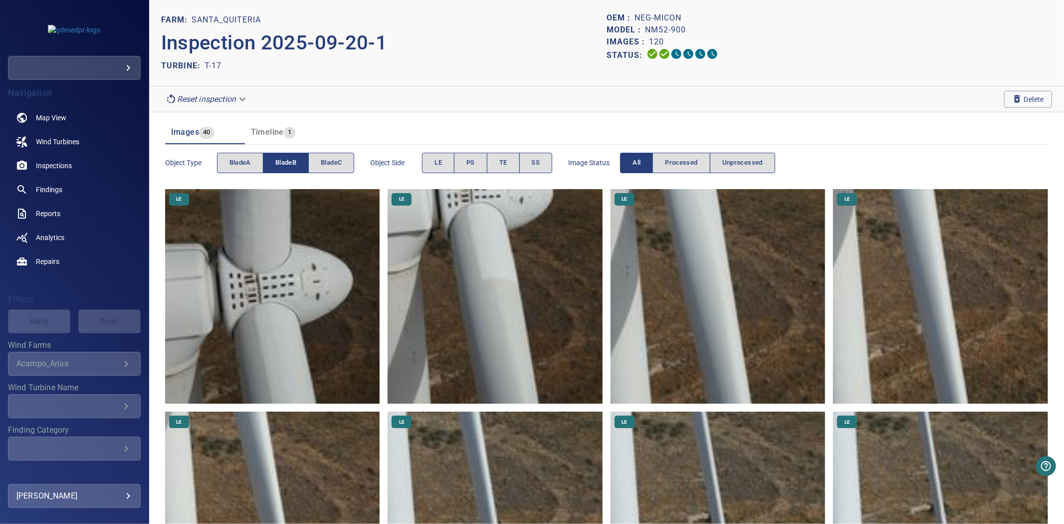
click at [283, 156] on button "bladeB" at bounding box center [286, 163] width 46 height 20
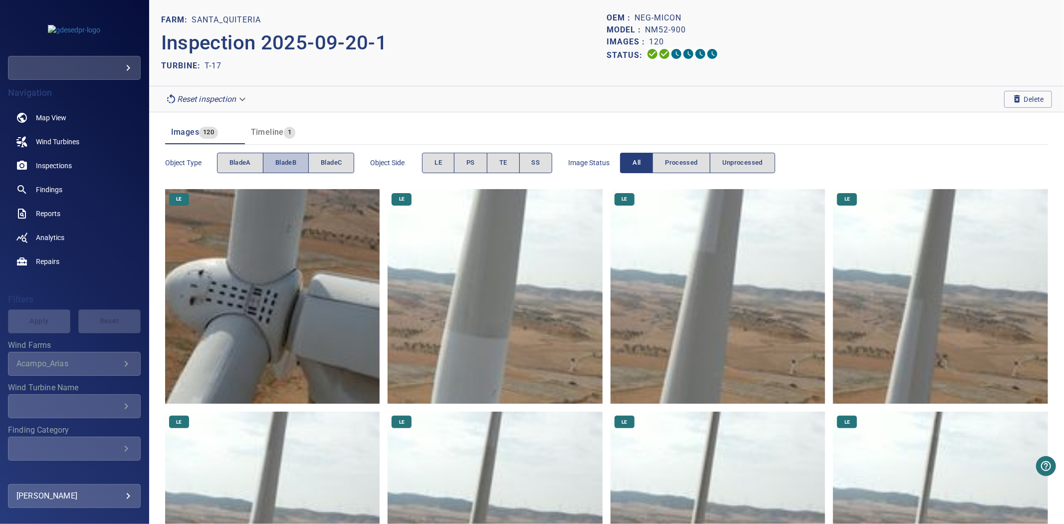
click at [287, 158] on span "bladeB" at bounding box center [285, 162] width 21 height 11
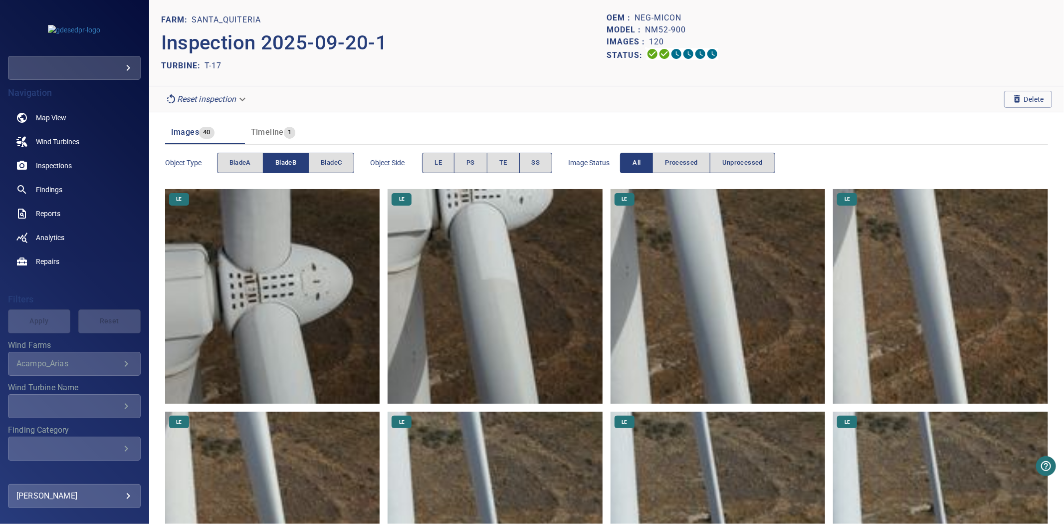
click at [290, 160] on span "bladeB" at bounding box center [285, 162] width 21 height 11
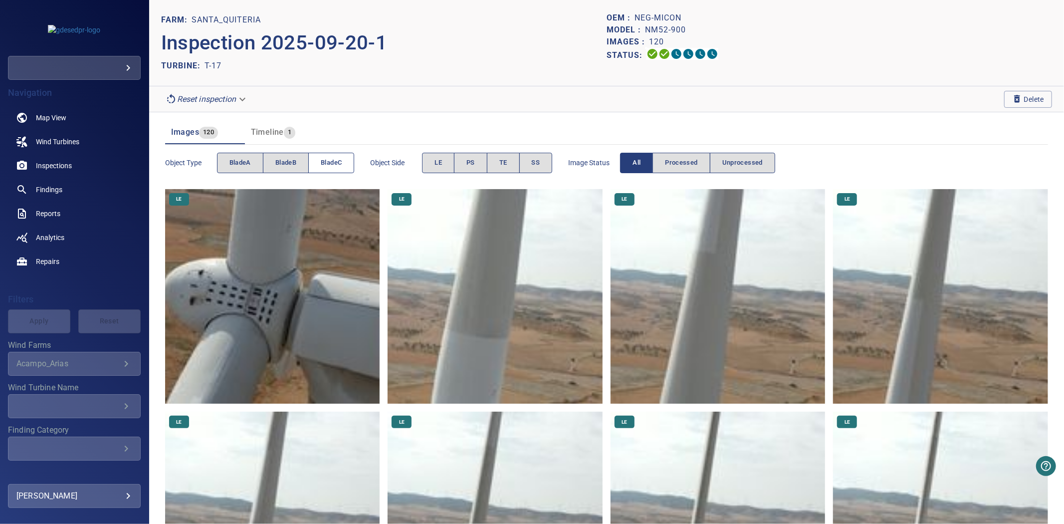
click at [317, 162] on button "bladeC" at bounding box center [331, 163] width 46 height 20
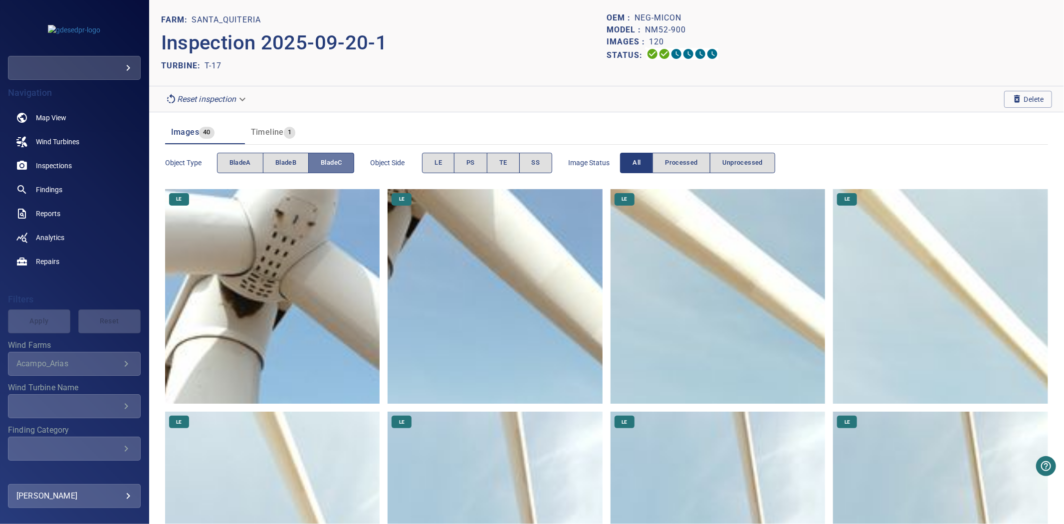
click at [318, 162] on button "bladeC" at bounding box center [331, 163] width 46 height 20
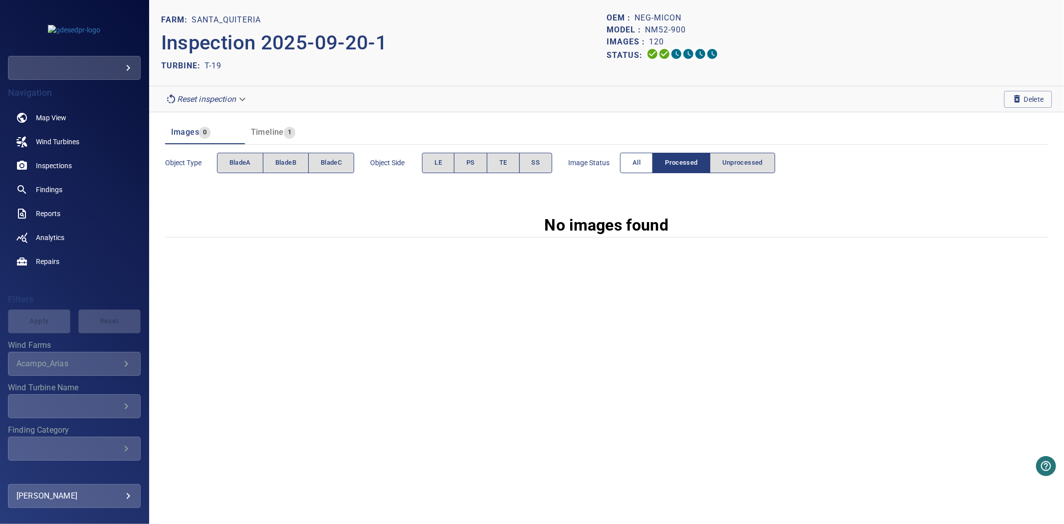
click at [629, 165] on button "All" at bounding box center [636, 163] width 33 height 20
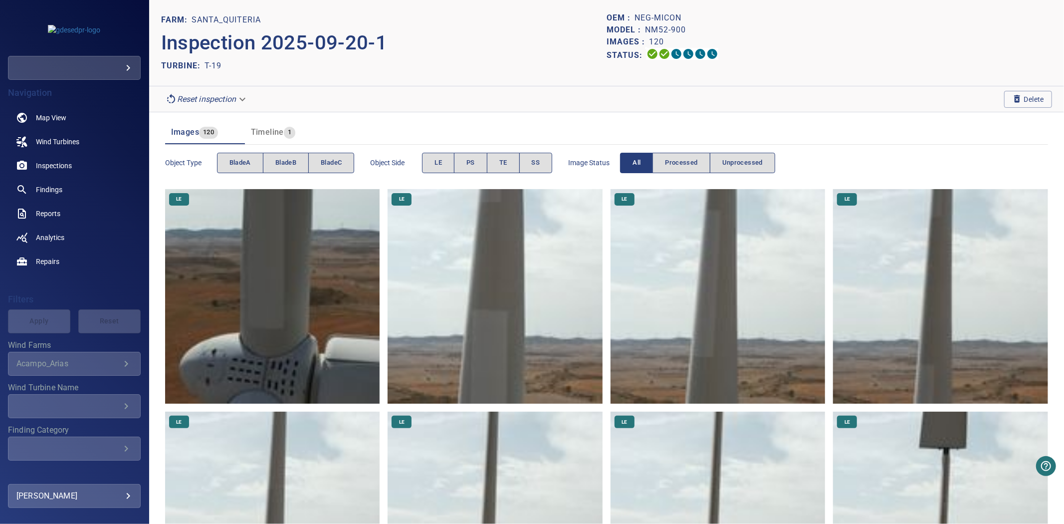
click at [629, 165] on button "All" at bounding box center [636, 163] width 33 height 20
click at [247, 165] on span "bladeA" at bounding box center [240, 162] width 21 height 11
click at [291, 159] on span "bladeB" at bounding box center [285, 162] width 21 height 11
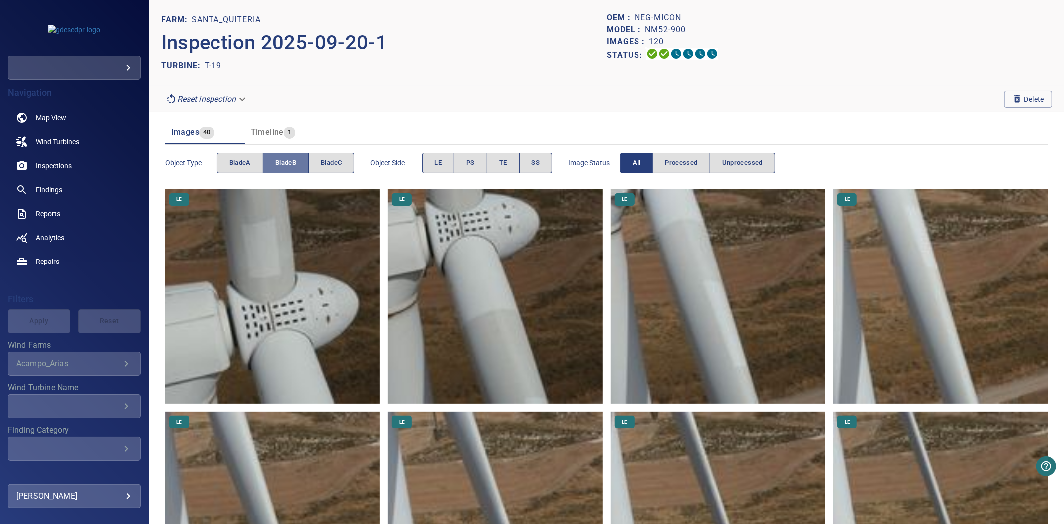
click at [291, 159] on span "bladeB" at bounding box center [285, 162] width 21 height 11
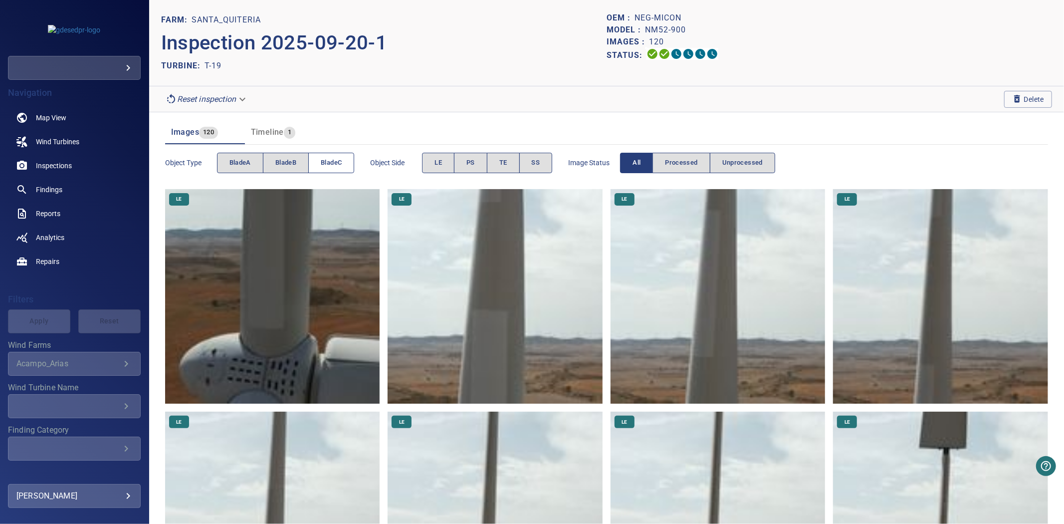
click at [335, 160] on span "bladeC" at bounding box center [331, 162] width 21 height 11
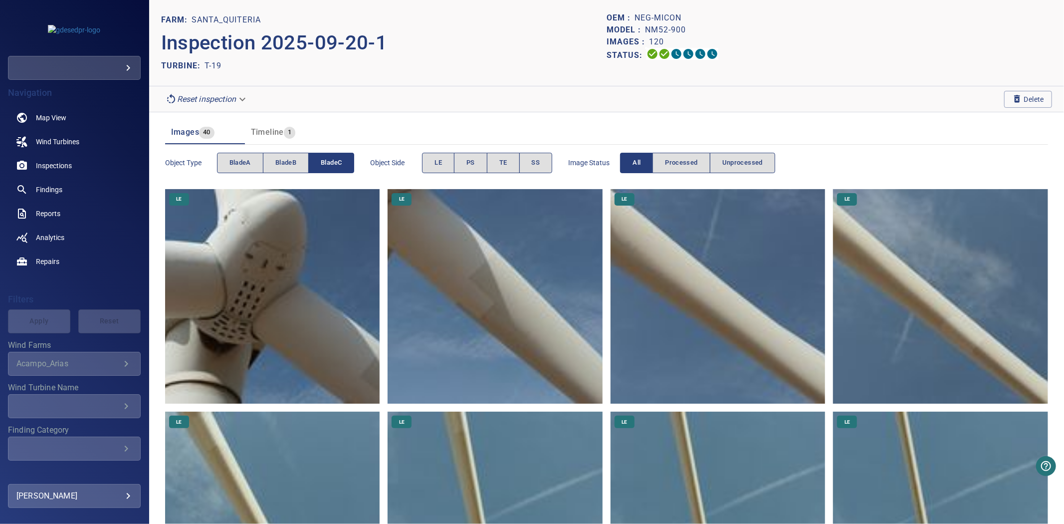
click at [335, 160] on span "bladeC" at bounding box center [331, 162] width 21 height 11
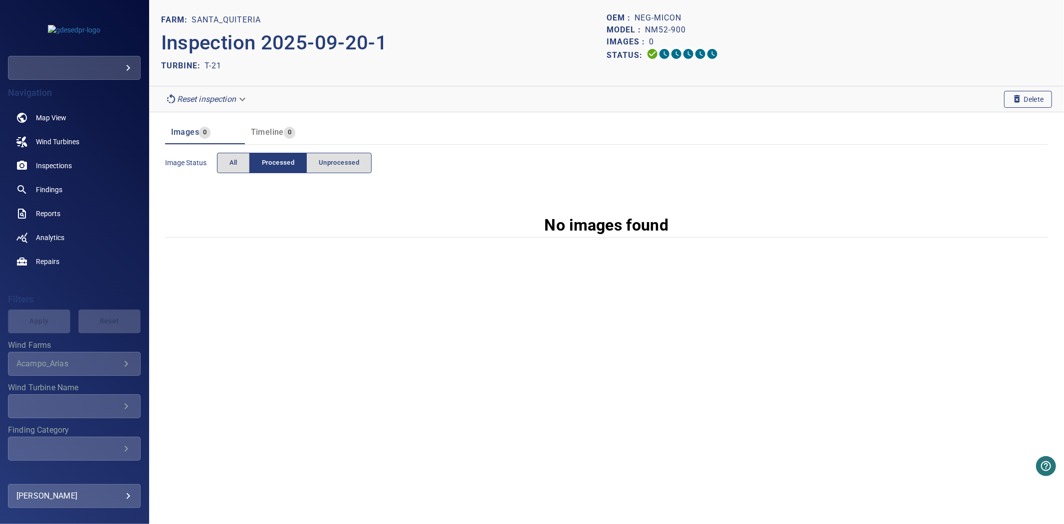
click at [1010, 100] on button "Delete" at bounding box center [1029, 99] width 48 height 17
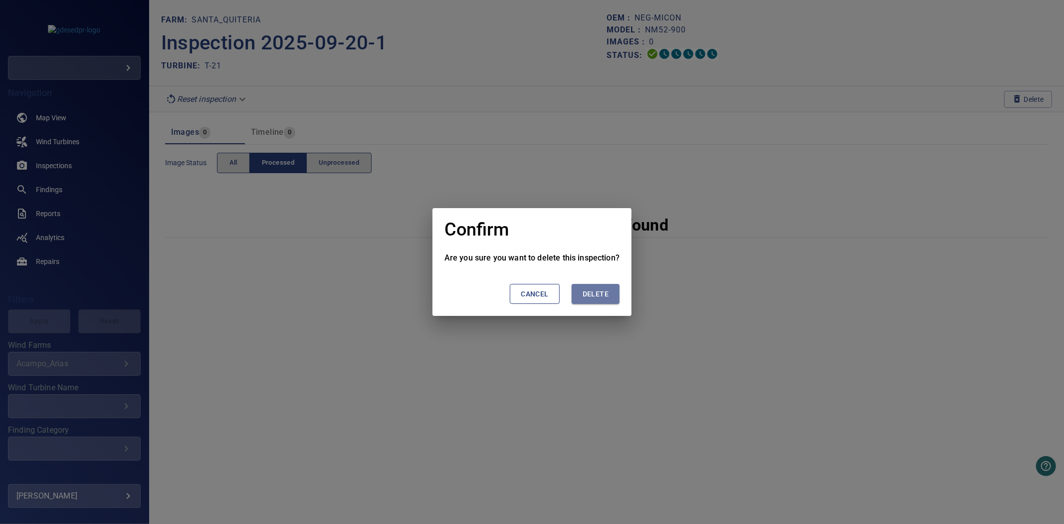
click at [596, 288] on span "Delete" at bounding box center [596, 294] width 26 height 12
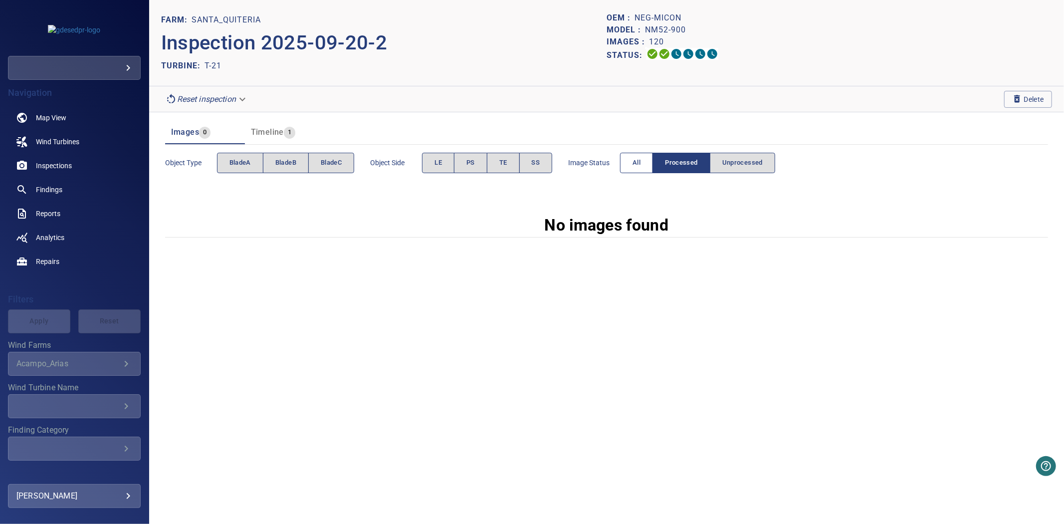
click at [650, 165] on button "All" at bounding box center [636, 163] width 33 height 20
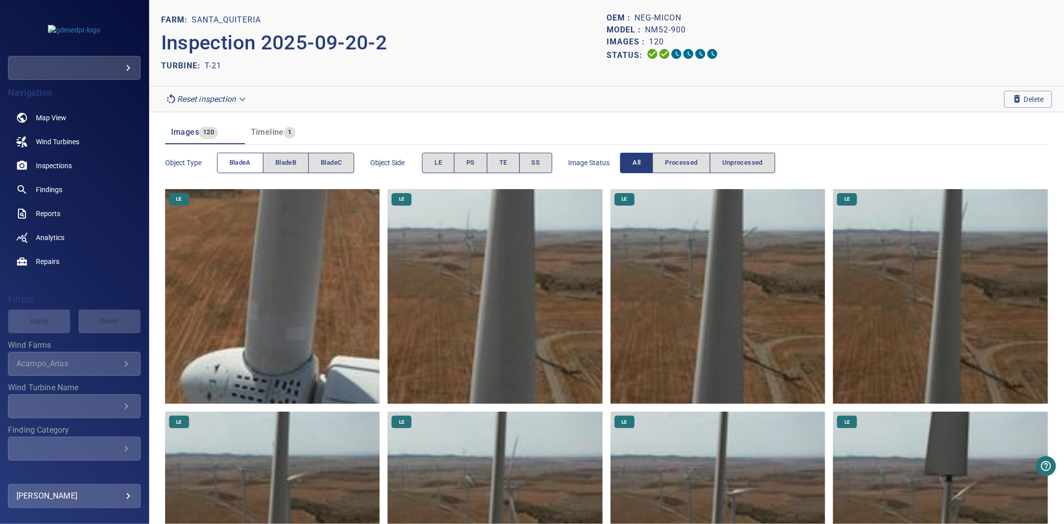
click at [242, 168] on span "bladeA" at bounding box center [240, 162] width 21 height 11
click at [278, 166] on span "bladeB" at bounding box center [285, 162] width 21 height 11
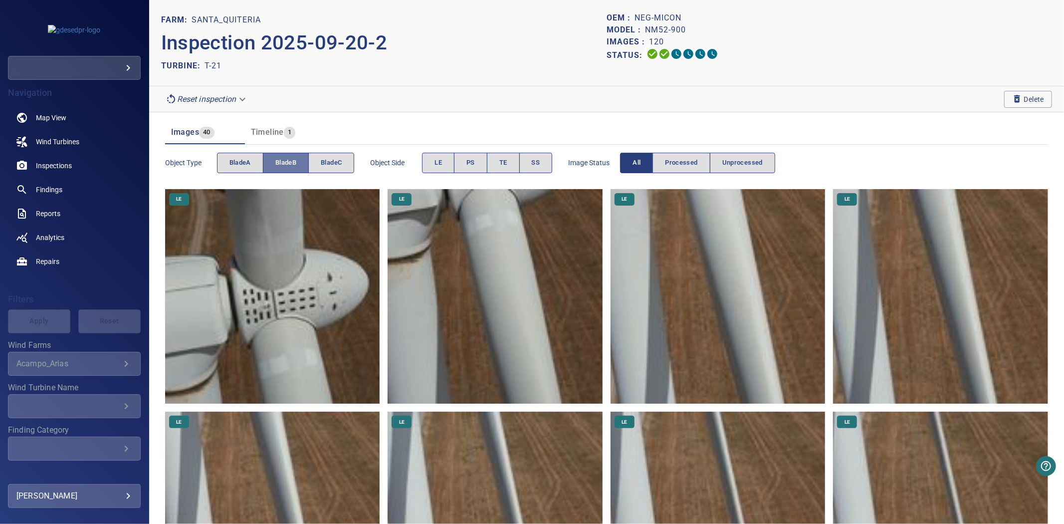
click at [278, 166] on span "bladeB" at bounding box center [285, 162] width 21 height 11
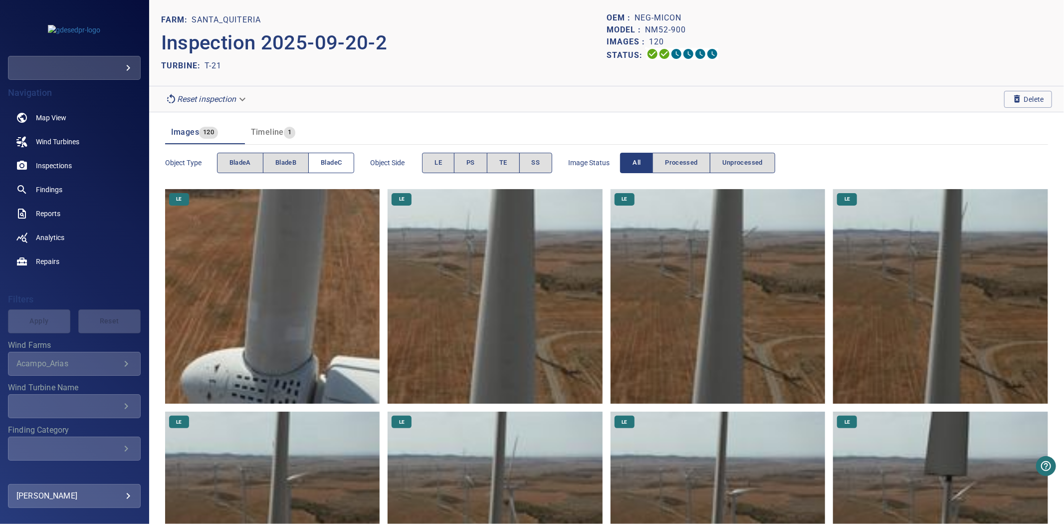
click at [321, 166] on button "bladeC" at bounding box center [331, 163] width 46 height 20
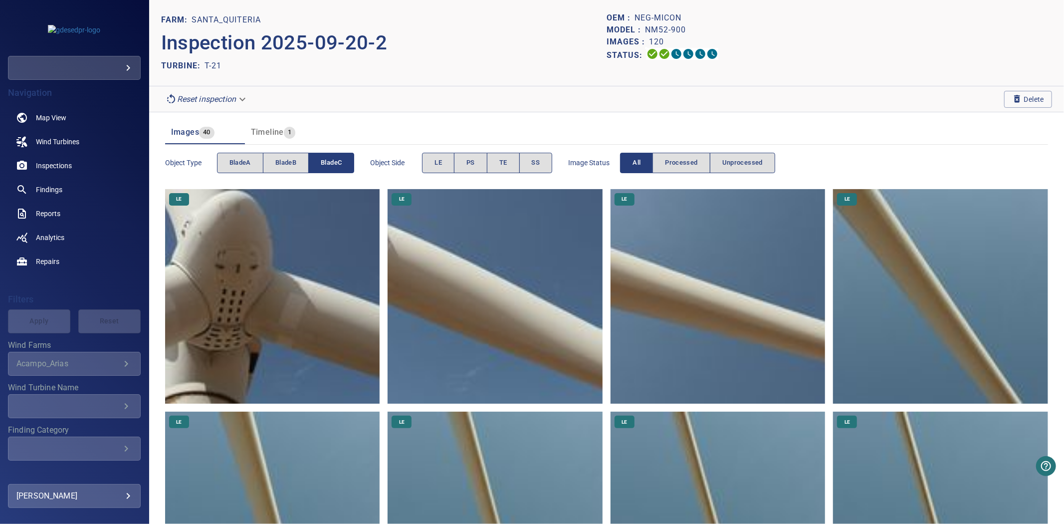
click at [321, 166] on button "bladeC" at bounding box center [331, 163] width 46 height 20
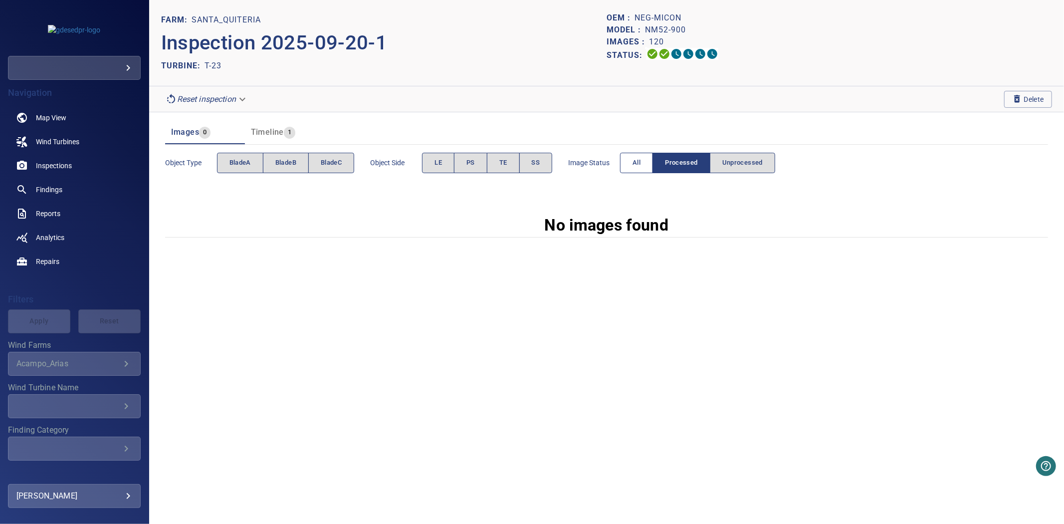
click at [649, 167] on button "All" at bounding box center [636, 163] width 33 height 20
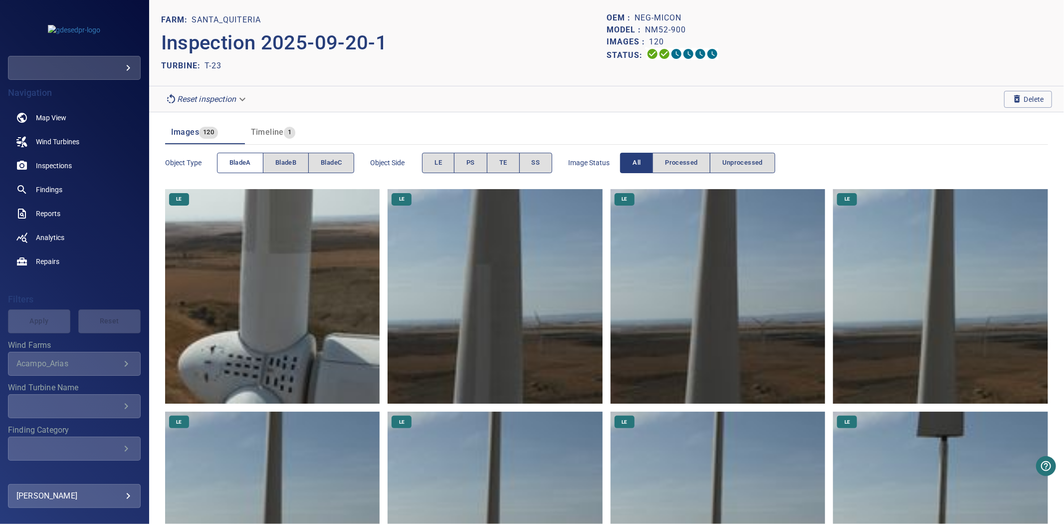
click at [239, 158] on span "bladeA" at bounding box center [240, 162] width 21 height 11
click at [290, 175] on div "Object type bladeA bladeB bladeC" at bounding box center [260, 163] width 190 height 28
click at [290, 166] on span "bladeB" at bounding box center [285, 162] width 21 height 11
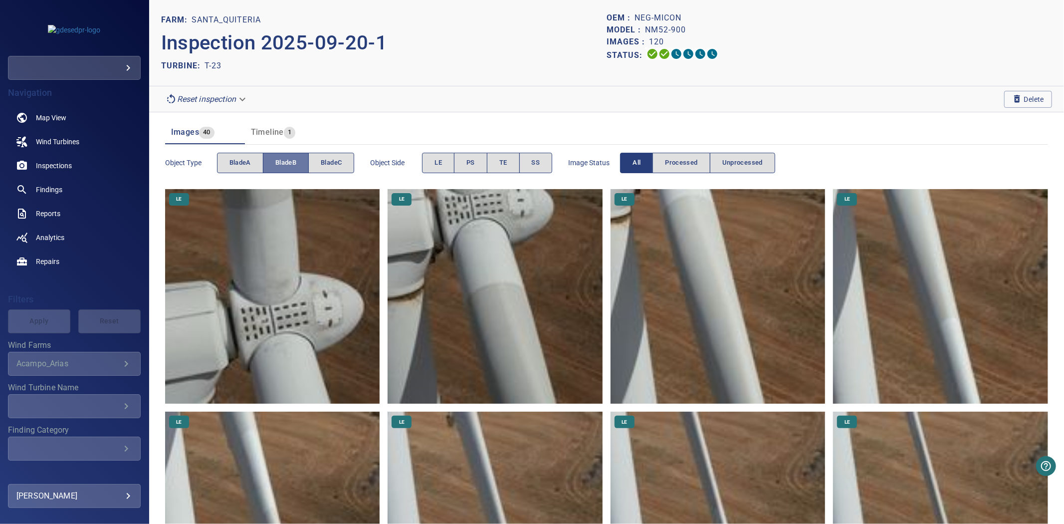
click at [290, 166] on span "bladeB" at bounding box center [285, 162] width 21 height 11
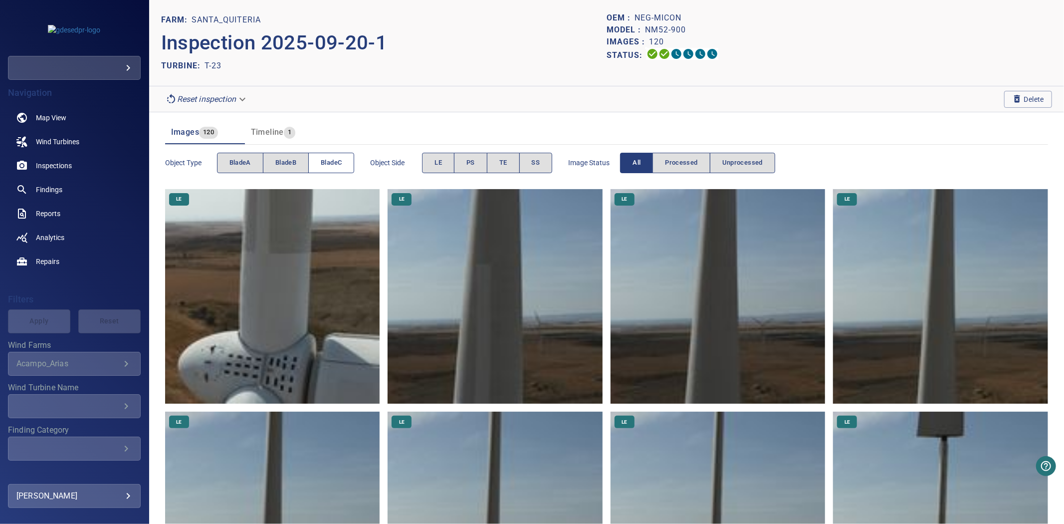
click at [339, 172] on button "bladeC" at bounding box center [331, 163] width 46 height 20
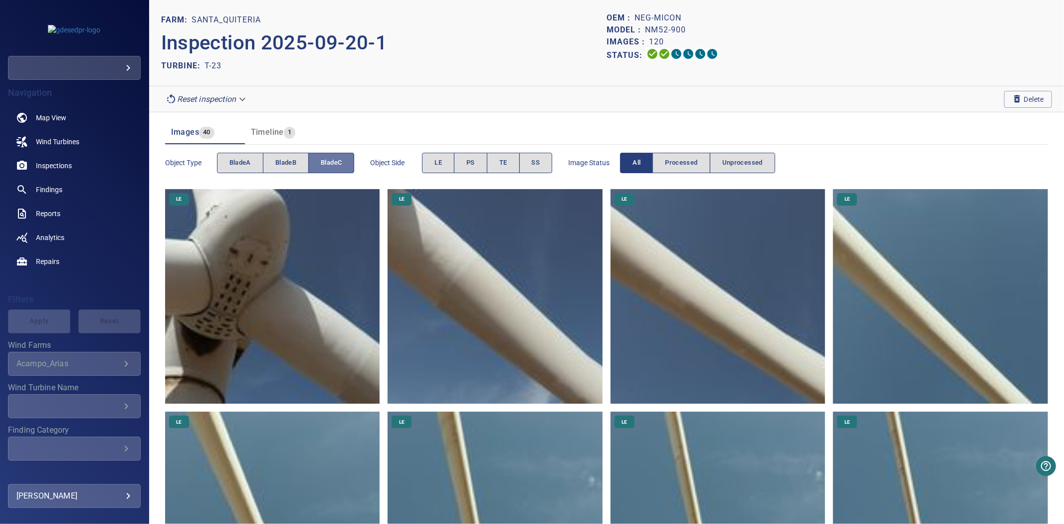
click at [339, 172] on button "bladeC" at bounding box center [331, 163] width 46 height 20
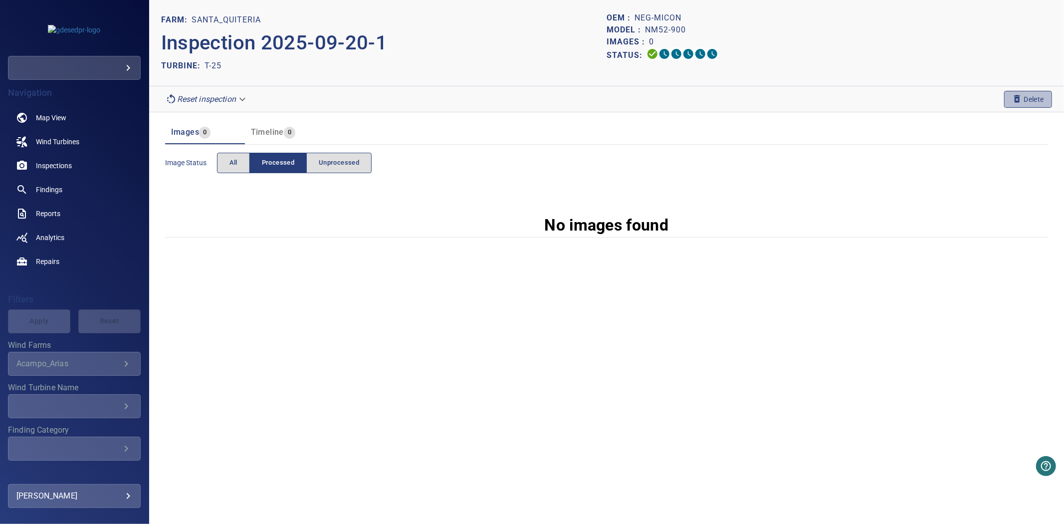
click at [1030, 101] on span "Delete" at bounding box center [1029, 99] width 32 height 11
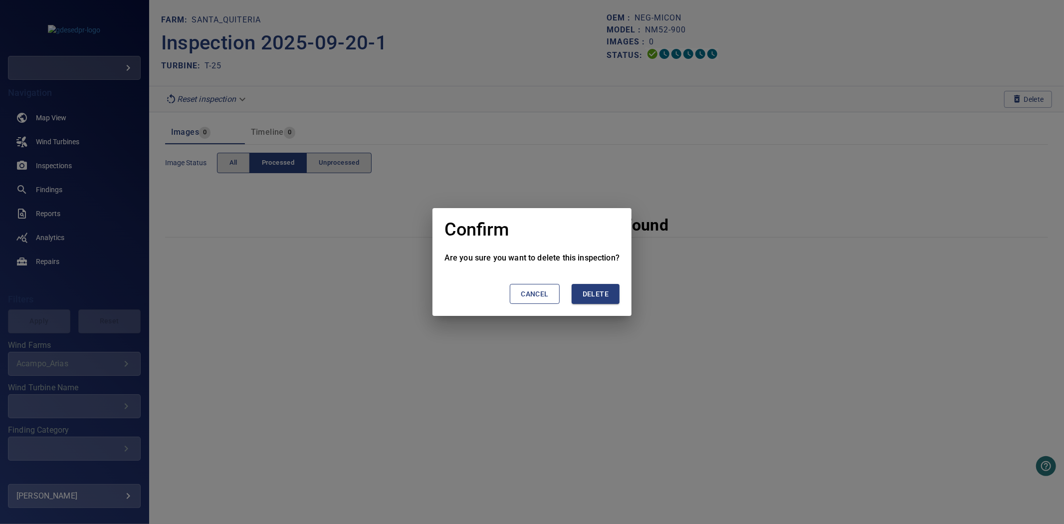
click at [611, 286] on button "Delete" at bounding box center [596, 294] width 48 height 20
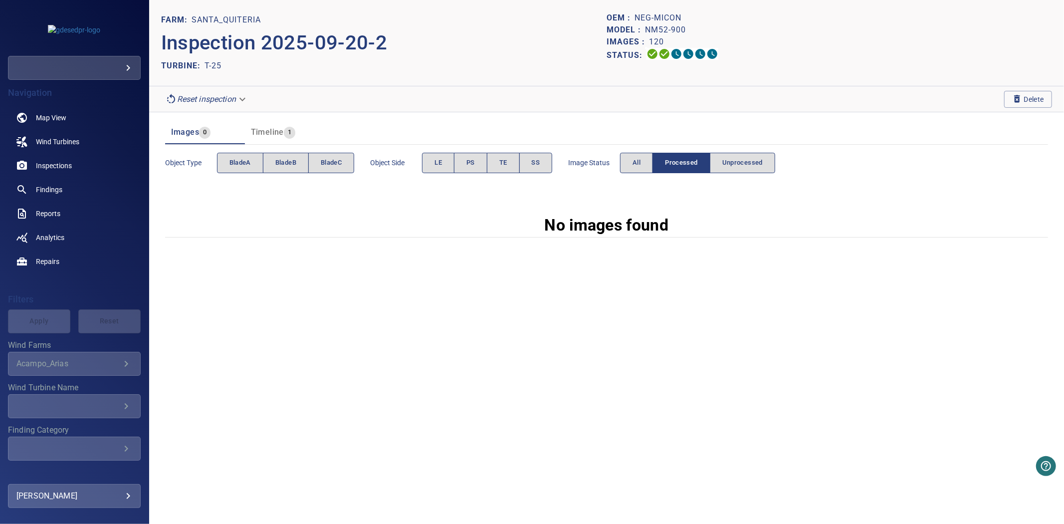
click at [642, 174] on div "Image Status All Processed Unprocessed" at bounding box center [671, 163] width 207 height 28
click at [641, 171] on button "All" at bounding box center [636, 163] width 33 height 20
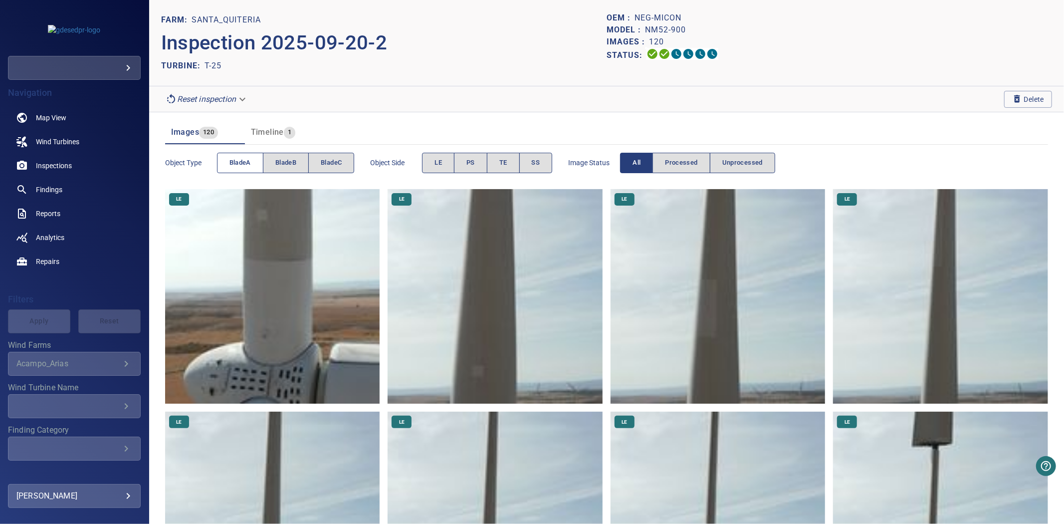
click at [236, 168] on span "bladeA" at bounding box center [240, 162] width 21 height 11
click at [276, 165] on span "bladeB" at bounding box center [285, 162] width 21 height 11
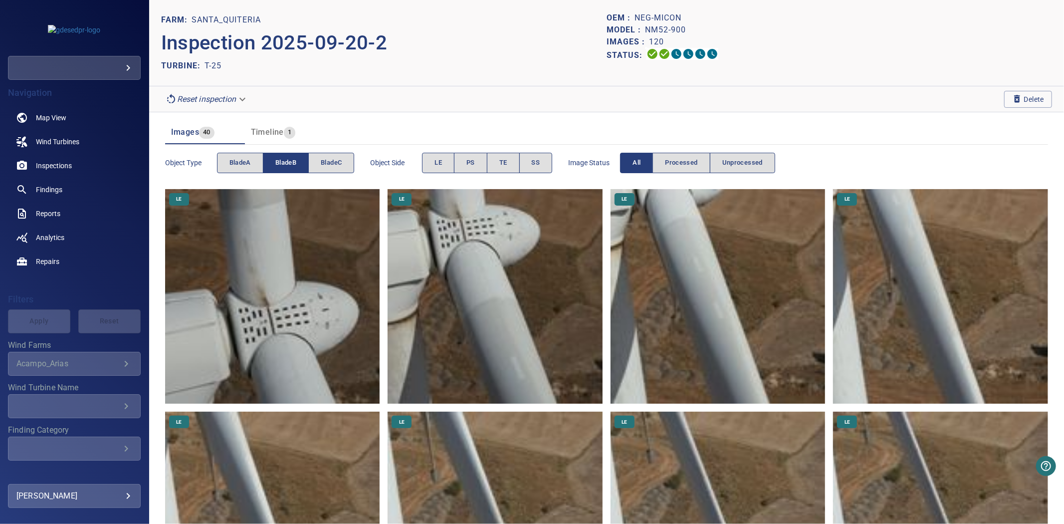
click at [276, 165] on span "bladeB" at bounding box center [285, 162] width 21 height 11
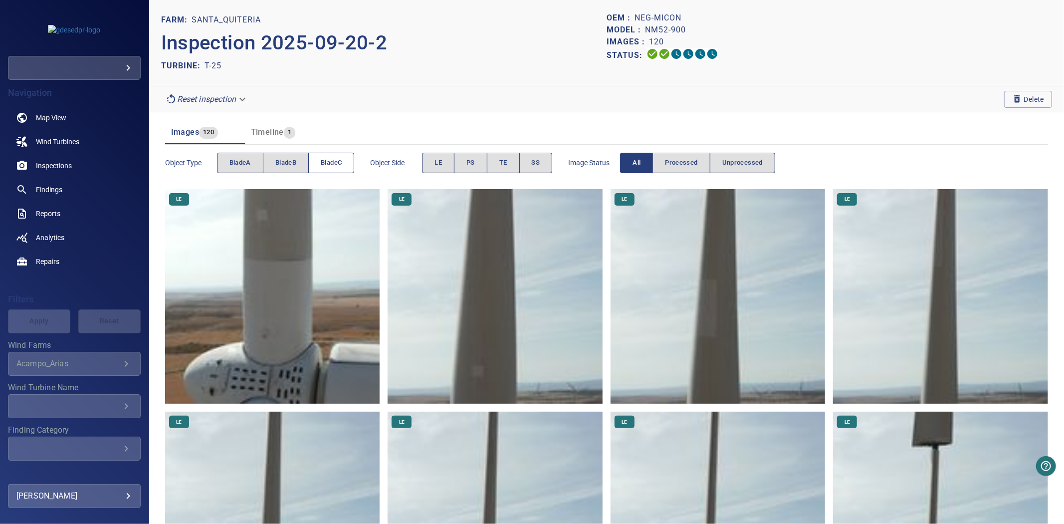
click at [322, 165] on span "bladeC" at bounding box center [331, 162] width 21 height 11
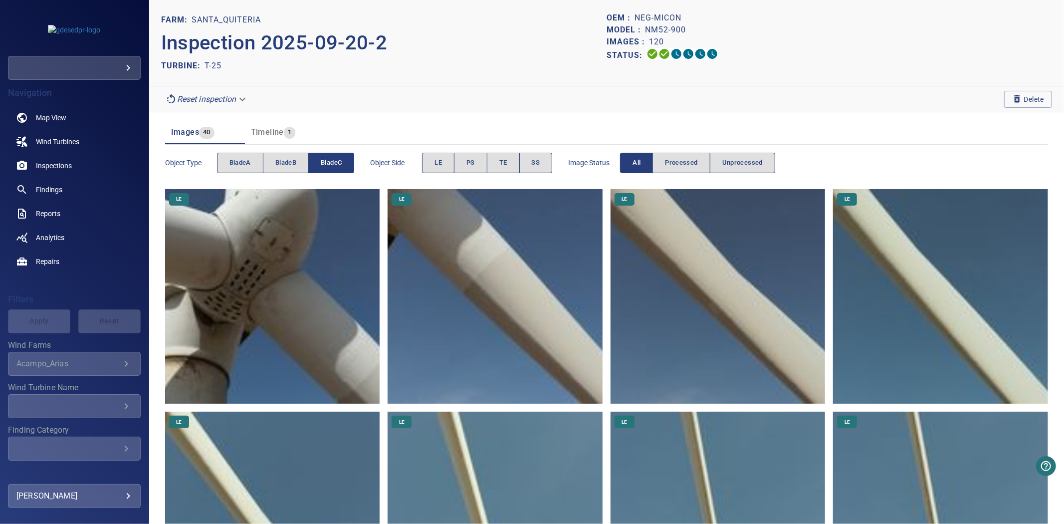
click at [322, 165] on span "bladeC" at bounding box center [331, 162] width 21 height 11
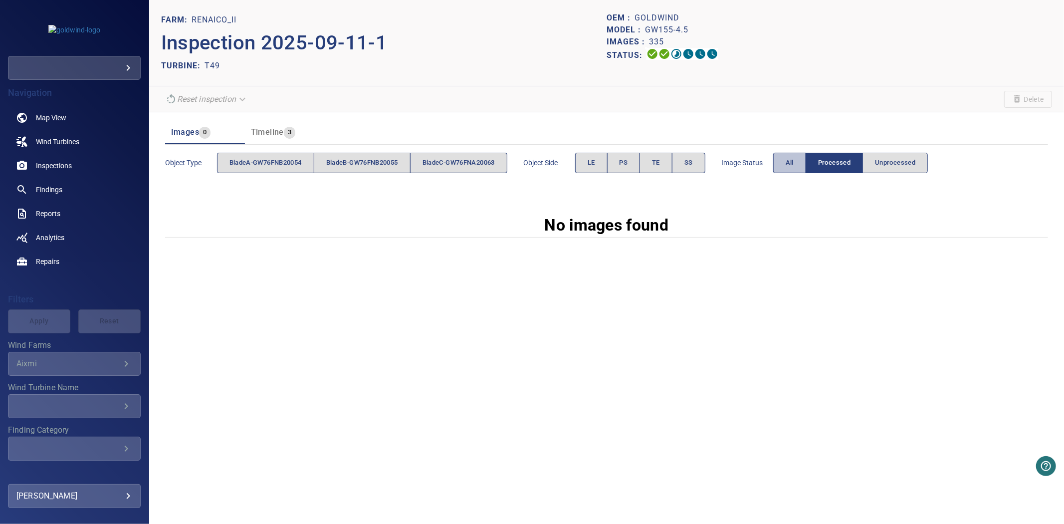
click at [791, 161] on button "All" at bounding box center [790, 163] width 33 height 20
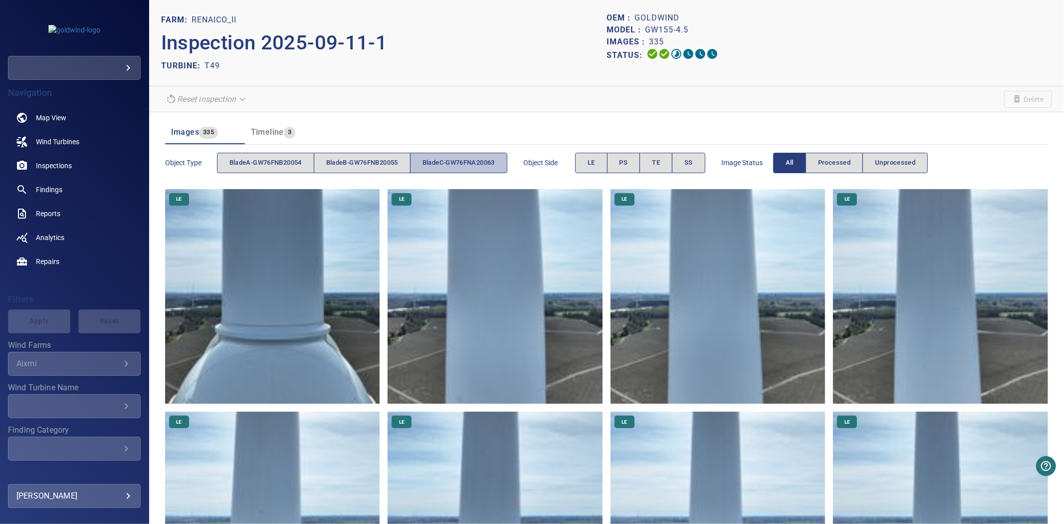
click at [476, 163] on span "bladeC-GW76FNA20063" at bounding box center [459, 162] width 72 height 11
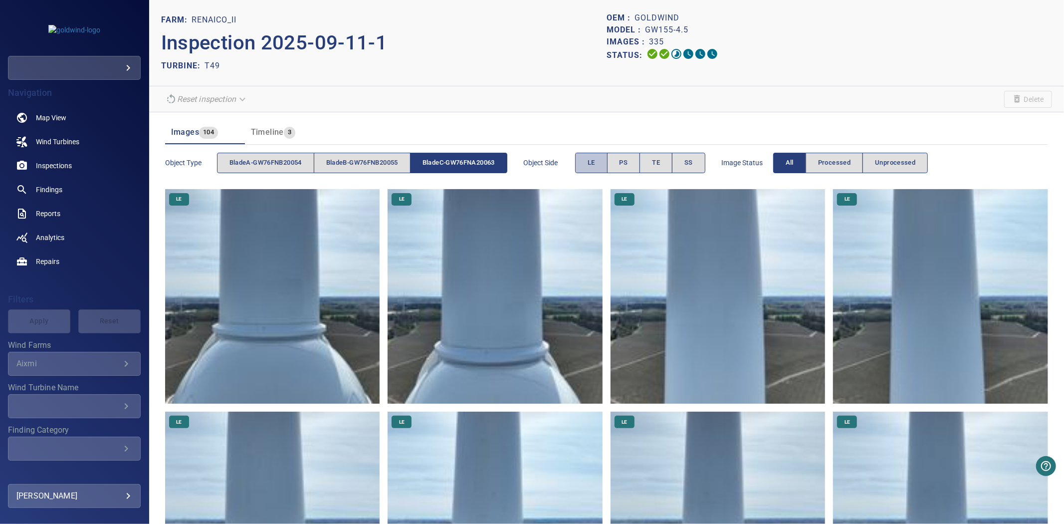
click at [595, 164] on span "LE" at bounding box center [591, 162] width 7 height 11
click at [628, 161] on span "PS" at bounding box center [624, 162] width 8 height 11
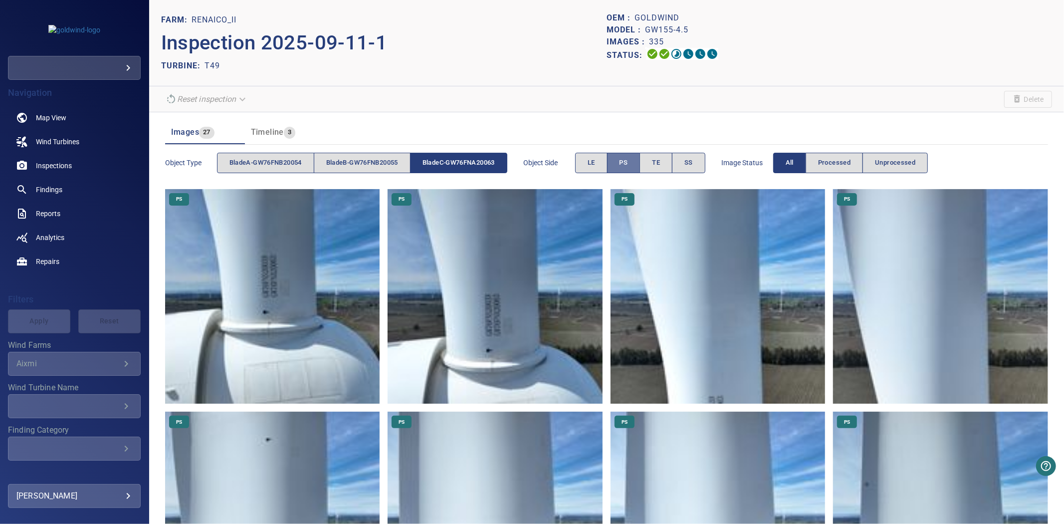
click at [628, 161] on span "PS" at bounding box center [624, 162] width 8 height 11
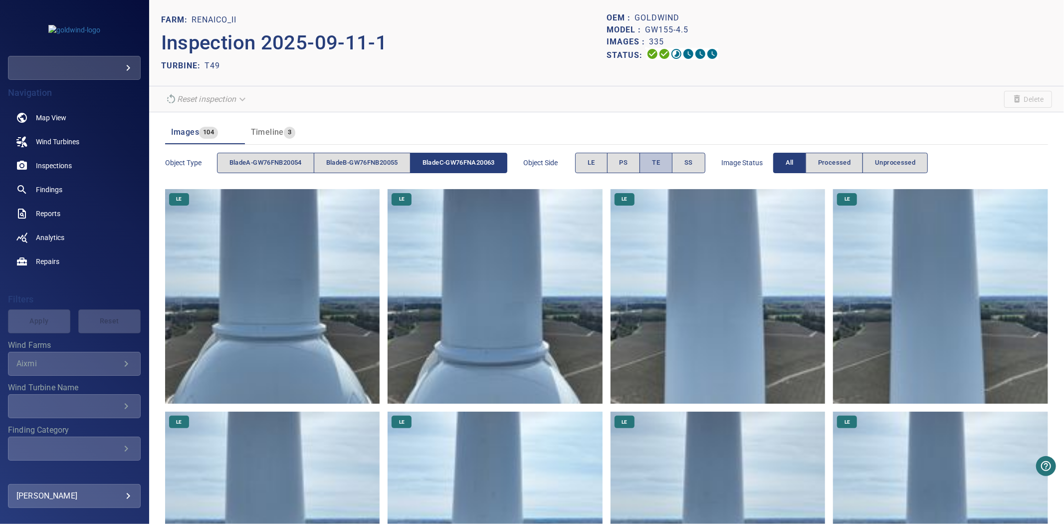
click at [660, 161] on span "TE" at bounding box center [656, 162] width 8 height 11
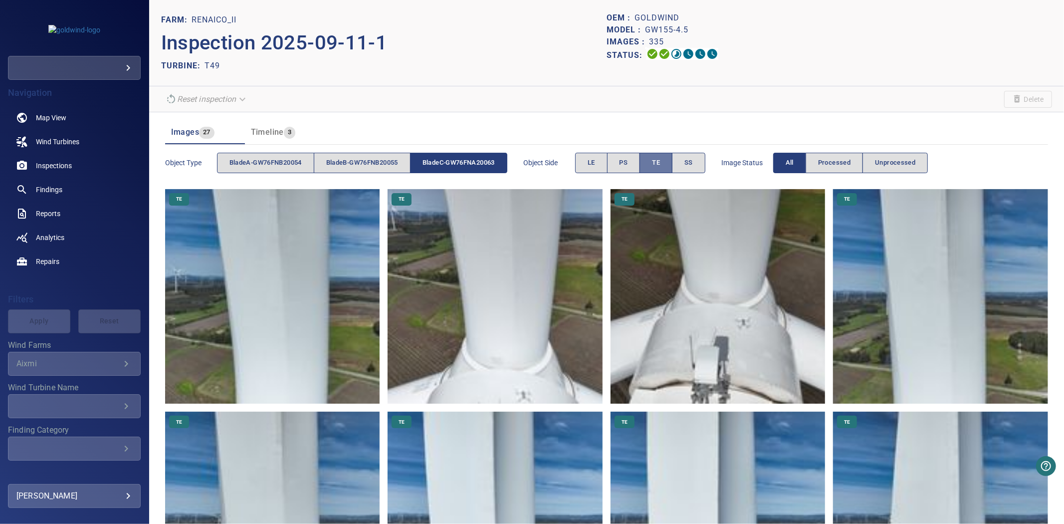
click at [660, 161] on span "TE" at bounding box center [656, 162] width 8 height 11
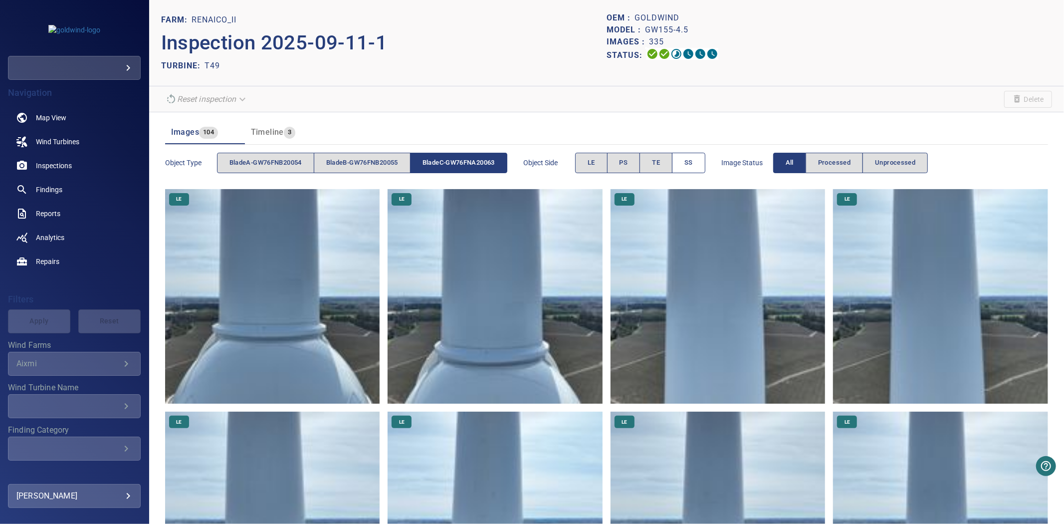
click at [691, 161] on button "SS" at bounding box center [688, 163] width 33 height 20
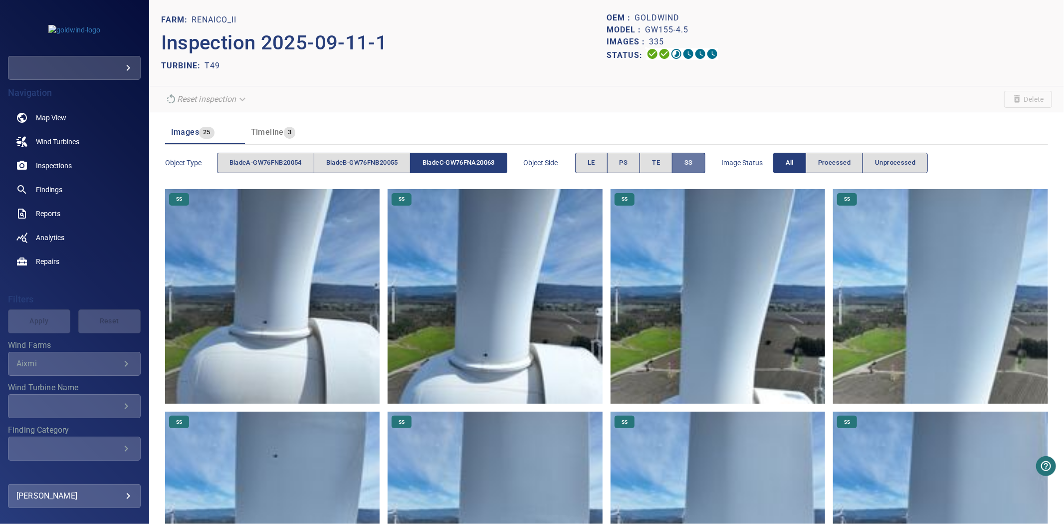
click at [691, 161] on button "SS" at bounding box center [688, 163] width 33 height 20
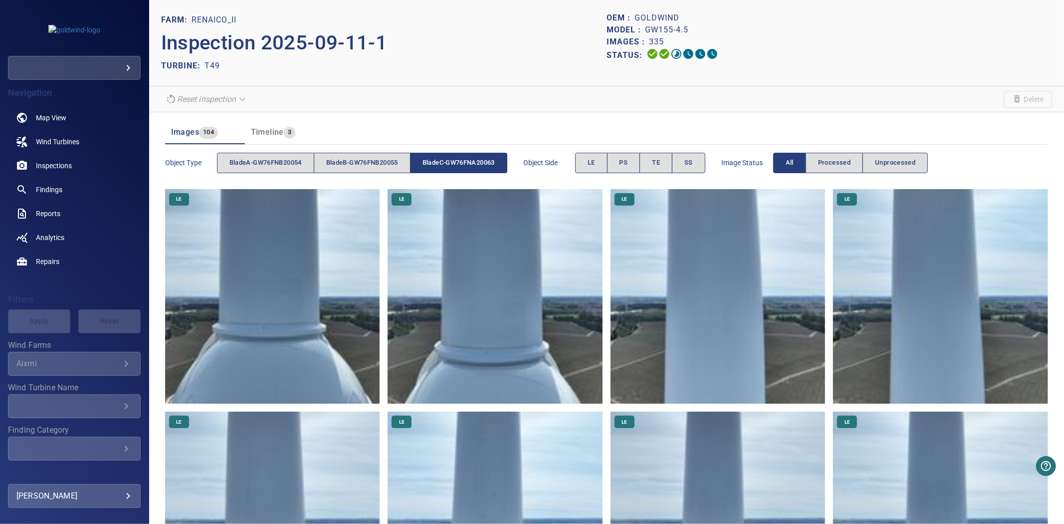
click at [451, 164] on span "bladeC-GW76FNA20063" at bounding box center [459, 162] width 72 height 11
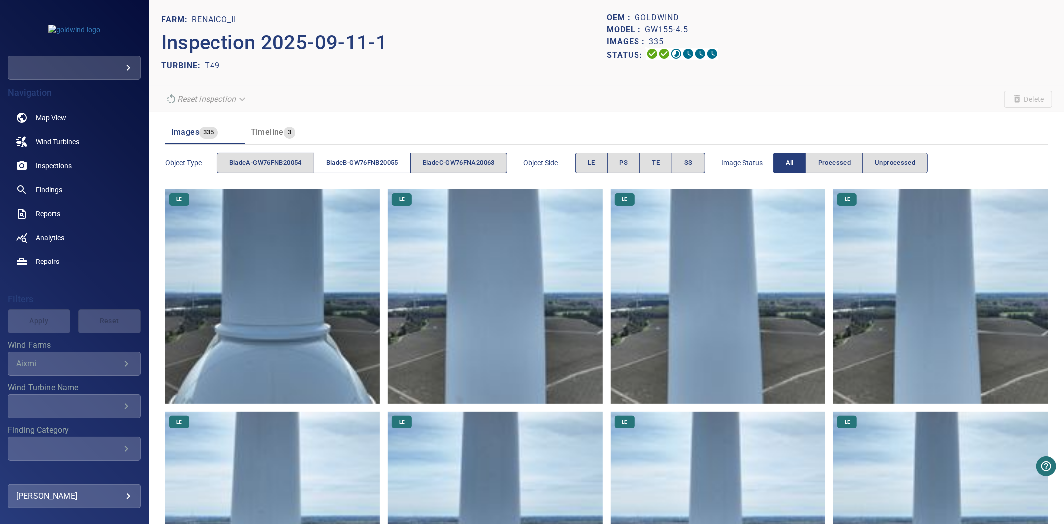
click at [388, 166] on span "bladeB-GW76FNB20055" at bounding box center [362, 162] width 72 height 11
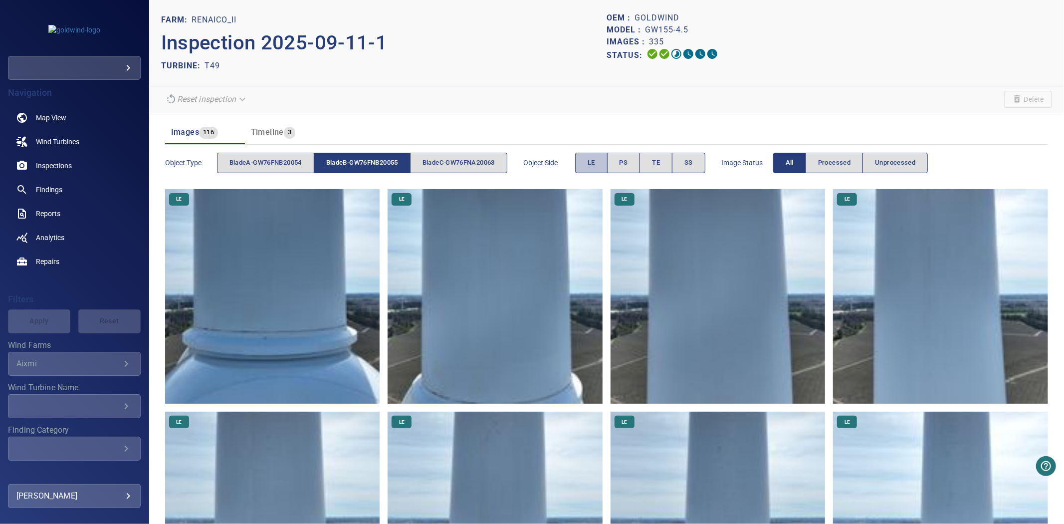
click at [595, 163] on span "LE" at bounding box center [591, 162] width 7 height 11
click at [293, 160] on span "bladeA-GW76FNB20054" at bounding box center [266, 162] width 72 height 11
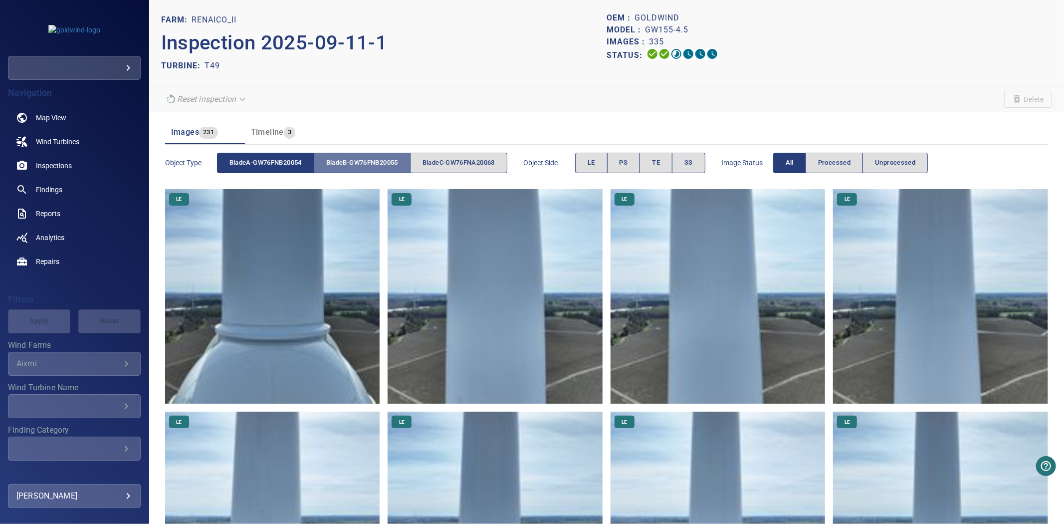
click at [375, 164] on span "bladeB-GW76FNB20055" at bounding box center [362, 162] width 72 height 11
click at [585, 163] on button "LE" at bounding box center [591, 163] width 32 height 20
click at [621, 161] on button "PS" at bounding box center [623, 163] width 33 height 20
click at [594, 163] on button "LE" at bounding box center [591, 163] width 32 height 20
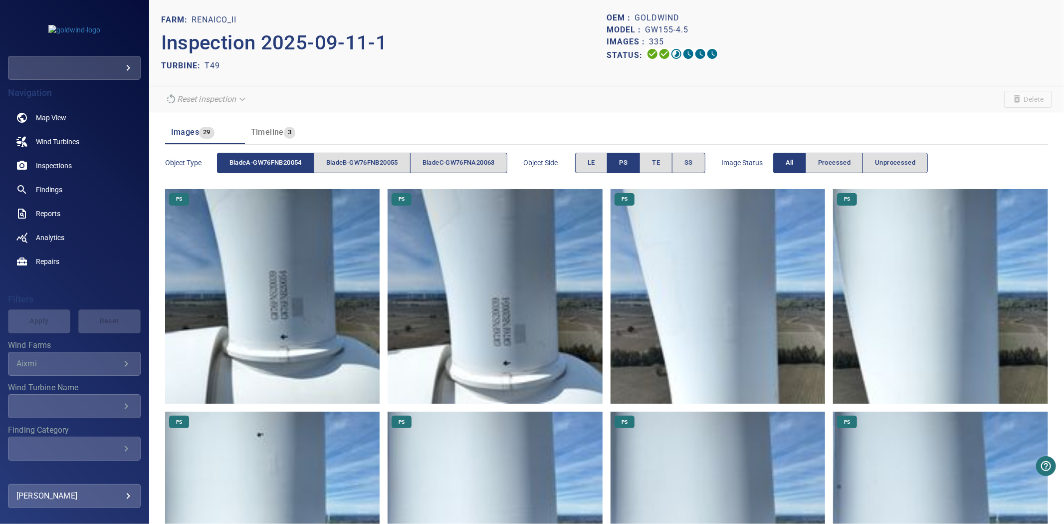
drag, startPoint x: 340, startPoint y: 148, endPoint x: 348, endPoint y: 153, distance: 9.8
click at [340, 149] on div "Object type bladeA-GW76FNB20054 bladeB-GW76FNB20055 bladeC-GW76FNA20063" at bounding box center [336, 163] width 342 height 28
click at [355, 158] on span "bladeB-GW76FNB20055" at bounding box center [362, 162] width 72 height 11
click at [287, 154] on button "bladeA-GW76FNB20054" at bounding box center [265, 163] width 97 height 20
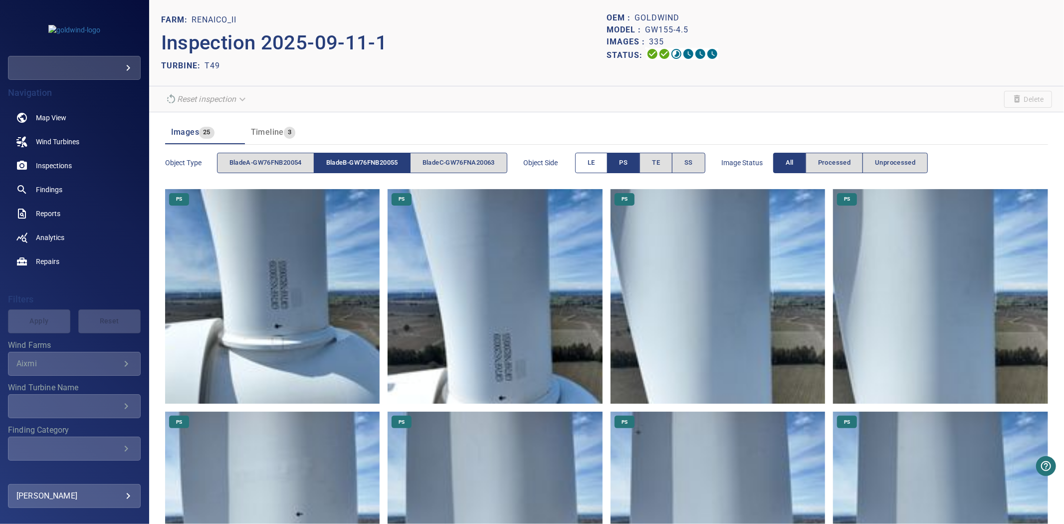
click at [595, 162] on span "LE" at bounding box center [591, 162] width 7 height 11
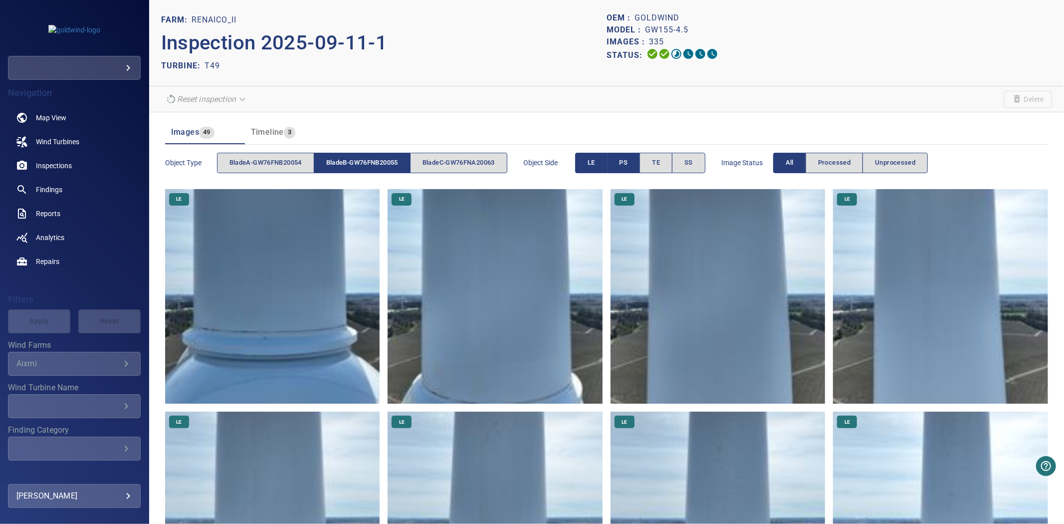
click at [628, 158] on span "PS" at bounding box center [624, 162] width 8 height 11
click at [372, 162] on span "bladeB-GW76FNB20055" at bounding box center [362, 162] width 72 height 11
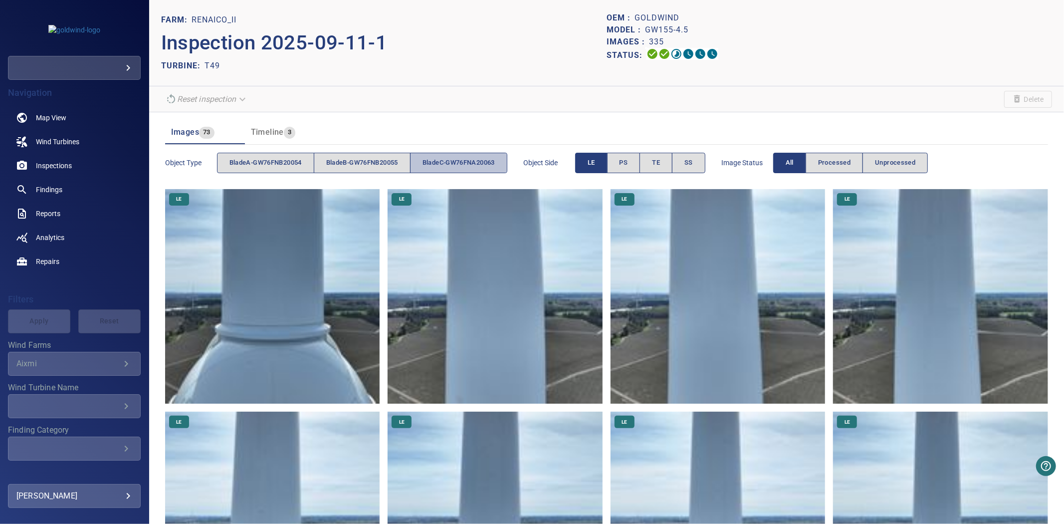
click at [478, 162] on span "bladeC-GW76FNA20063" at bounding box center [459, 162] width 72 height 11
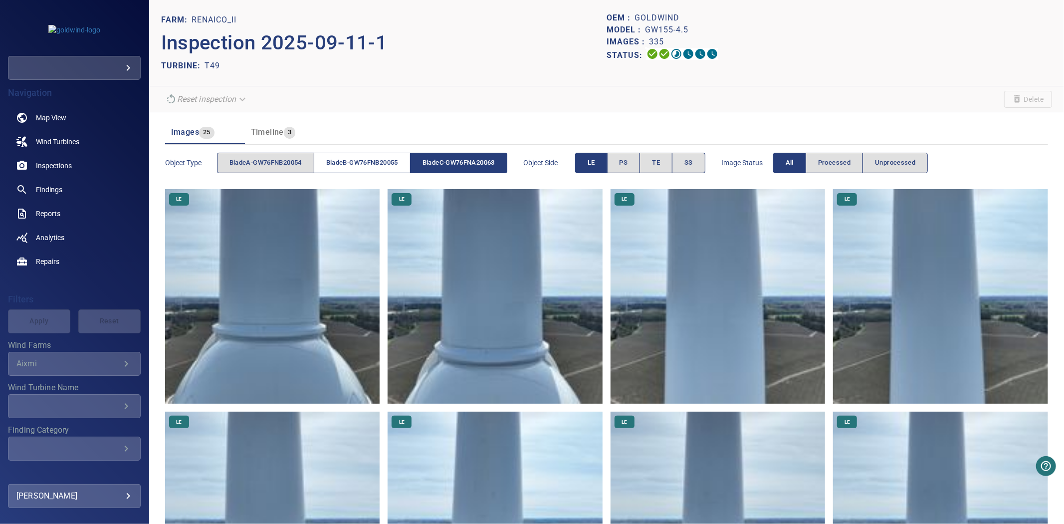
click at [379, 158] on span "bladeB-GW76FNB20055" at bounding box center [362, 162] width 72 height 11
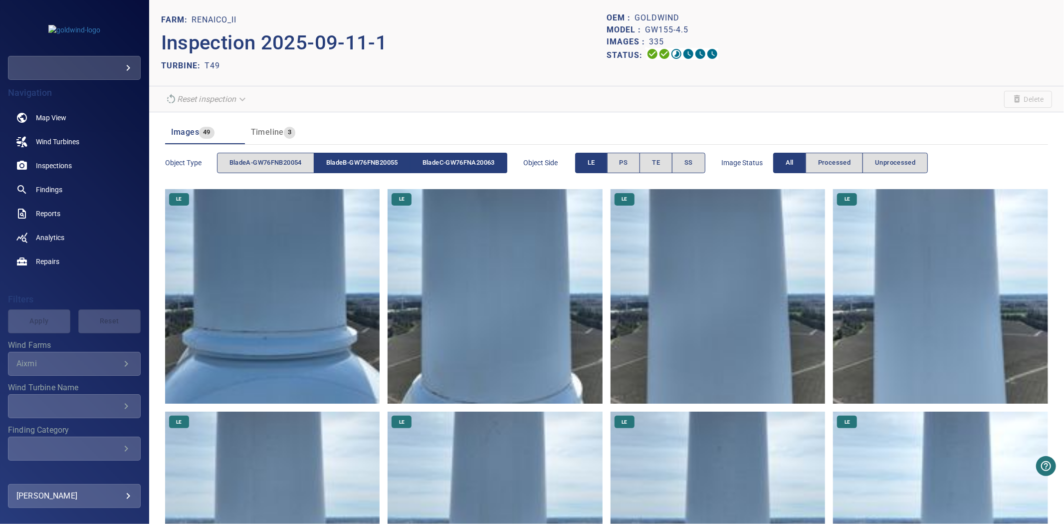
click at [595, 160] on span "LE" at bounding box center [591, 162] width 7 height 11
click at [500, 153] on button "bladeC-GW76FNA20063" at bounding box center [459, 163] width 97 height 20
click at [379, 157] on span "bladeB-GW76FNB20055" at bounding box center [362, 162] width 72 height 11
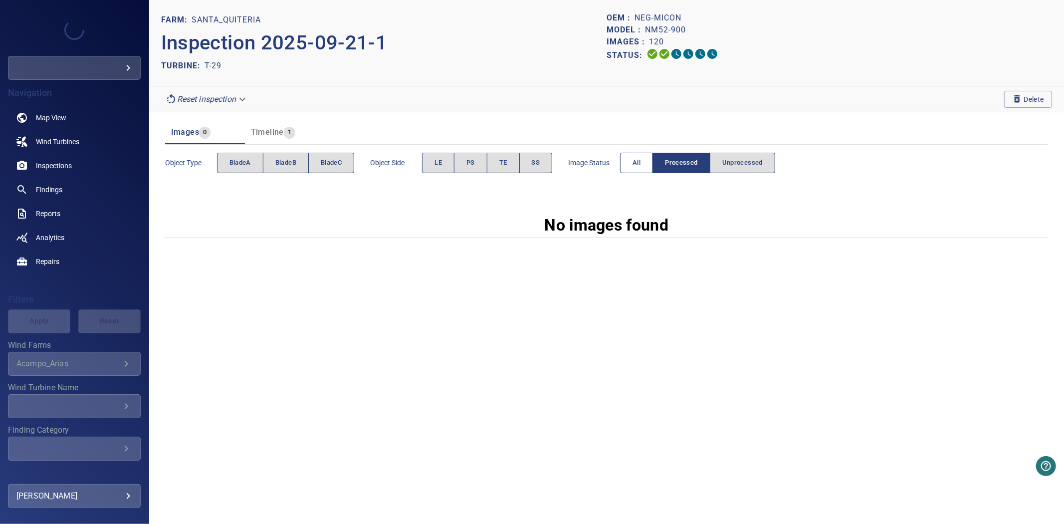
click at [631, 167] on button "All" at bounding box center [636, 163] width 33 height 20
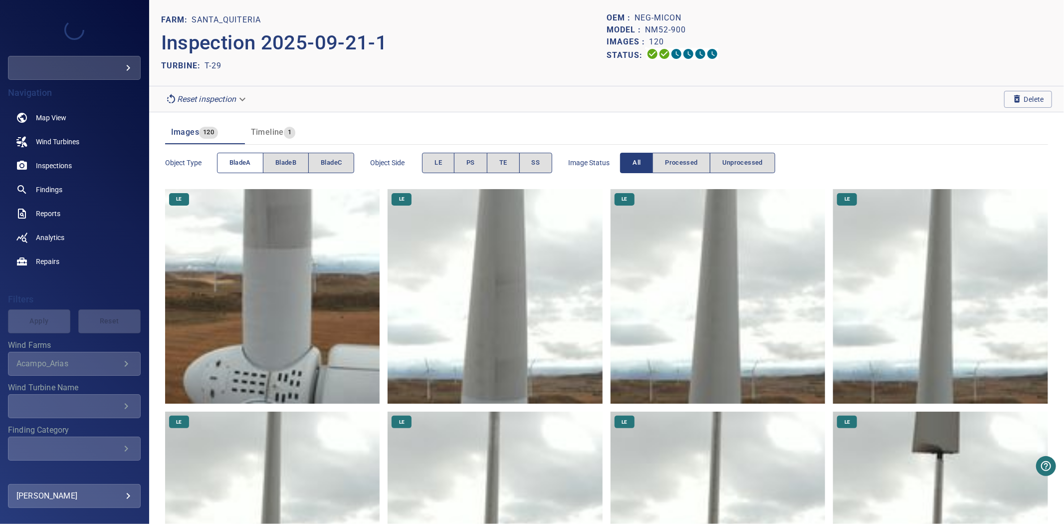
click at [242, 167] on span "bladeA" at bounding box center [240, 162] width 21 height 11
click at [242, 166] on span "bladeA" at bounding box center [240, 162] width 21 height 11
click at [285, 161] on span "bladeB" at bounding box center [285, 162] width 21 height 11
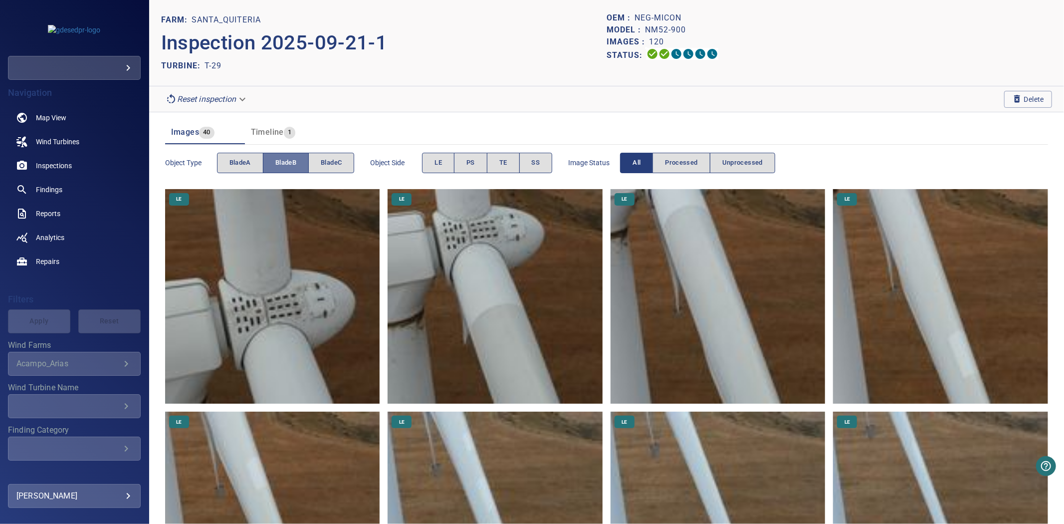
click at [285, 161] on span "bladeB" at bounding box center [285, 162] width 21 height 11
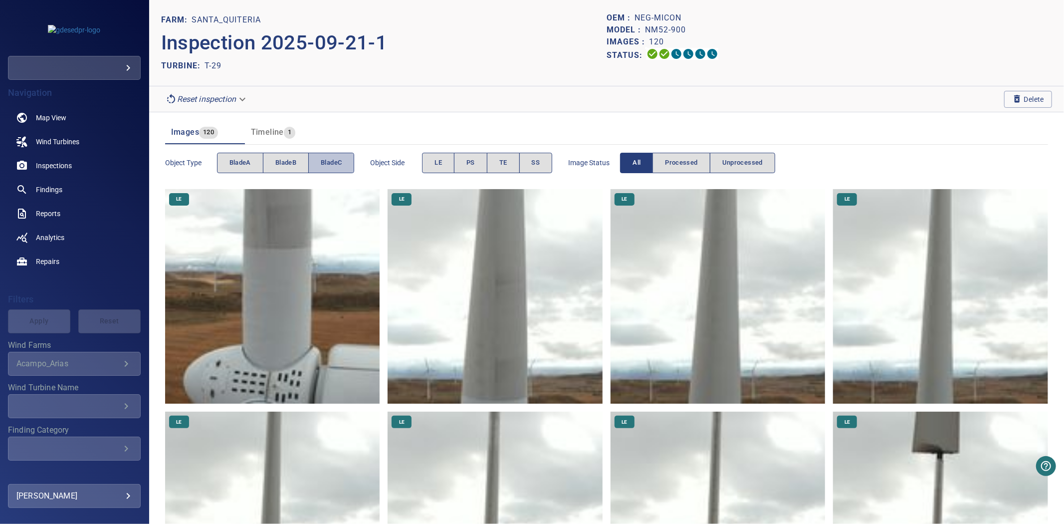
click at [328, 167] on span "bladeC" at bounding box center [331, 162] width 21 height 11
